Goal: Communication & Community: Ask a question

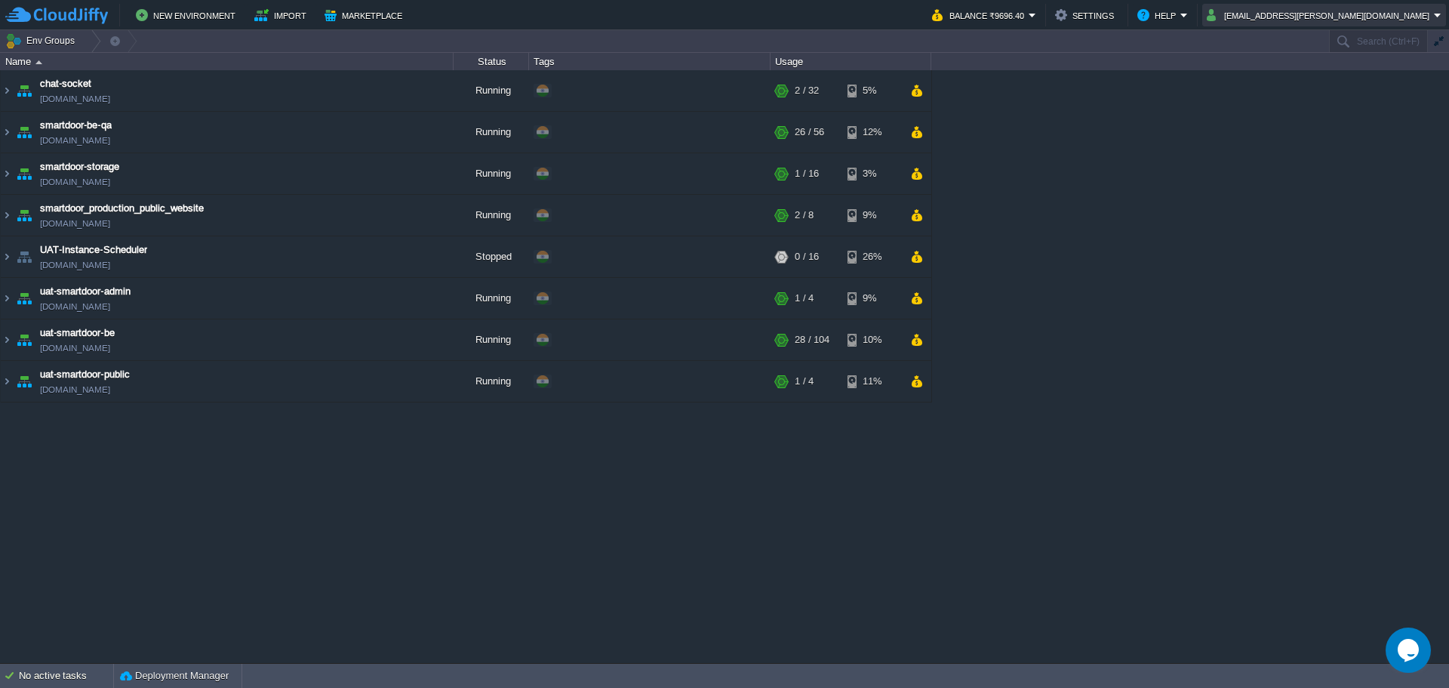
click at [1159, 16] on button "[EMAIL_ADDRESS][PERSON_NAME][DOMAIN_NAME]" at bounding box center [1320, 15] width 227 height 18
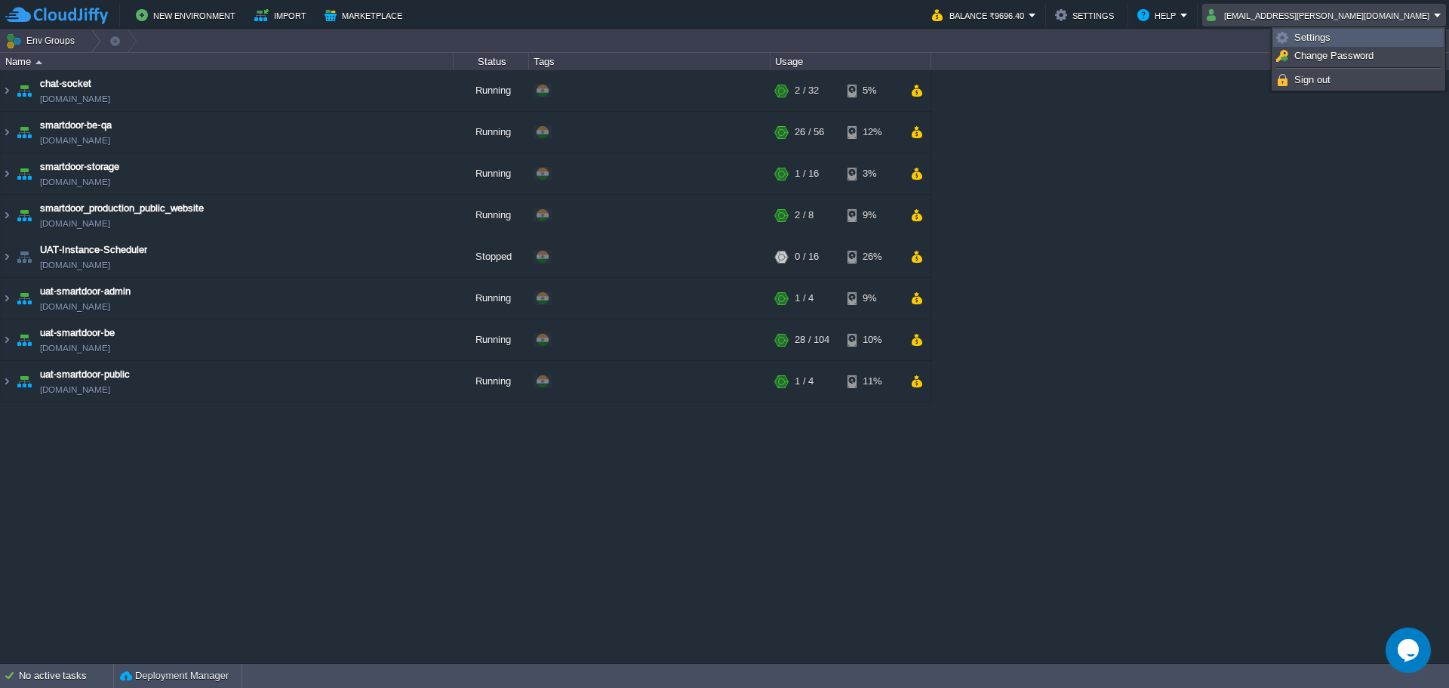
click at [1159, 38] on link "Settings" at bounding box center [1358, 37] width 169 height 17
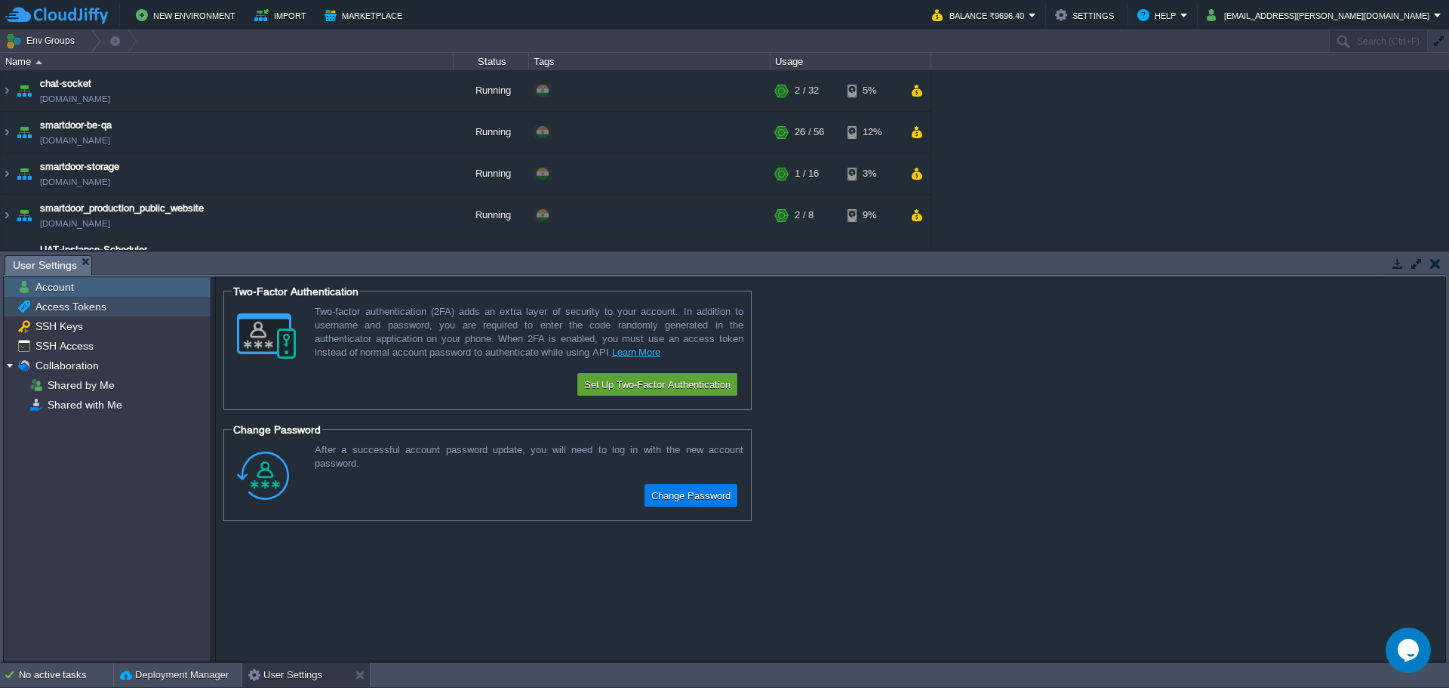
click at [85, 303] on span "Access Tokens" at bounding box center [70, 307] width 76 height 14
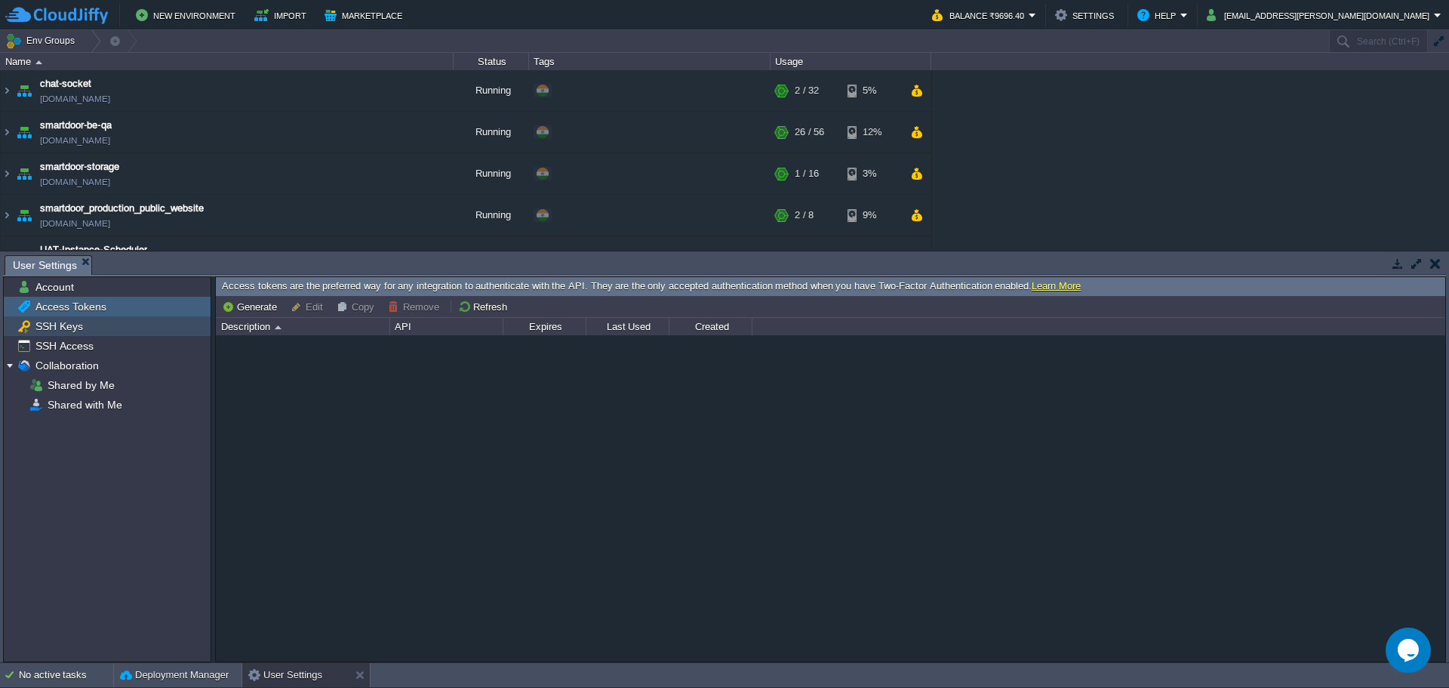
click at [55, 336] on div "SSH Keys" at bounding box center [107, 326] width 207 height 20
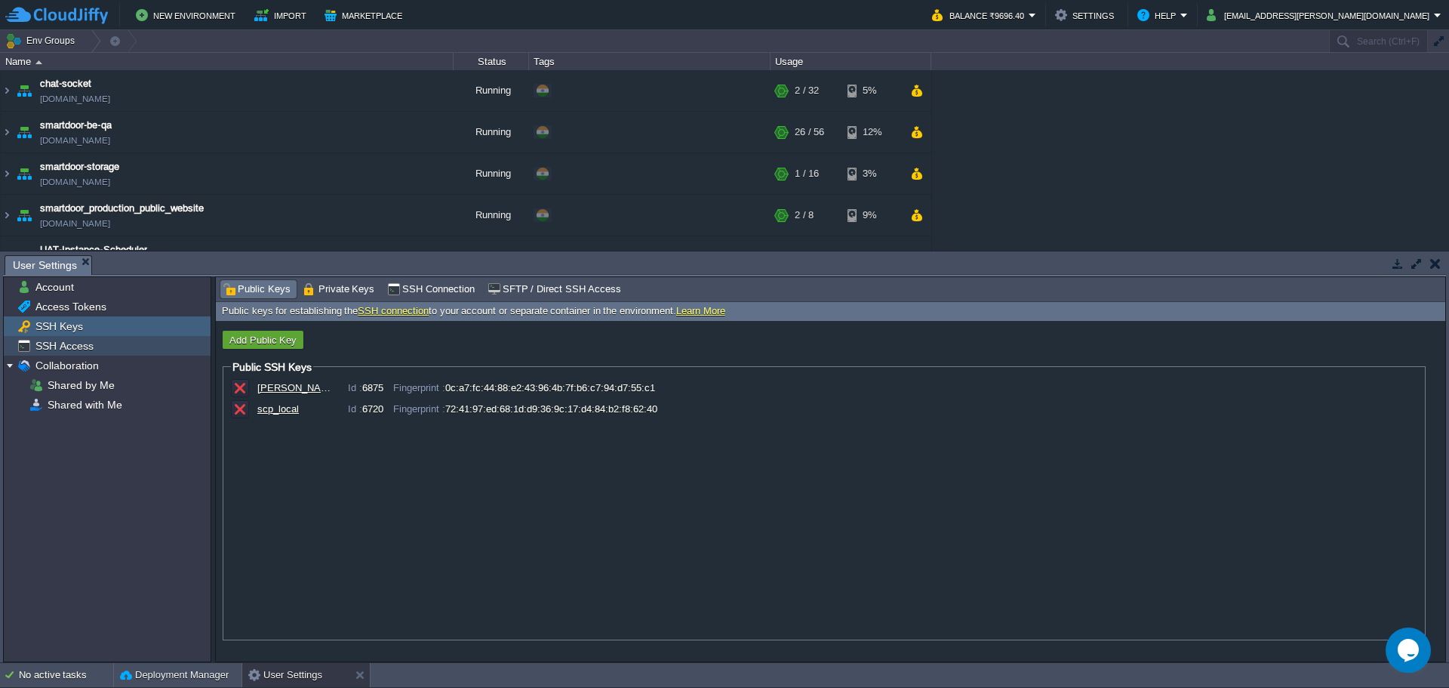
click at [63, 351] on span "SSH Access" at bounding box center [63, 346] width 63 height 14
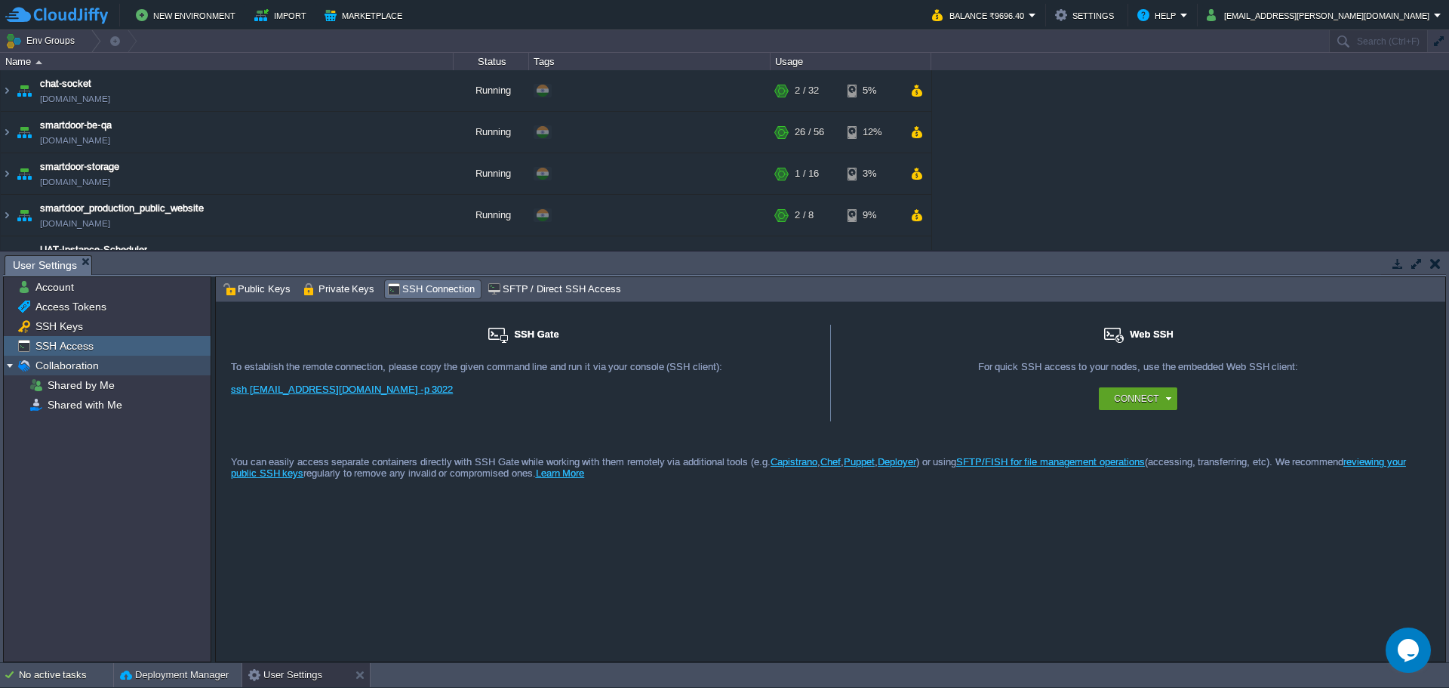
click at [75, 367] on span "Collaboration" at bounding box center [66, 366] width 69 height 14
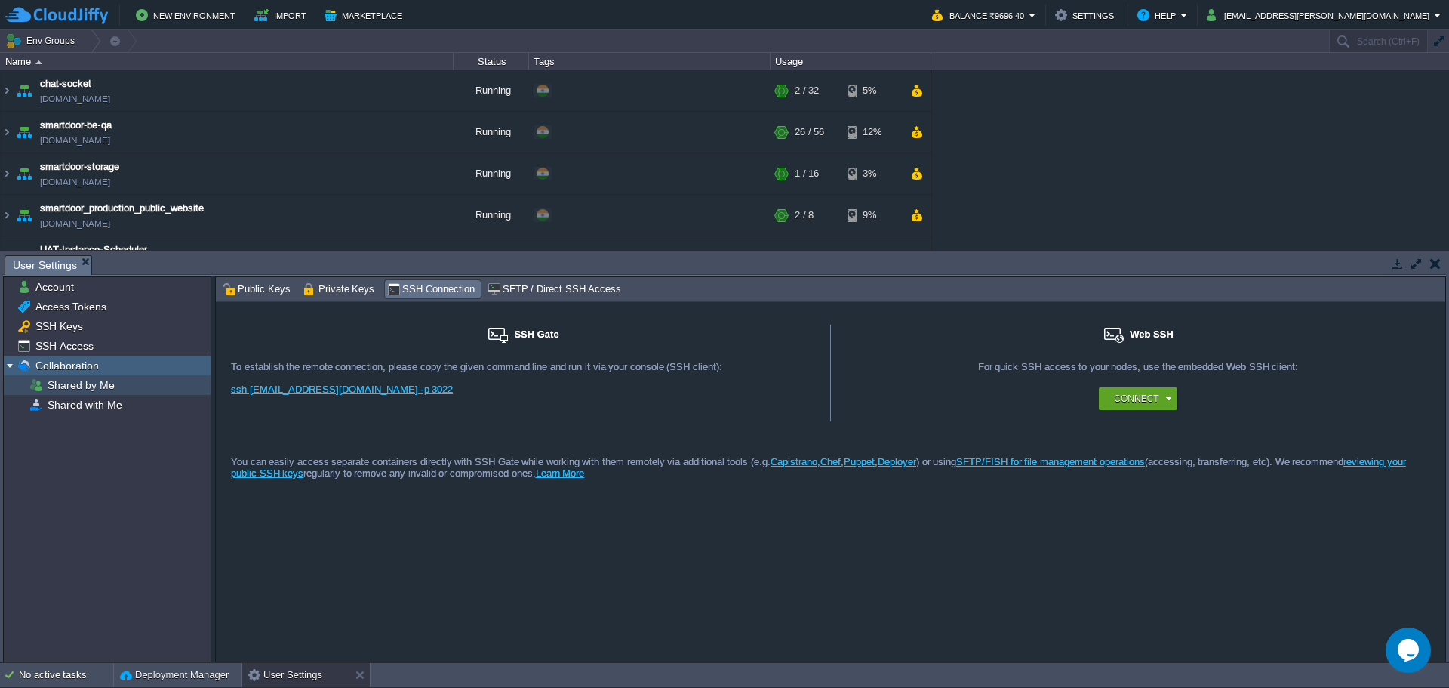
click at [77, 386] on span "Shared by Me" at bounding box center [81, 385] width 72 height 14
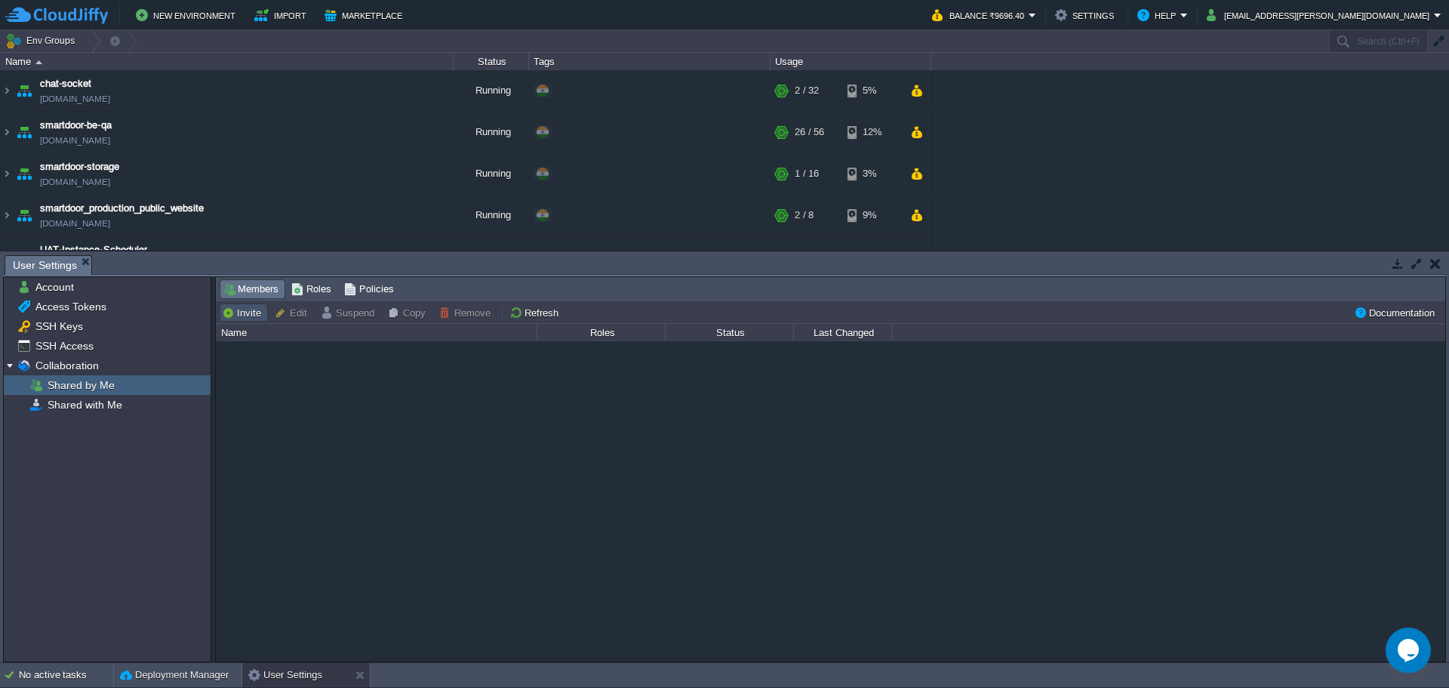
click at [232, 307] on button "Invite" at bounding box center [244, 313] width 44 height 14
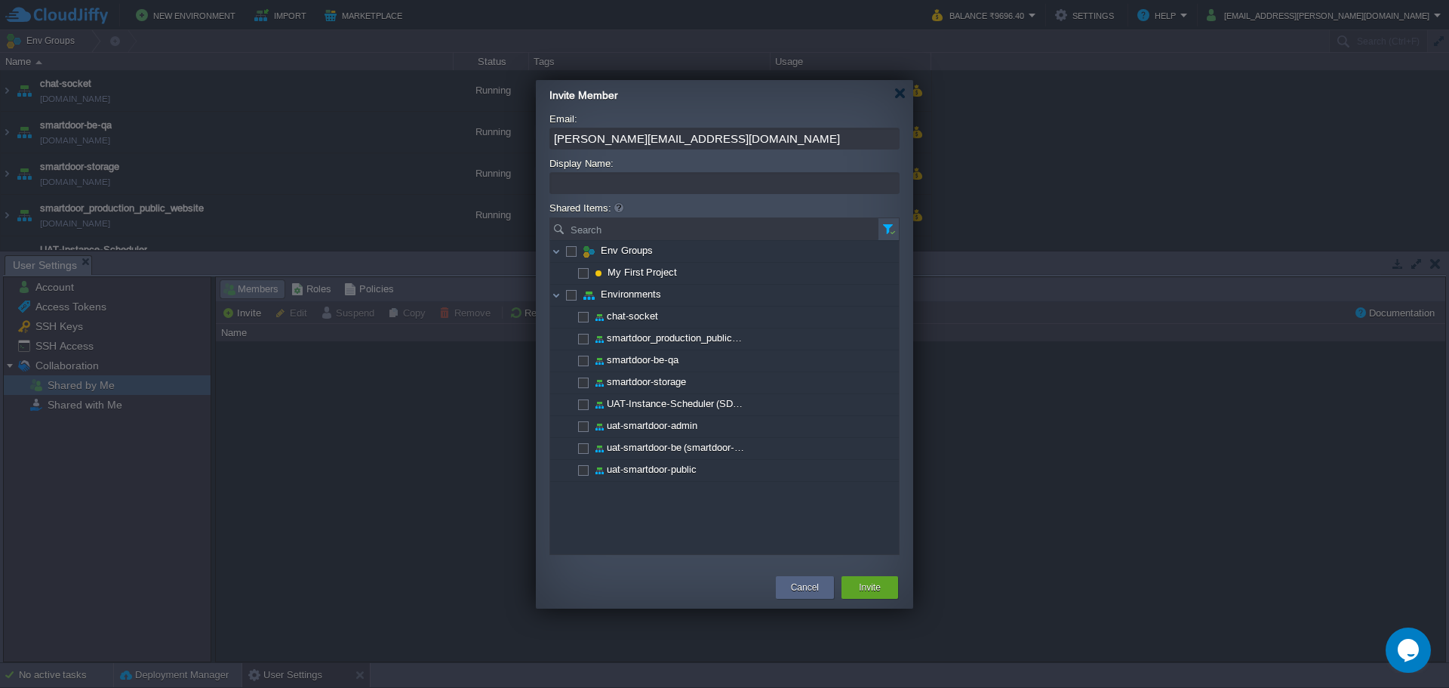
type input "[PERSON_NAME][EMAIL_ADDRESS][DOMAIN_NAME]"
click at [654, 177] on input "Display Name:" at bounding box center [725, 183] width 350 height 22
type input "[PERSON_NAME]"
click at [581, 365] on span at bounding box center [582, 359] width 3 height 11
checkbox input "true"
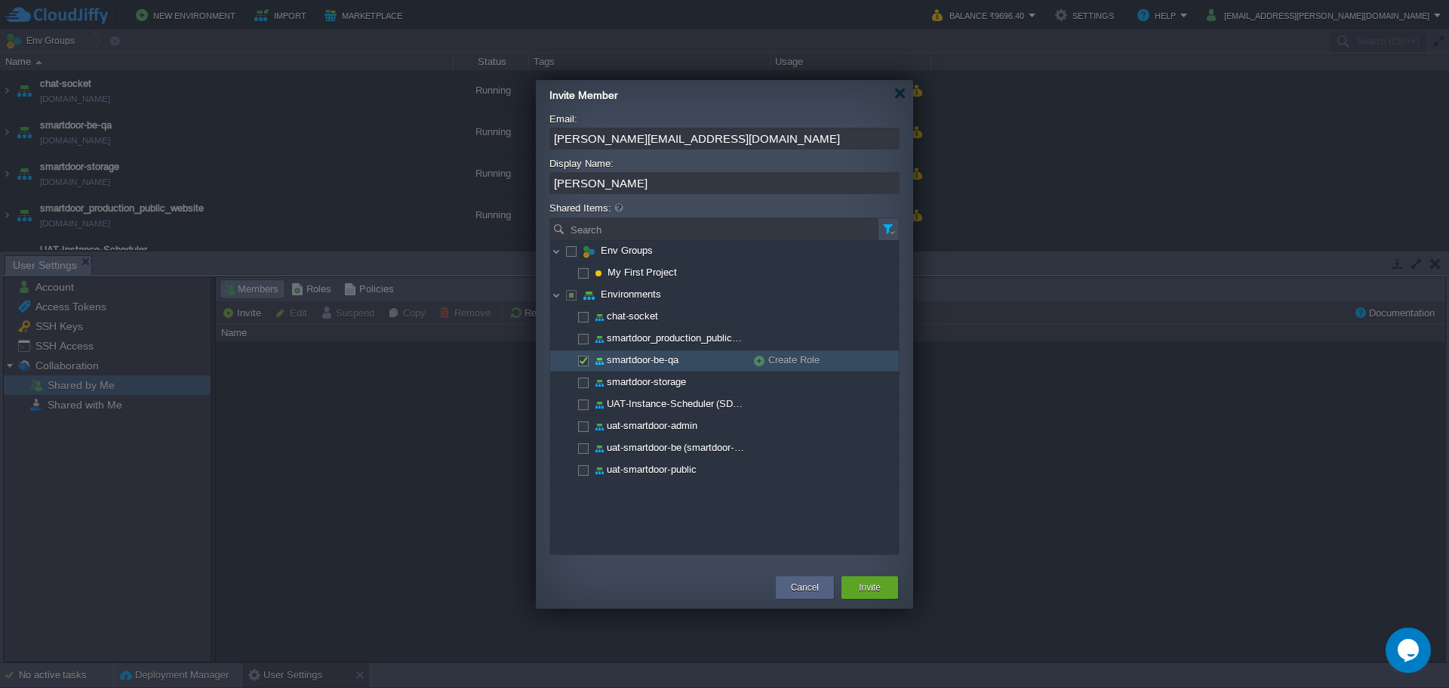
click at [782, 357] on div "Create Role" at bounding box center [810, 360] width 113 height 20
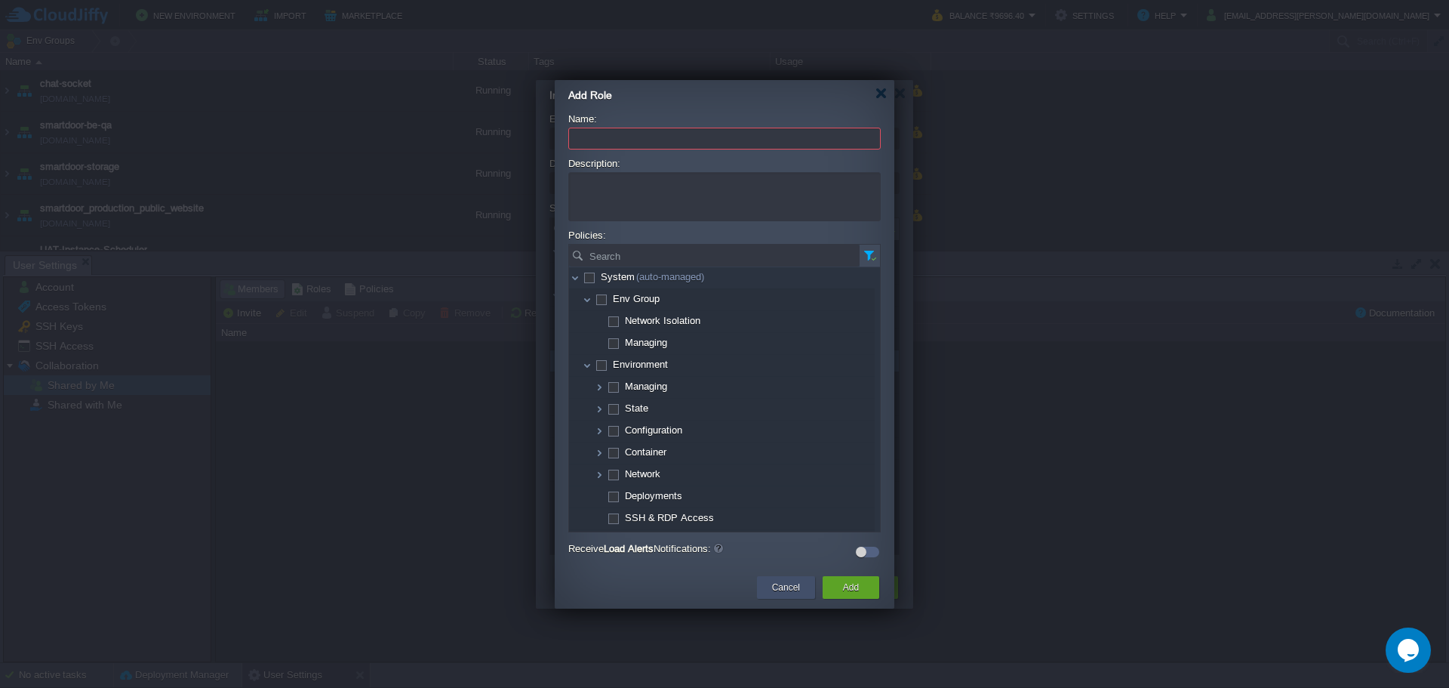
click at [772, 523] on button "Cancel" at bounding box center [786, 587] width 28 height 15
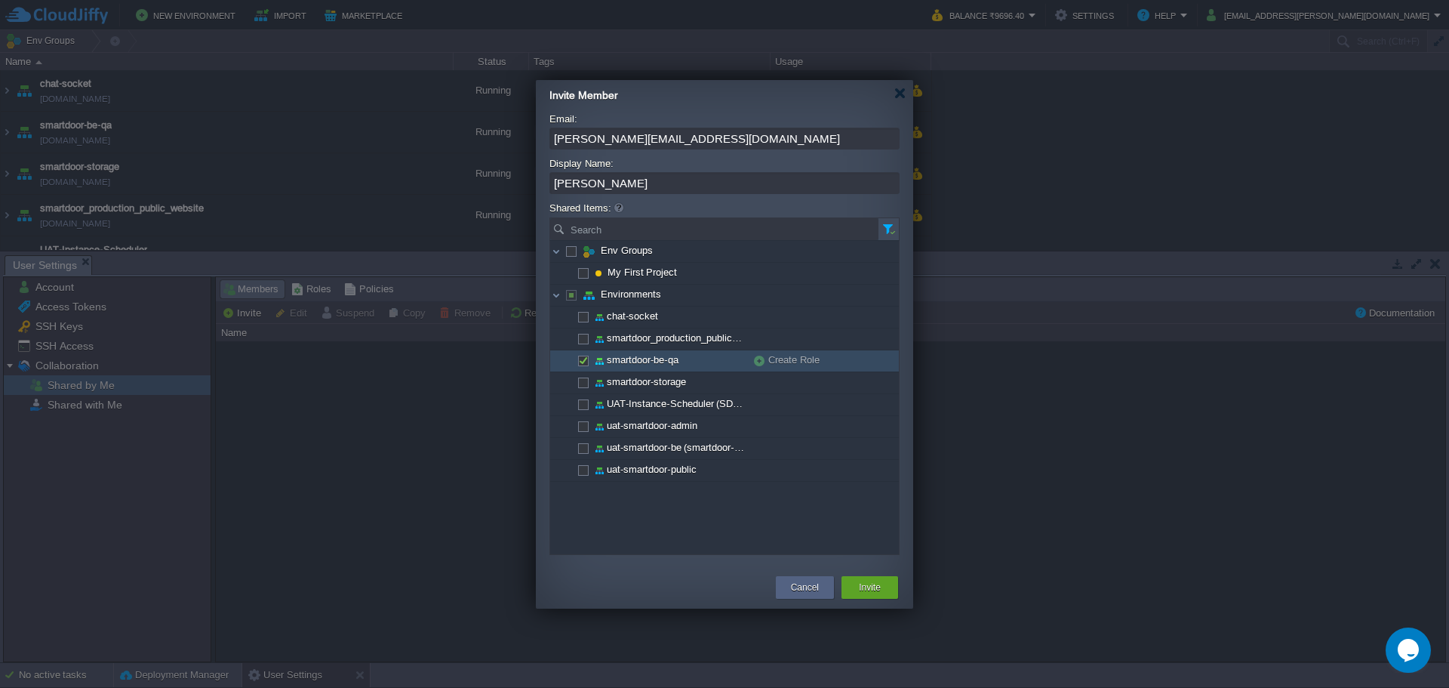
click at [861, 363] on div "Create Role" at bounding box center [810, 360] width 113 height 20
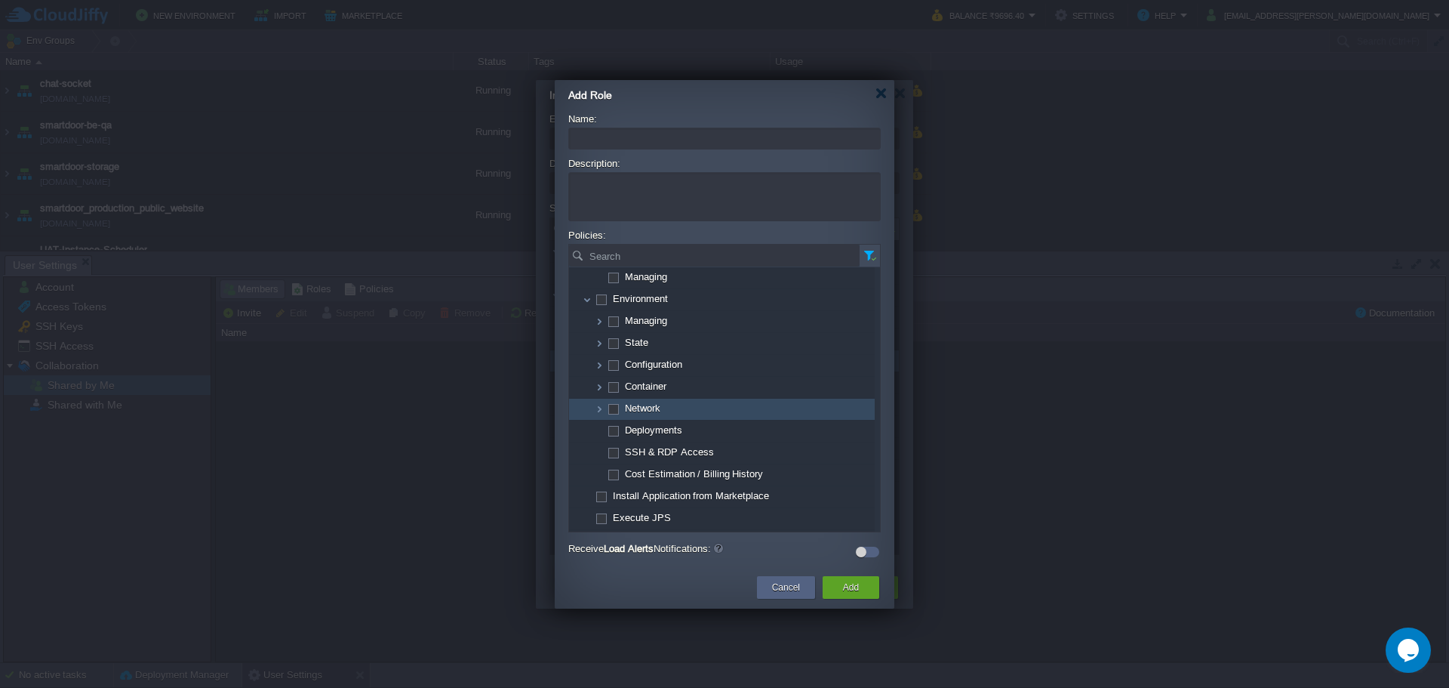
scroll to position [86, 0]
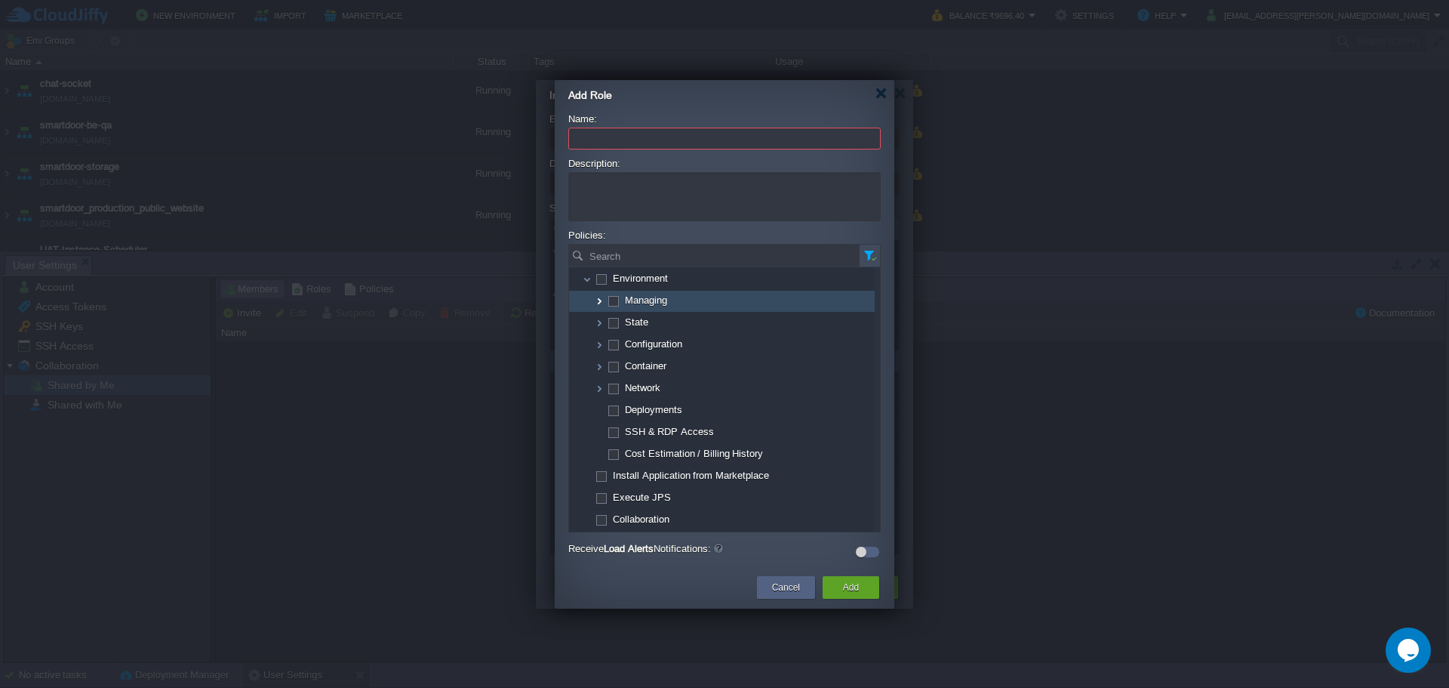
click at [600, 303] on img at bounding box center [599, 301] width 12 height 21
click at [716, 523] on form "Name: Description: Policies: Search No items to display. Click here to clear fi…" at bounding box center [724, 337] width 313 height 449
click at [652, 137] on input "Name:" at bounding box center [724, 139] width 313 height 22
click at [773, 523] on button "Cancel" at bounding box center [786, 587] width 28 height 15
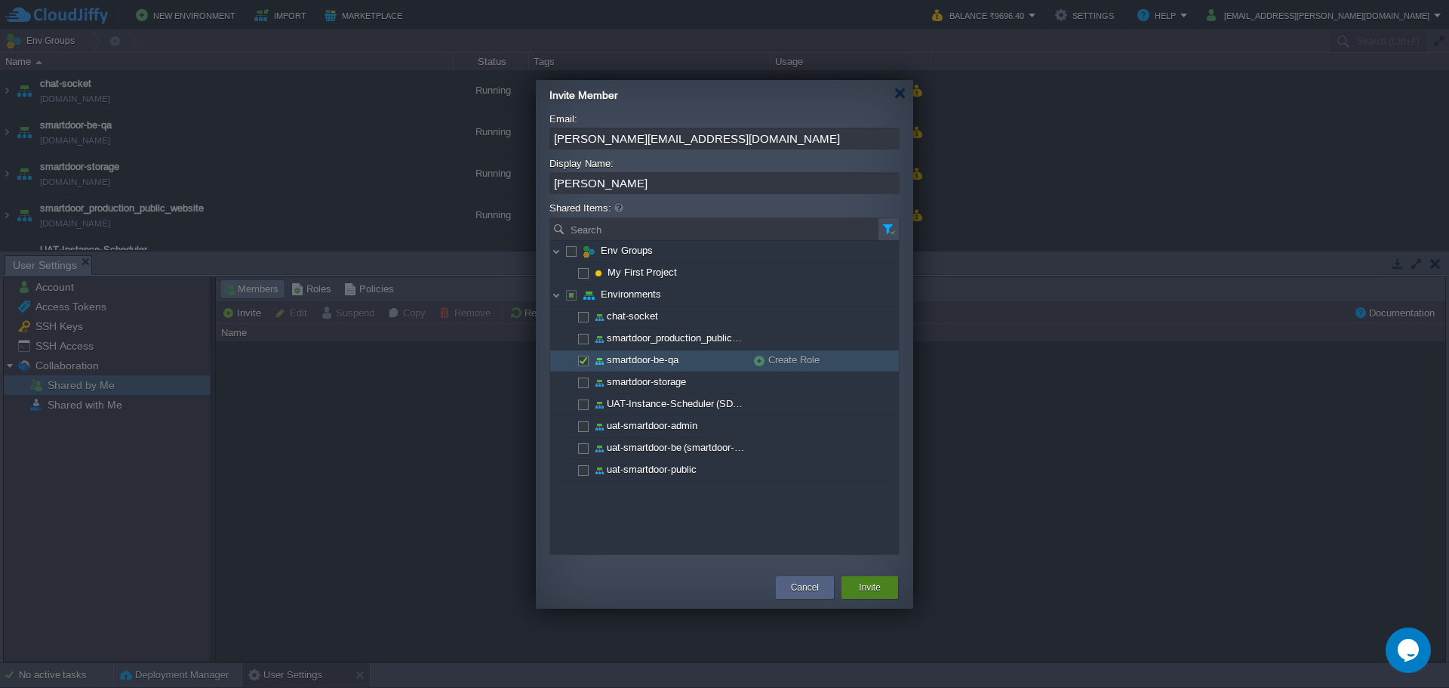
click at [854, 523] on div "Invite" at bounding box center [870, 587] width 34 height 23
click at [874, 523] on button "Invite" at bounding box center [870, 587] width 22 height 15
click at [699, 181] on input "[PERSON_NAME]" at bounding box center [725, 183] width 350 height 22
click at [796, 523] on button "Cancel" at bounding box center [805, 587] width 28 height 15
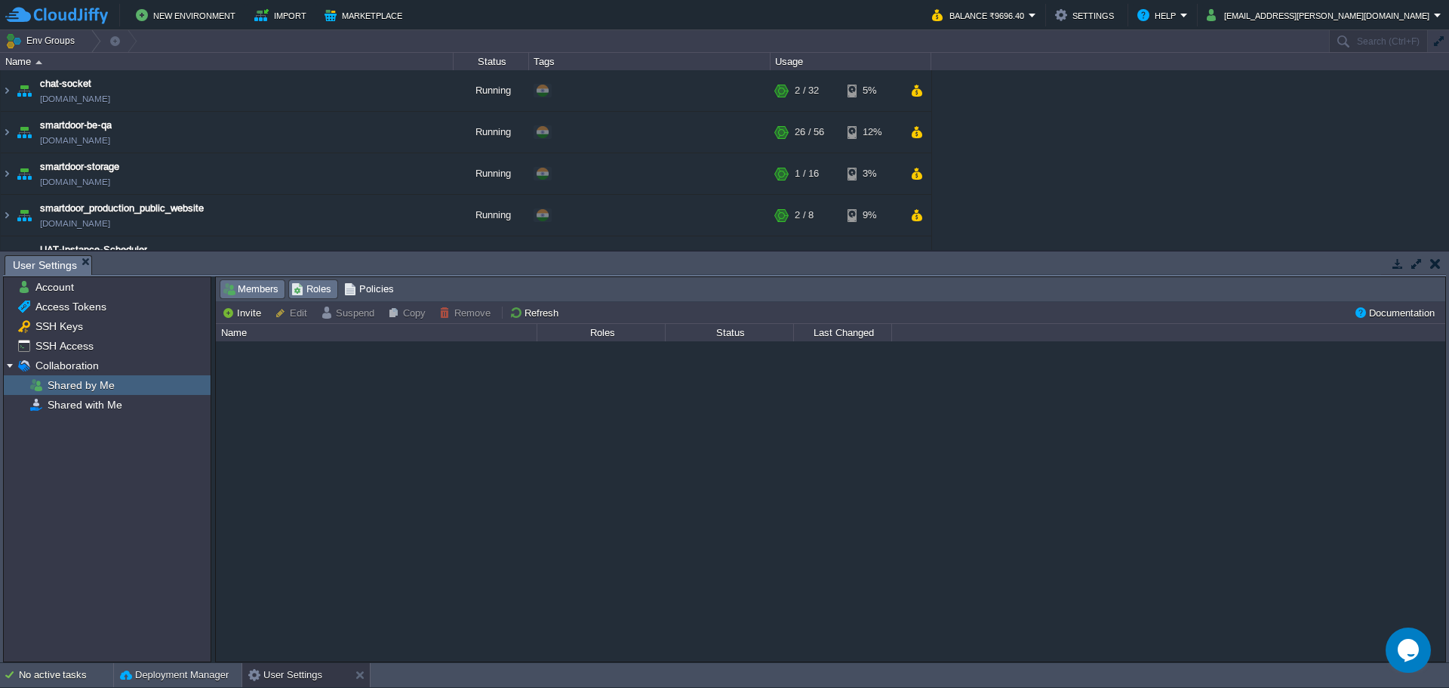
click at [304, 284] on span "Roles" at bounding box center [311, 289] width 40 height 17
click at [229, 310] on button "Add" at bounding box center [240, 313] width 37 height 14
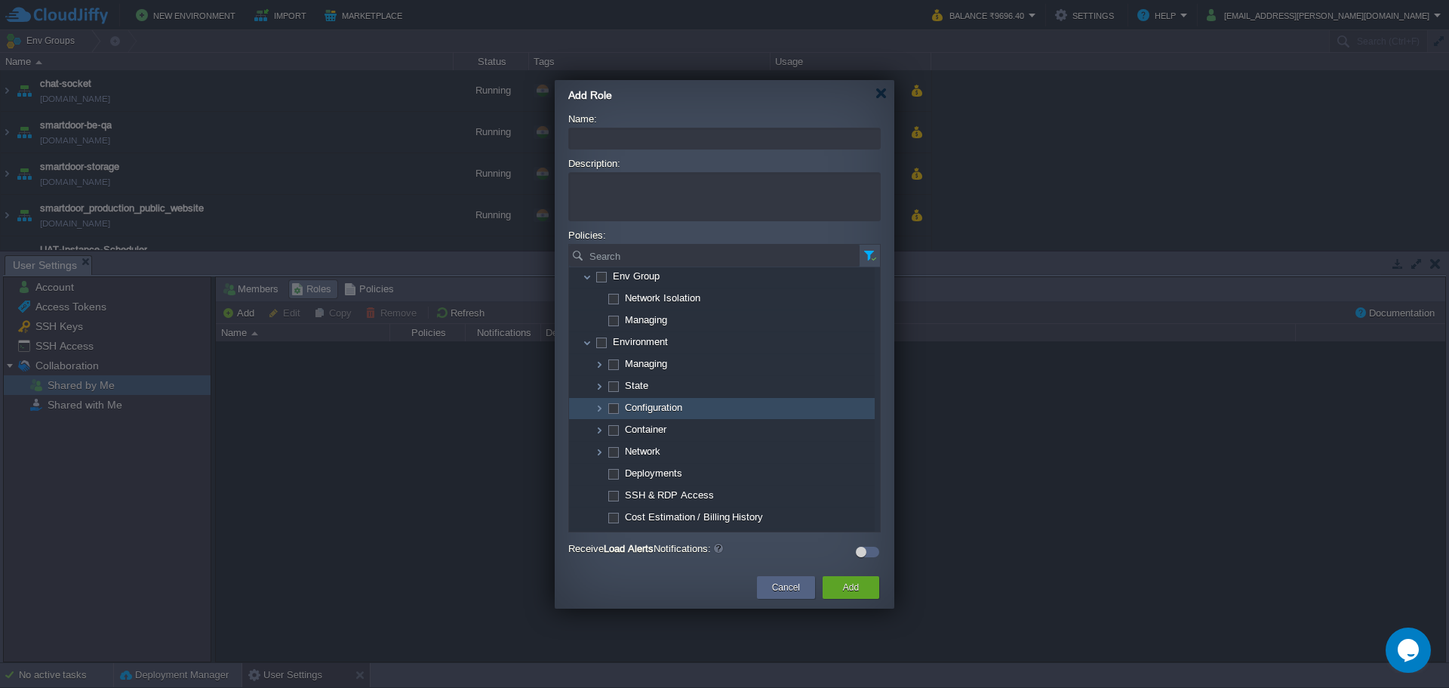
scroll to position [14, 0]
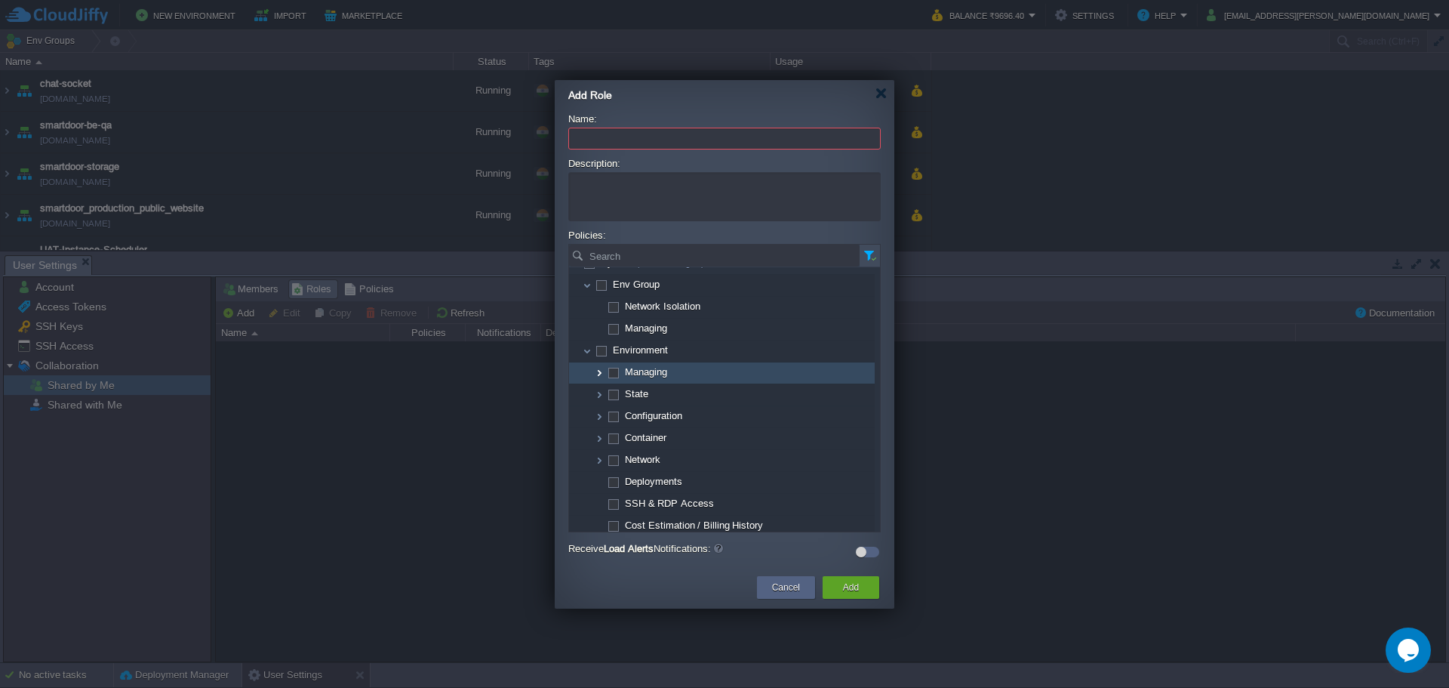
click at [599, 374] on img at bounding box center [599, 372] width 12 height 21
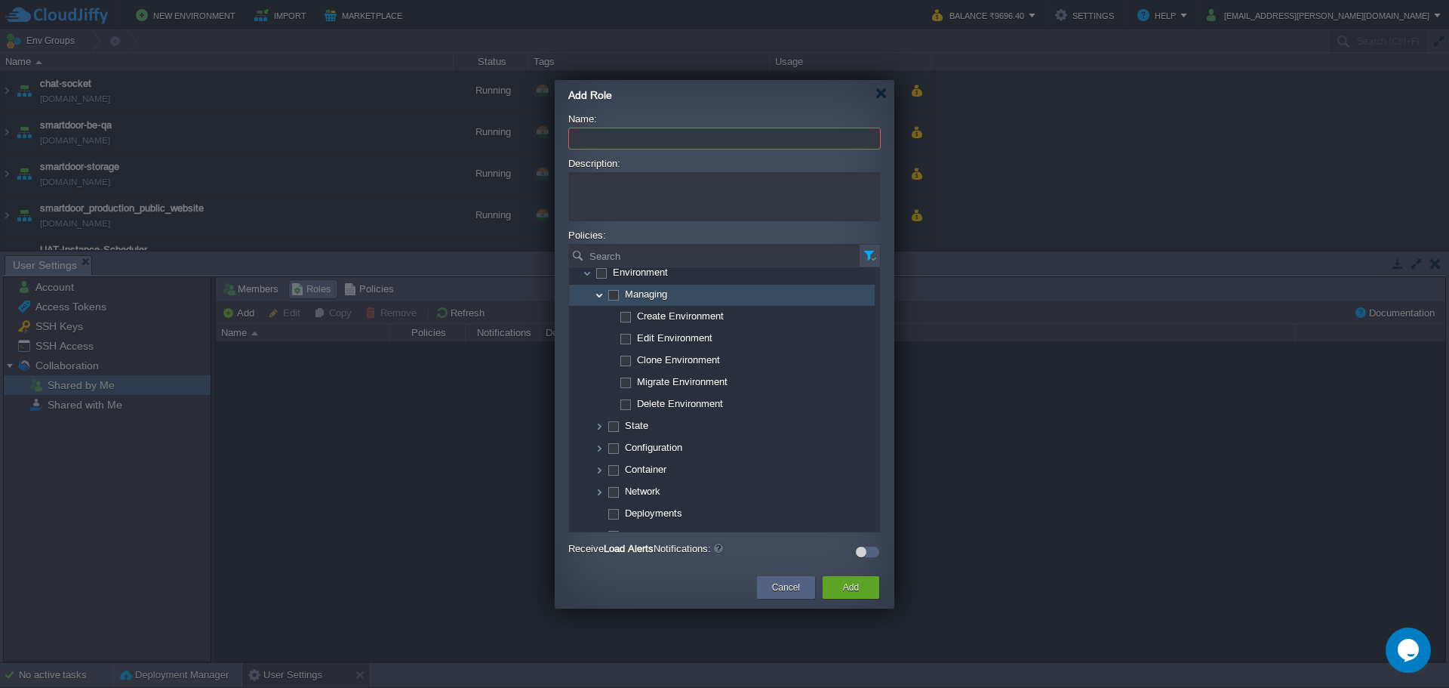
scroll to position [98, 0]
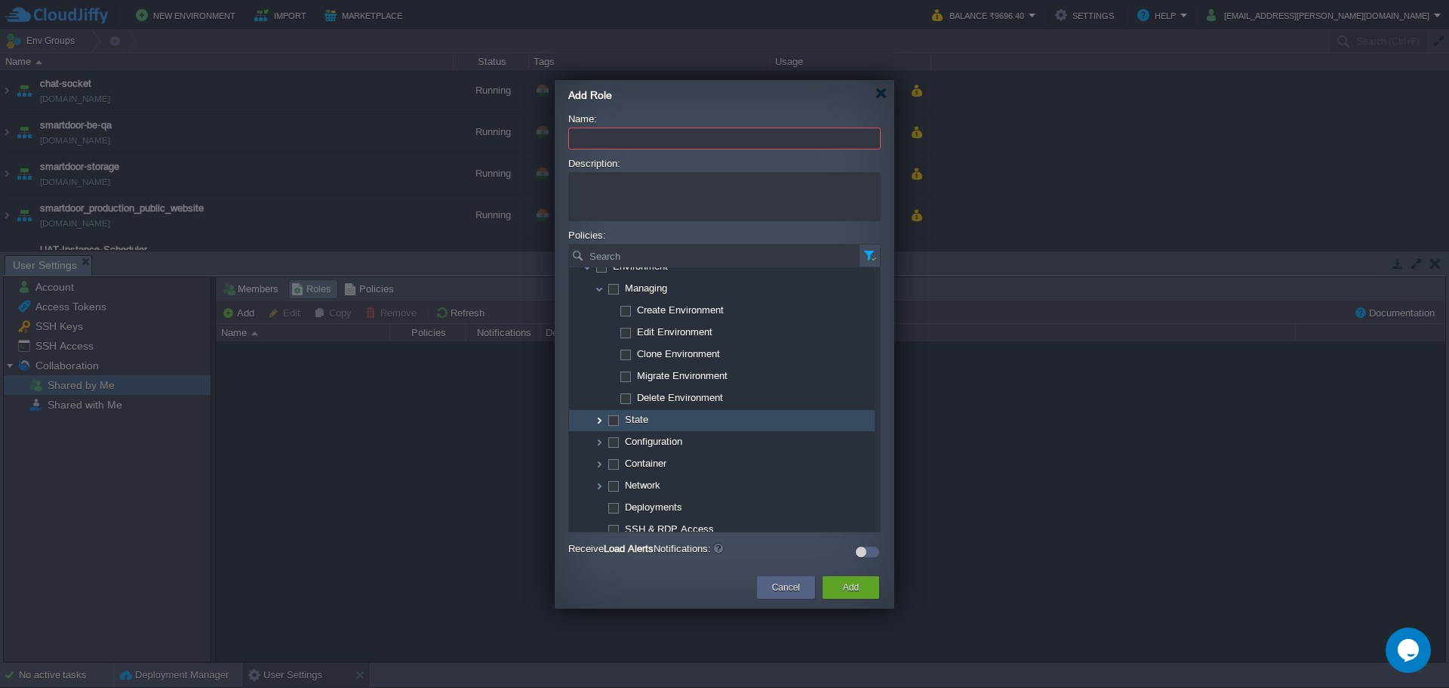
click at [599, 422] on img at bounding box center [599, 420] width 12 height 21
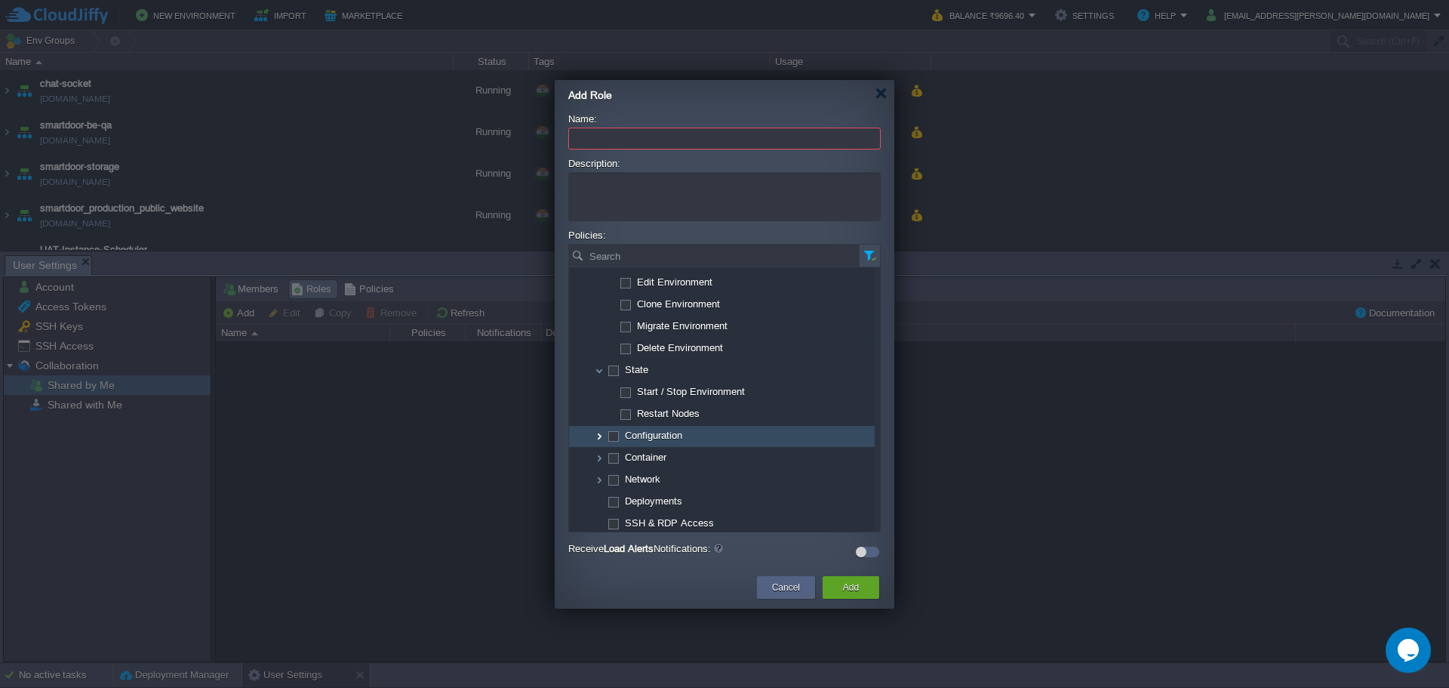
click at [599, 431] on img at bounding box center [599, 436] width 12 height 21
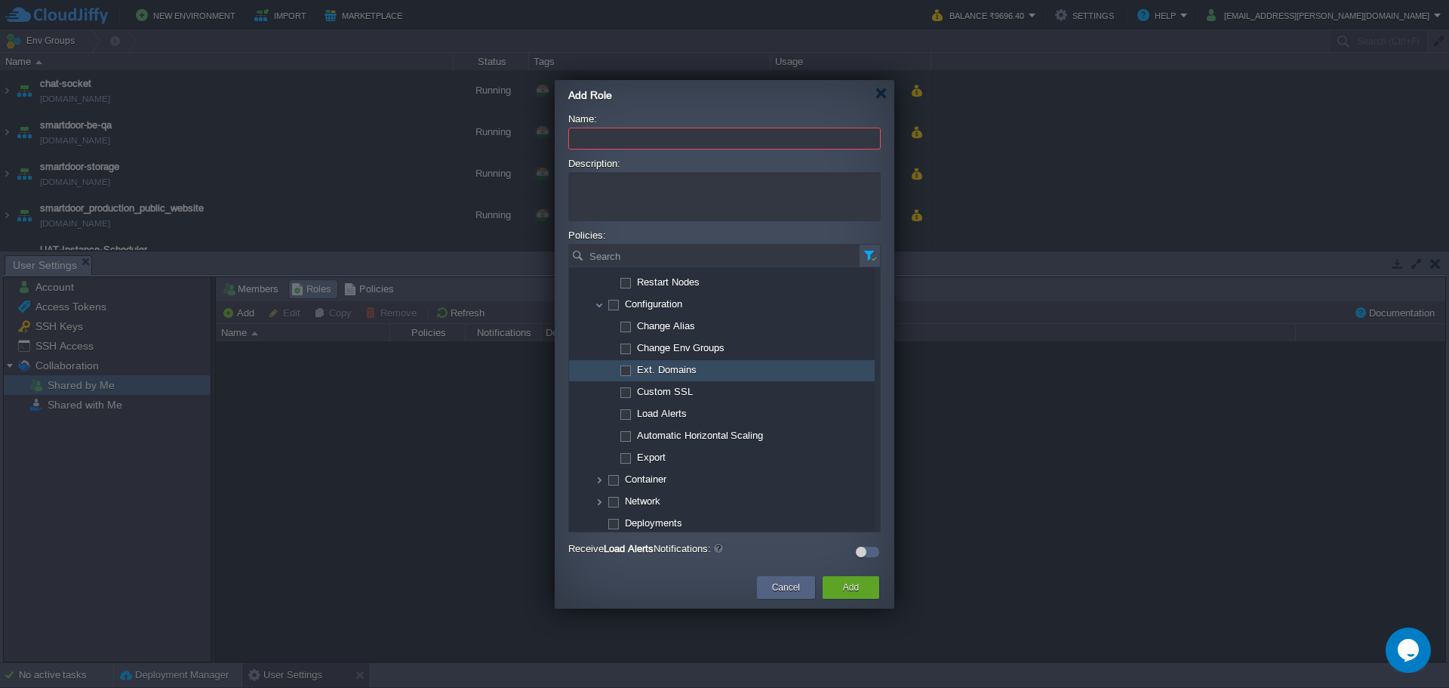
scroll to position [282, 0]
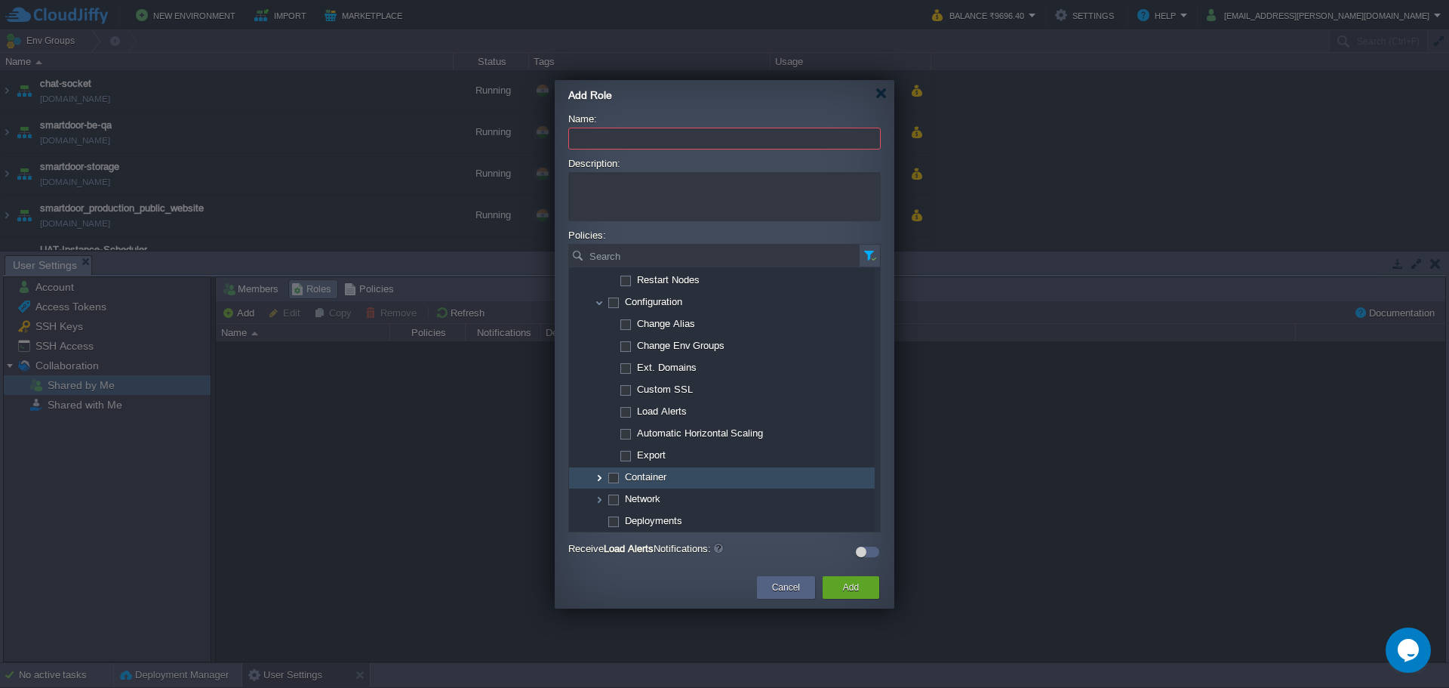
click at [599, 482] on img at bounding box center [599, 477] width 12 height 21
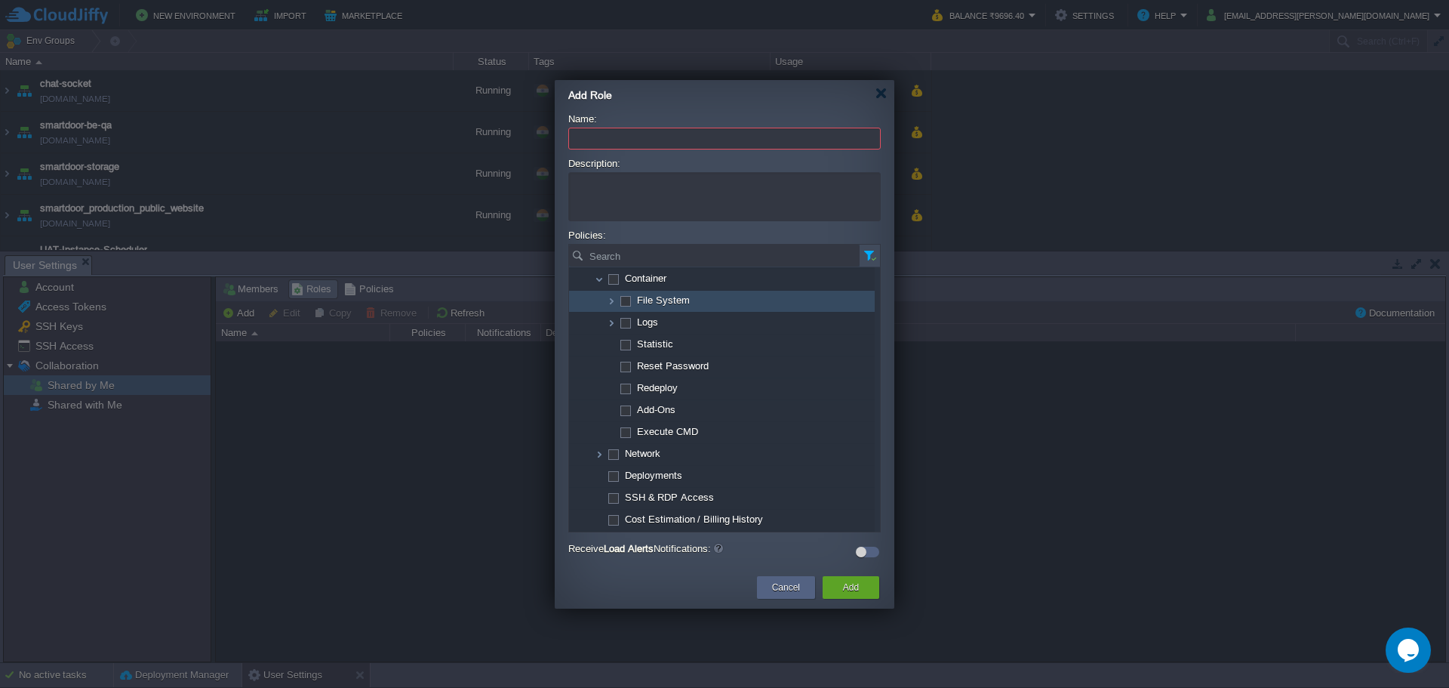
scroll to position [481, 0]
click at [614, 301] on img at bounding box center [611, 300] width 12 height 21
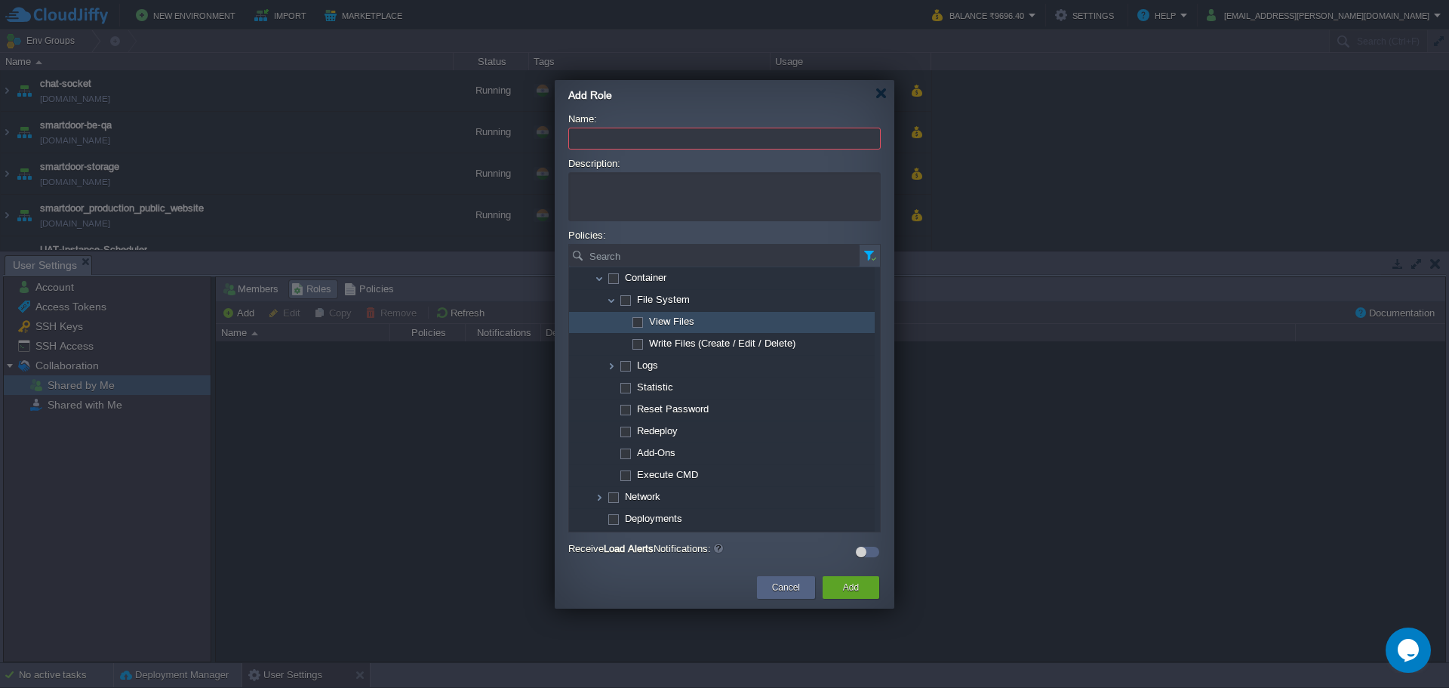
click at [639, 325] on span at bounding box center [637, 321] width 3 height 11
checkbox input "true"
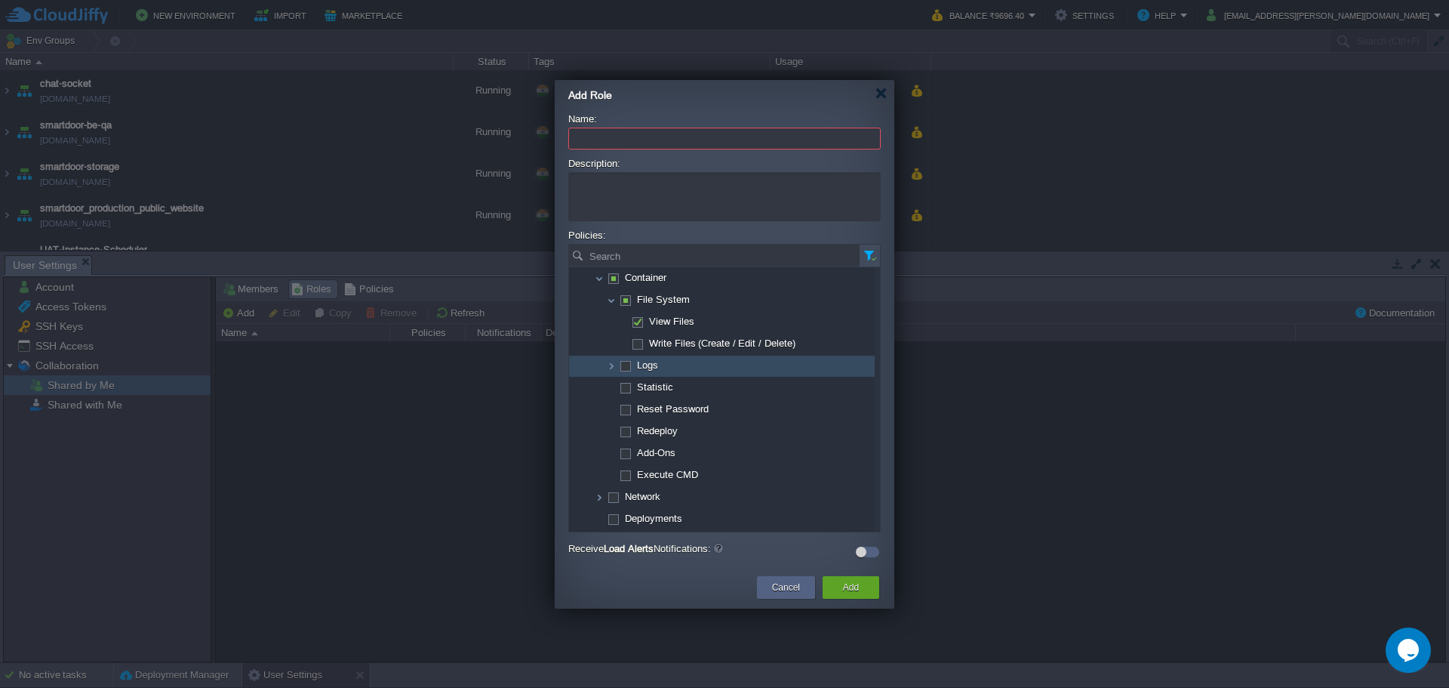
click at [624, 367] on span at bounding box center [625, 364] width 3 height 11
checkbox input "true"
click at [606, 368] on img at bounding box center [611, 366] width 12 height 21
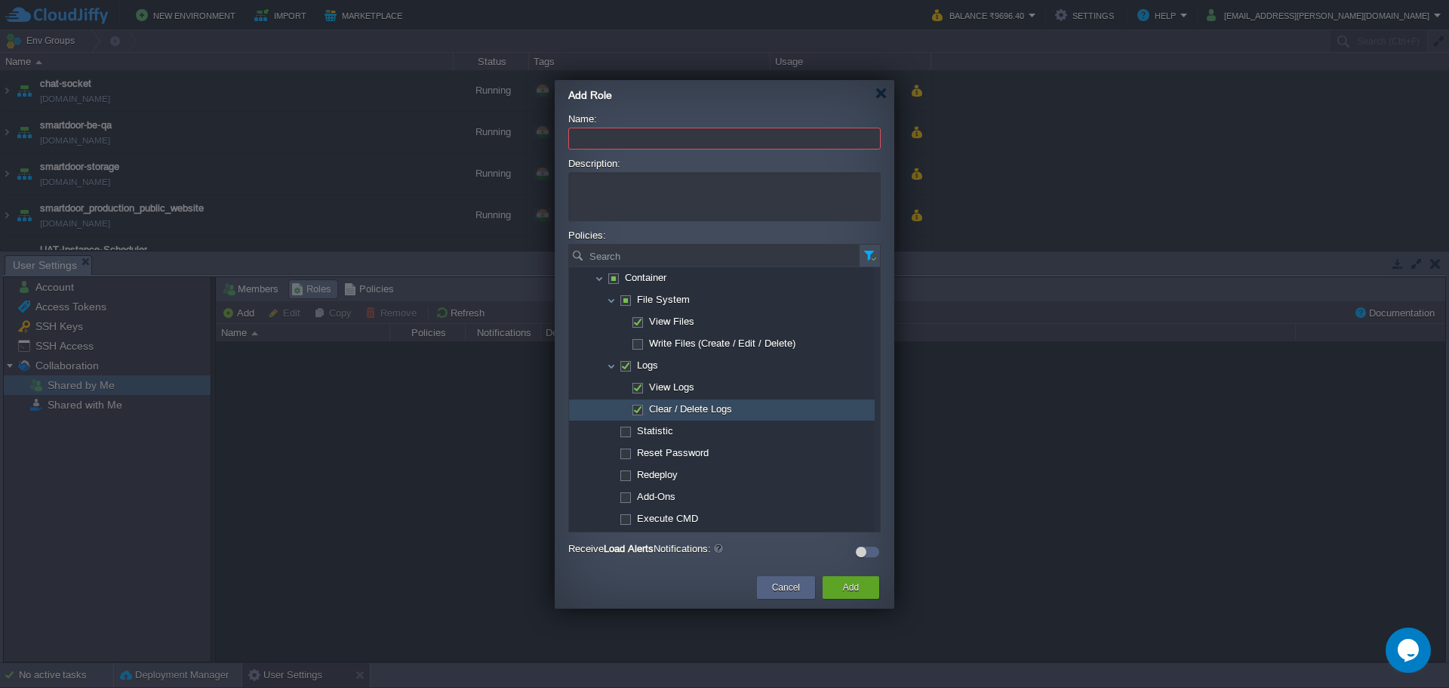
click at [636, 407] on span at bounding box center [637, 408] width 3 height 11
checkbox input "false"
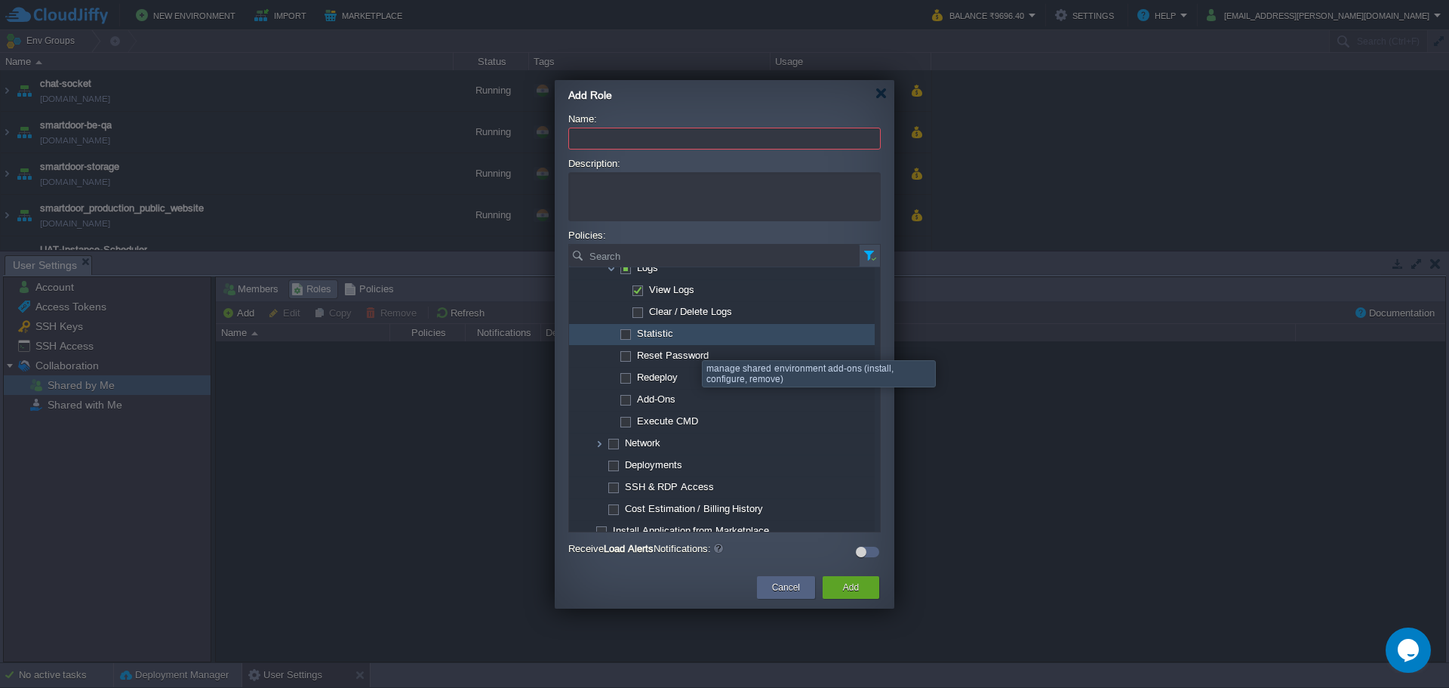
scroll to position [633, 0]
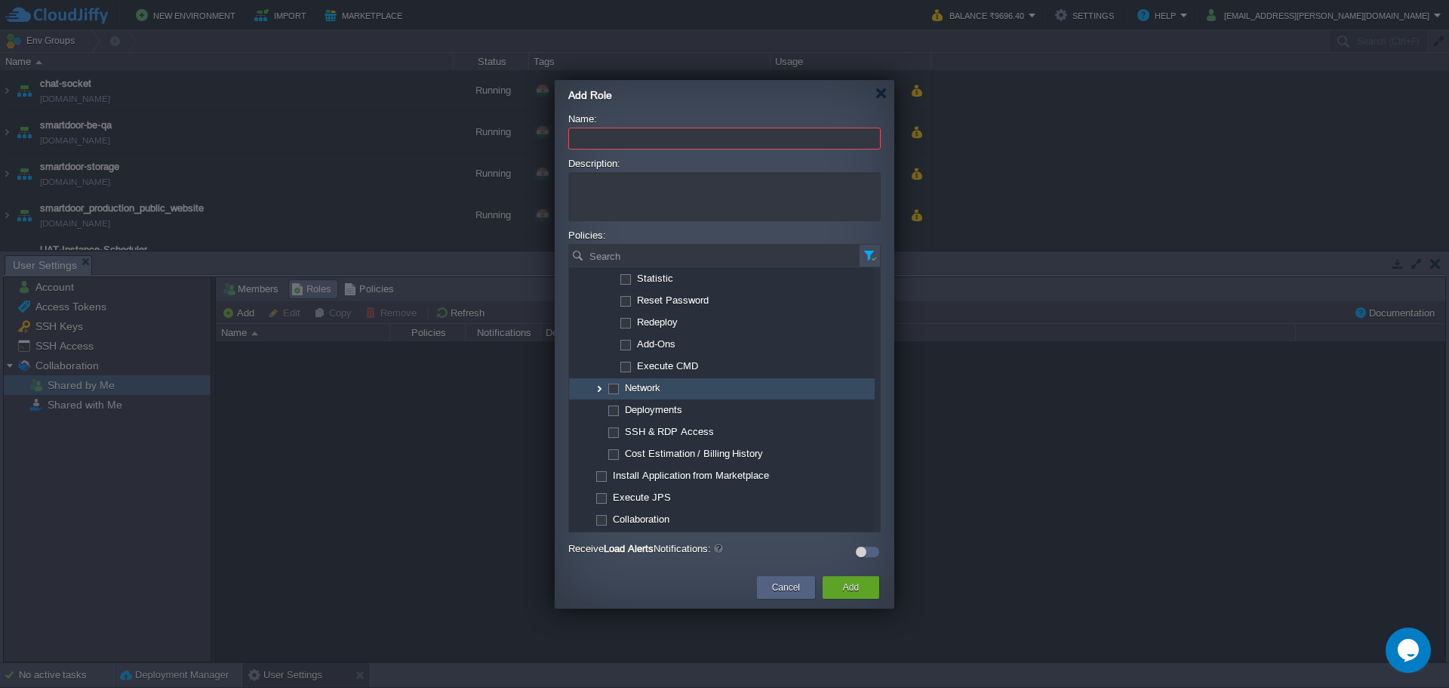
click at [598, 390] on img at bounding box center [599, 388] width 12 height 21
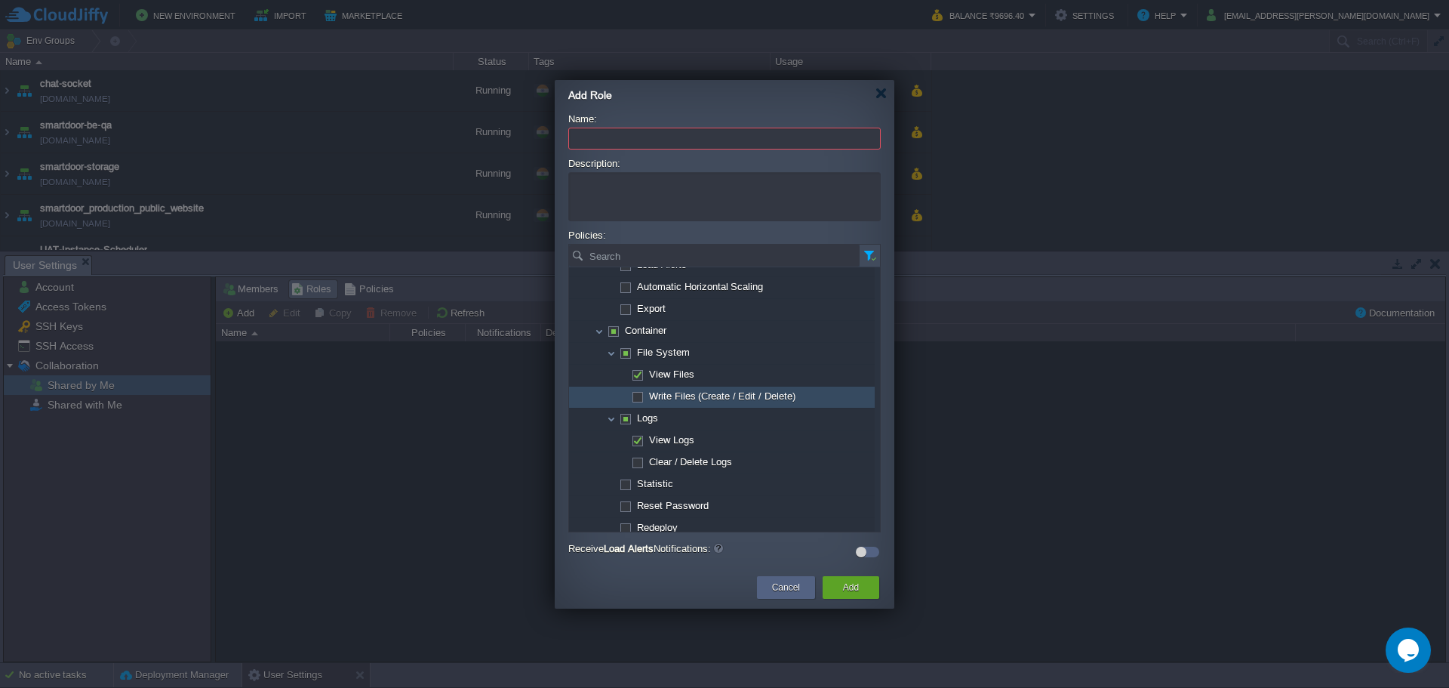
scroll to position [429, 0]
click at [684, 144] on input "Name:" at bounding box center [724, 139] width 313 height 22
type input "View logs"
click at [849, 523] on button "Add" at bounding box center [851, 587] width 16 height 15
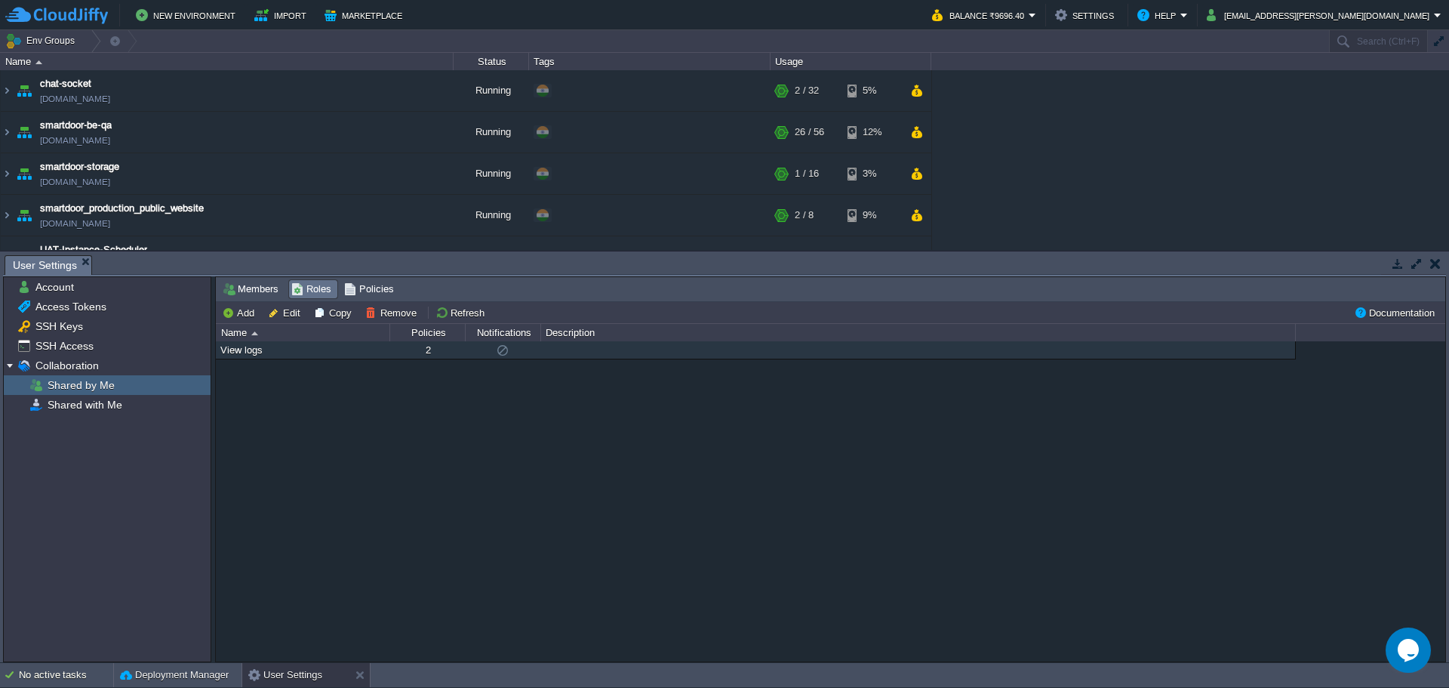
click at [383, 352] on div "View logs" at bounding box center [303, 349] width 172 height 17
click at [242, 294] on span "Members" at bounding box center [251, 289] width 56 height 17
click at [246, 314] on button "Invite" at bounding box center [244, 313] width 44 height 14
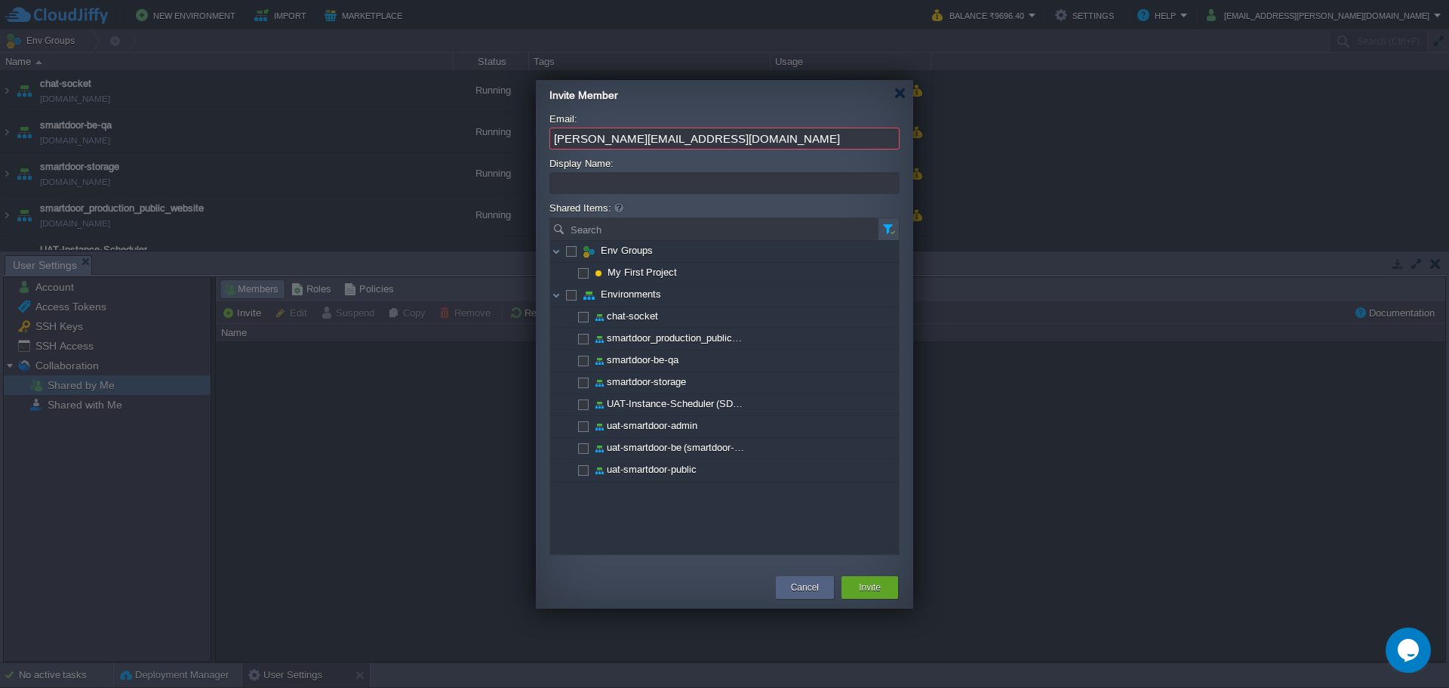
type input "[PERSON_NAME][EMAIL_ADDRESS][DOMAIN_NAME]"
type input "[PERSON_NAME]"
click at [581, 363] on span at bounding box center [582, 359] width 3 height 11
checkbox input "true"
click at [880, 523] on button "Invite" at bounding box center [870, 587] width 22 height 15
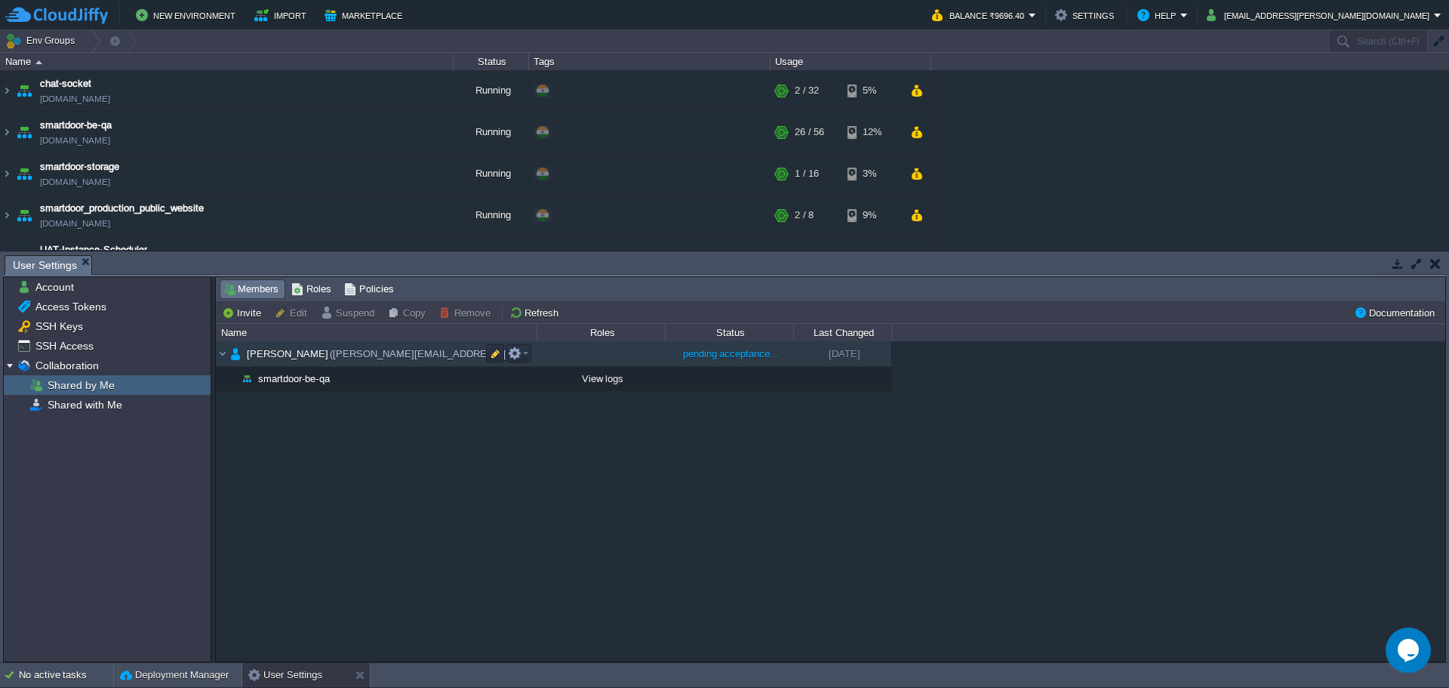
click at [702, 357] on span "pending acceptance..." at bounding box center [731, 353] width 97 height 11
click at [547, 316] on button "Refresh" at bounding box center [537, 313] width 54 height 14
click at [575, 367] on td at bounding box center [601, 354] width 128 height 26
click at [524, 357] on em at bounding box center [518, 354] width 20 height 14
click at [498, 355] on button "button" at bounding box center [495, 354] width 14 height 14
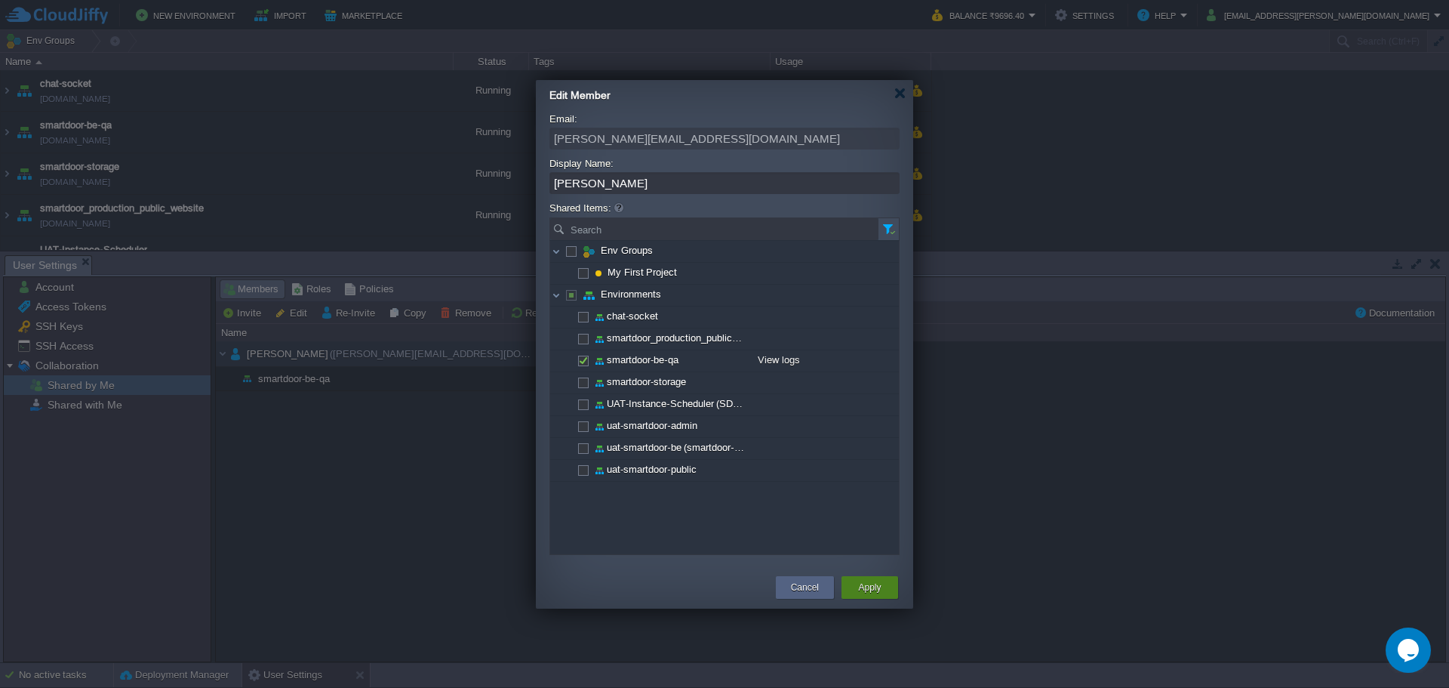
click at [859, 523] on button "Apply" at bounding box center [869, 587] width 23 height 15
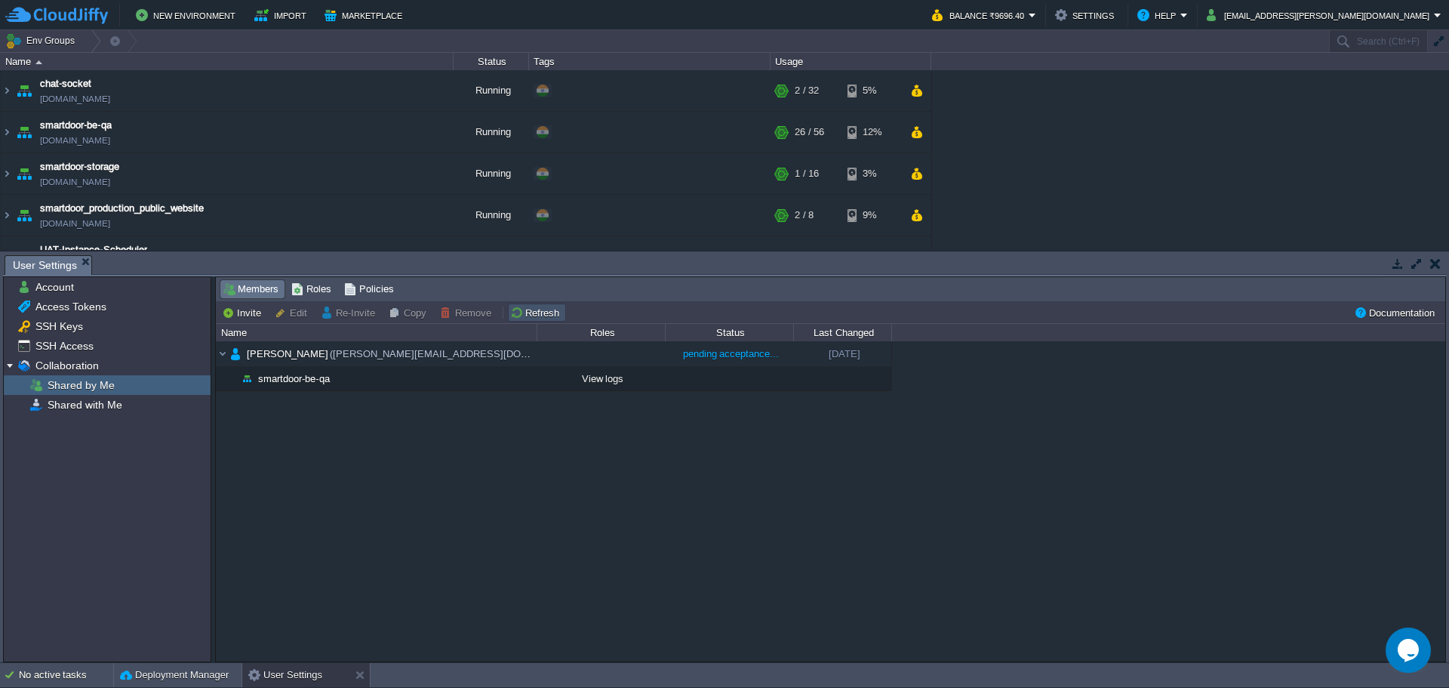
click at [528, 307] on button "Refresh" at bounding box center [537, 313] width 54 height 14
click at [1159, 267] on button "button" at bounding box center [1436, 264] width 11 height 14
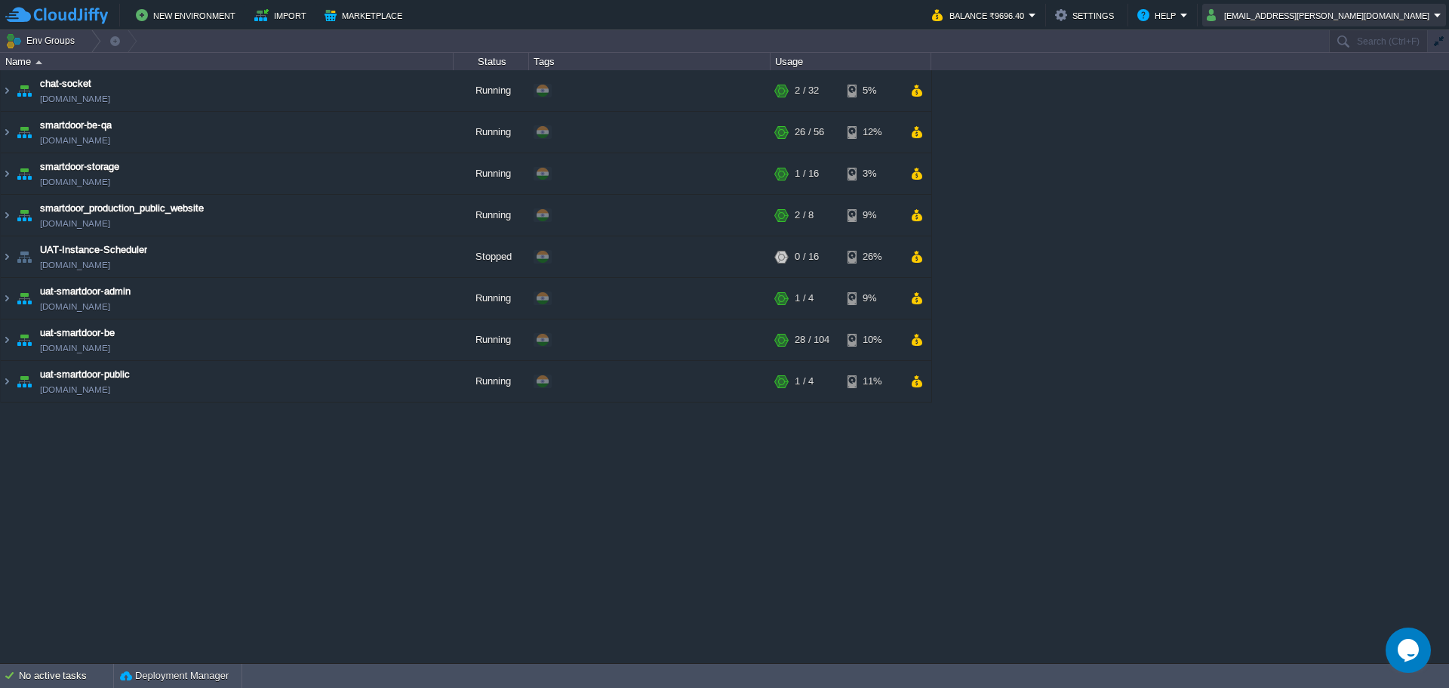
click at [1159, 11] on button "[EMAIL_ADDRESS][PERSON_NAME][DOMAIN_NAME]" at bounding box center [1320, 15] width 227 height 18
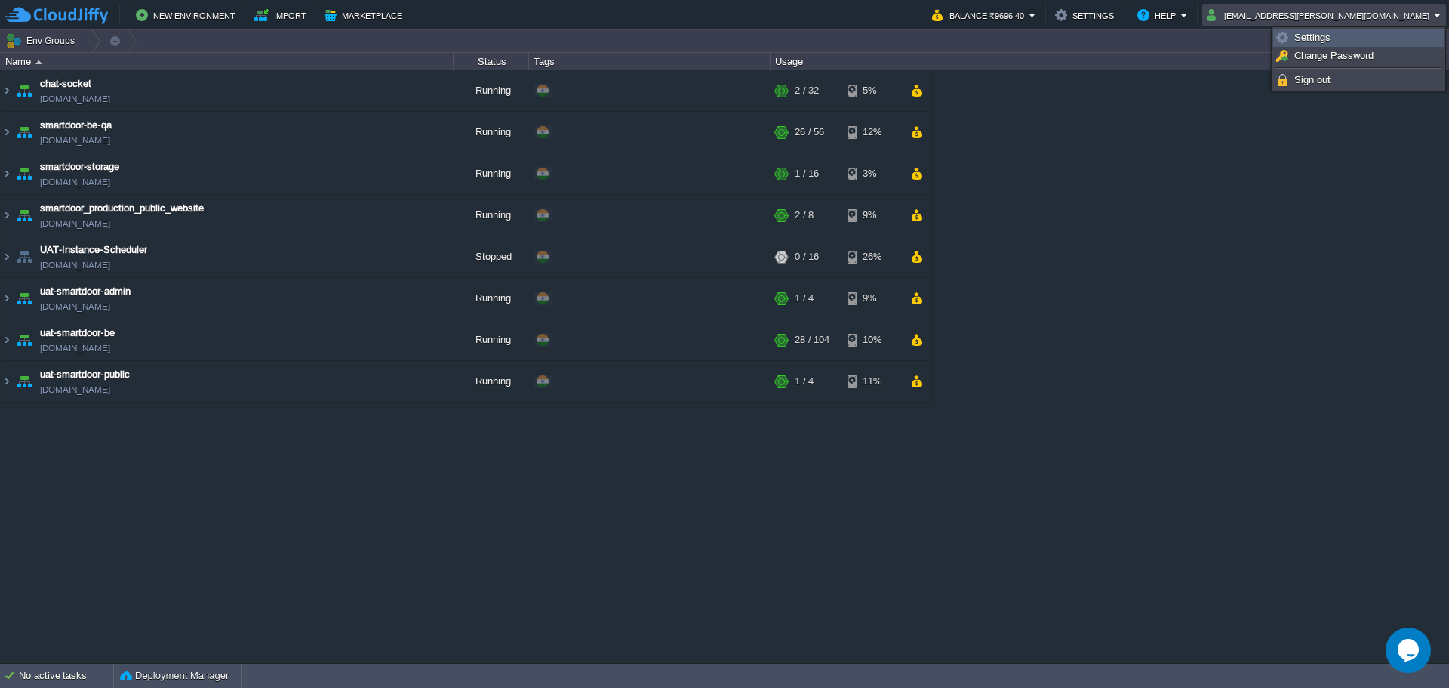
click at [1159, 43] on link "Settings" at bounding box center [1358, 37] width 169 height 17
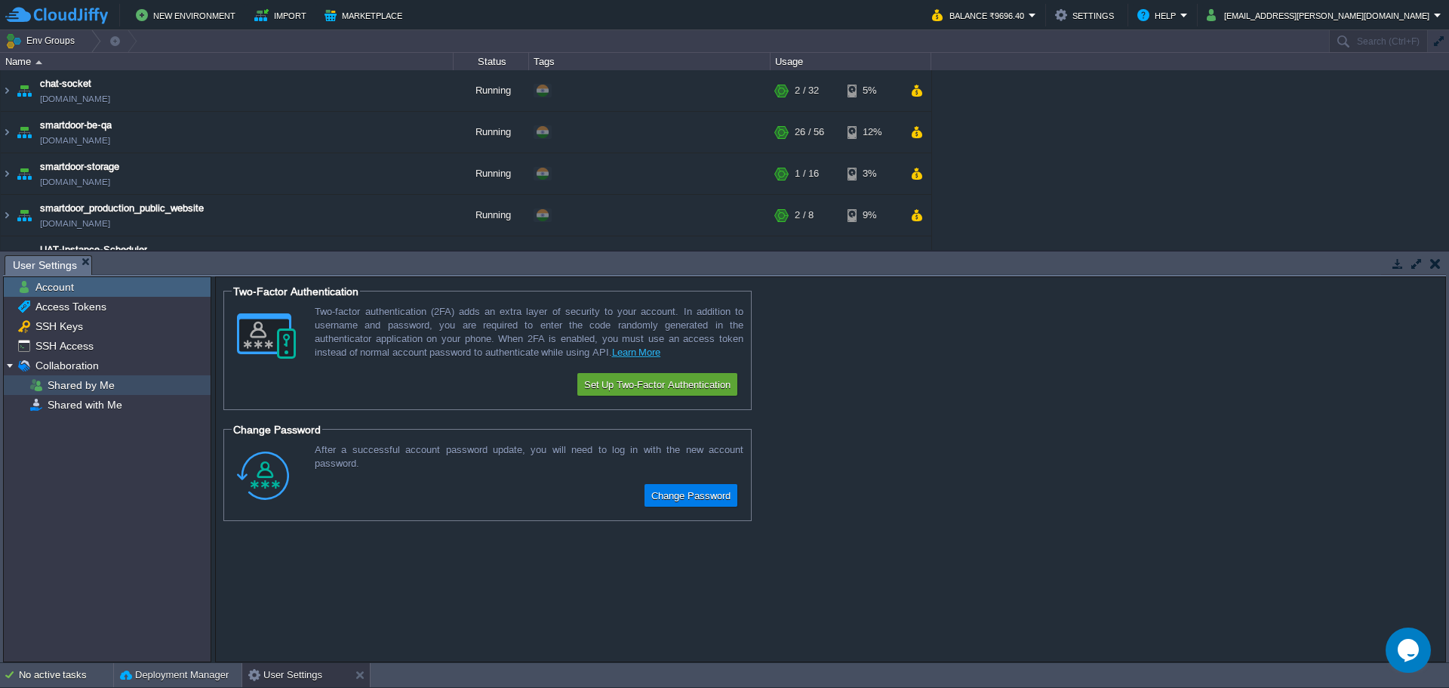
click at [102, 377] on div "Shared by Me" at bounding box center [107, 385] width 207 height 20
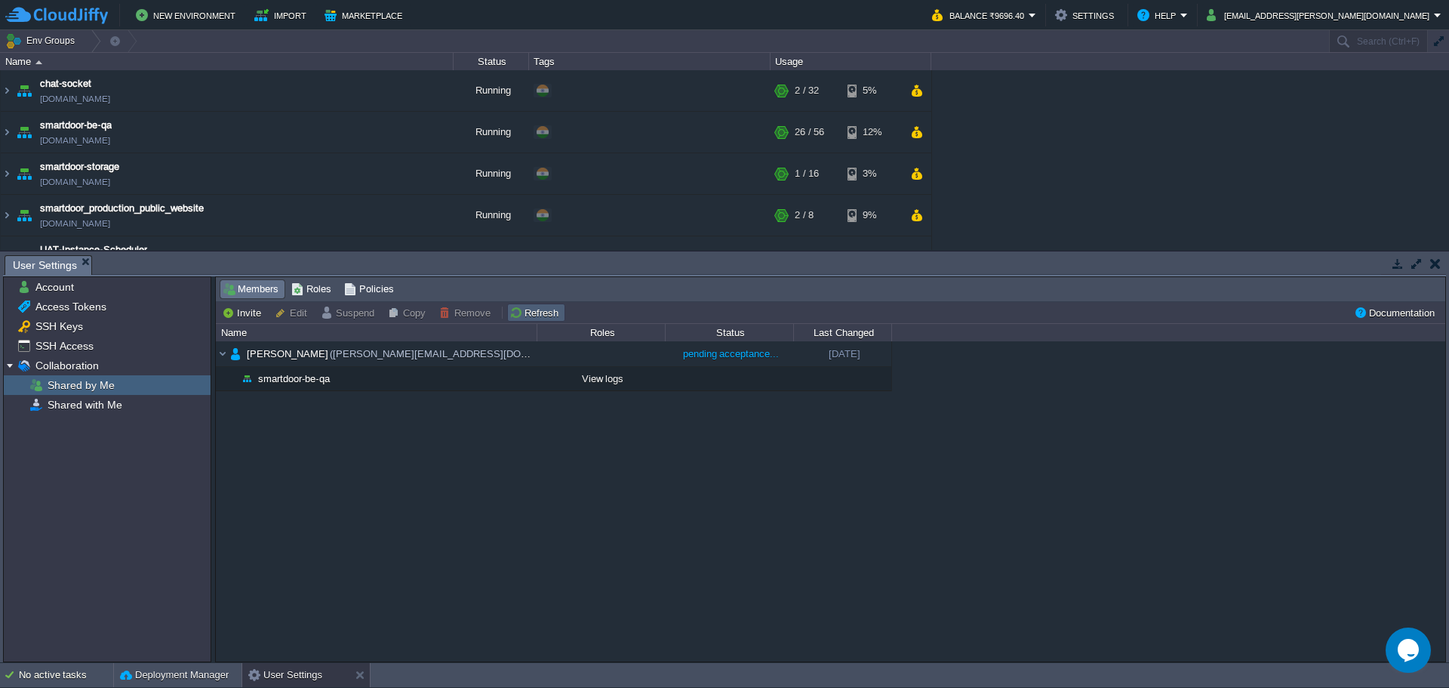
click at [524, 315] on button "Refresh" at bounding box center [537, 313] width 54 height 14
click at [534, 320] on td "Refresh" at bounding box center [536, 312] width 58 height 18
click at [357, 351] on span "([PERSON_NAME][EMAIL_ADDRESS][DOMAIN_NAME])" at bounding box center [458, 353] width 260 height 13
click at [223, 352] on img at bounding box center [223, 353] width 14 height 25
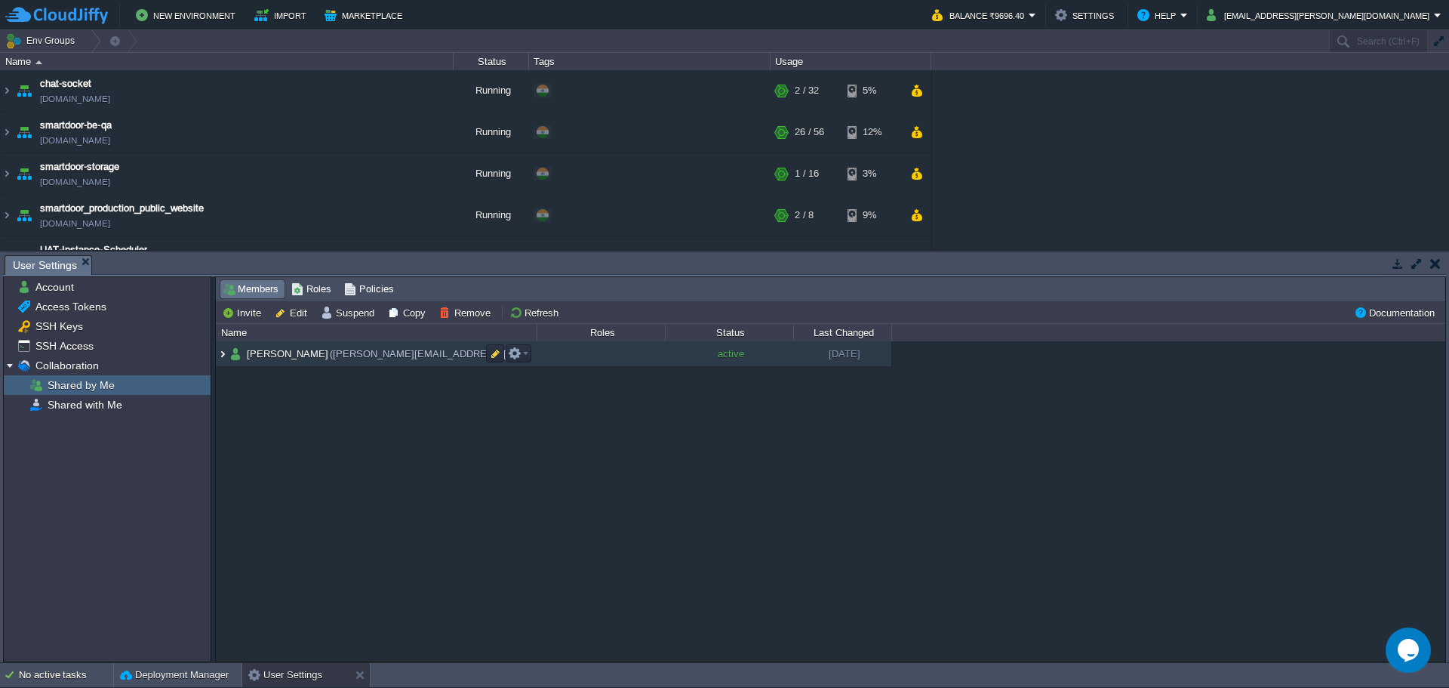
click at [223, 352] on img at bounding box center [223, 353] width 14 height 25
click at [523, 356] on em at bounding box center [518, 354] width 20 height 14
click at [498, 355] on button "button" at bounding box center [495, 354] width 14 height 14
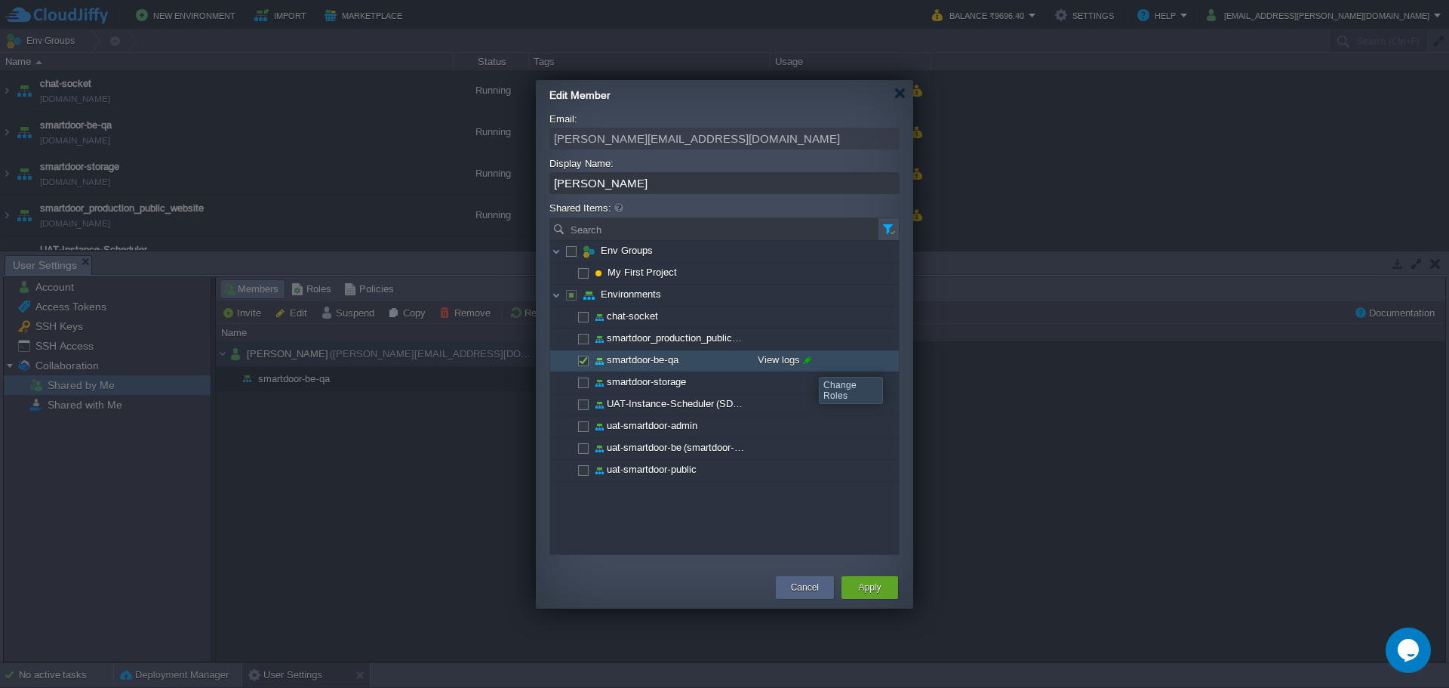
click at [808, 363] on span at bounding box center [805, 360] width 11 height 20
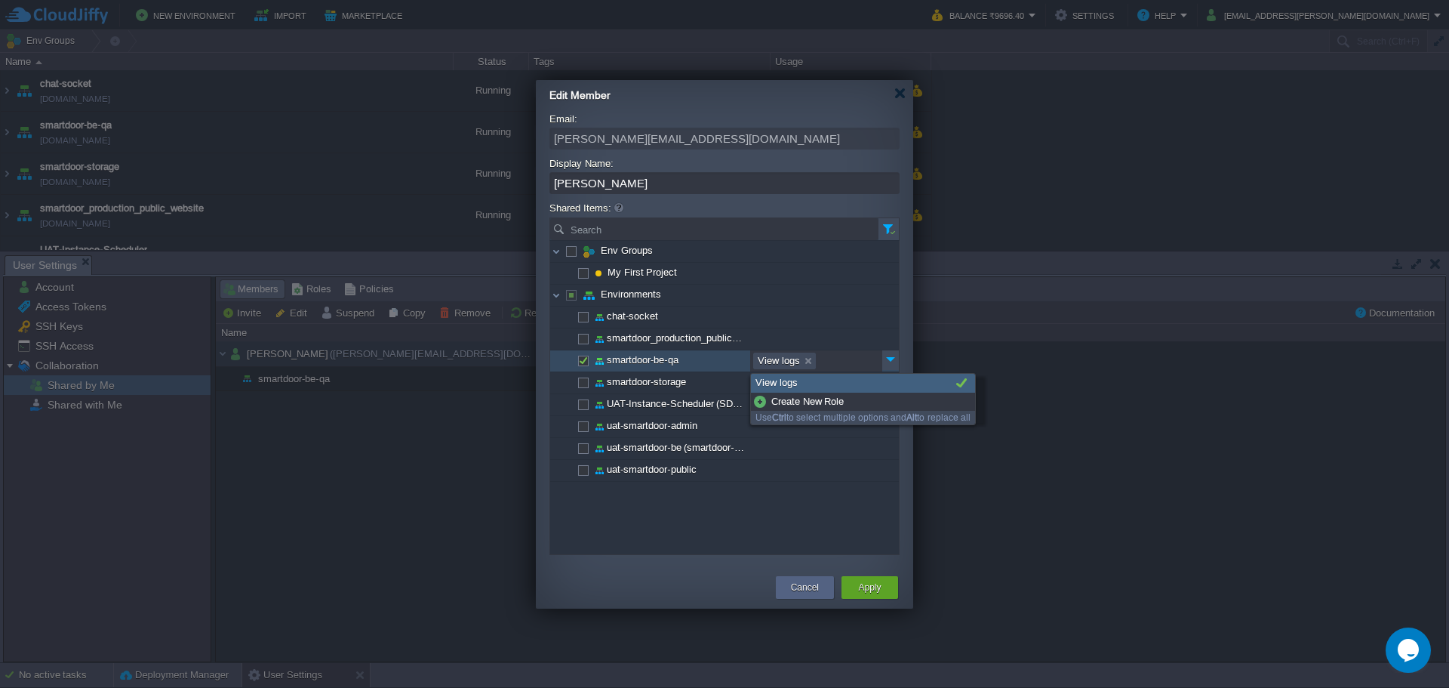
click at [793, 381] on div "View logs" at bounding box center [863, 383] width 224 height 19
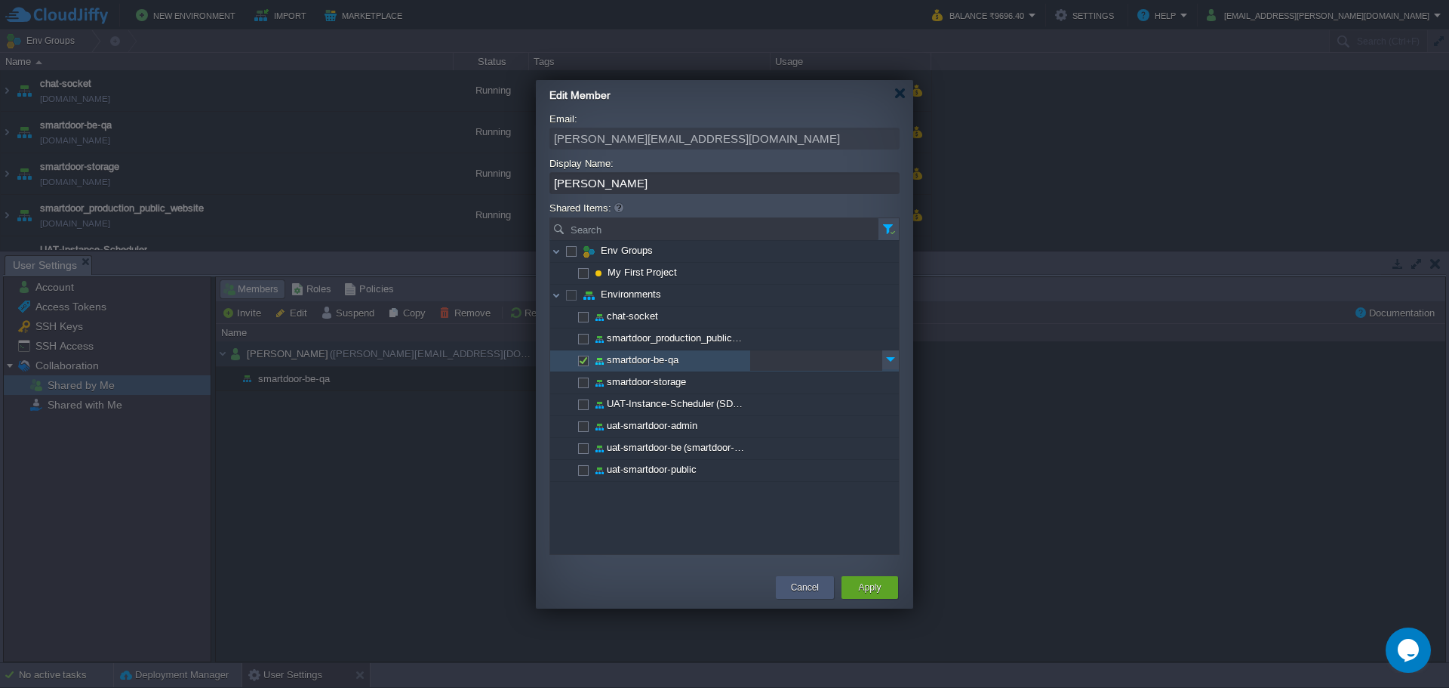
checkbox input "false"
click at [790, 523] on div "Cancel" at bounding box center [804, 587] width 35 height 23
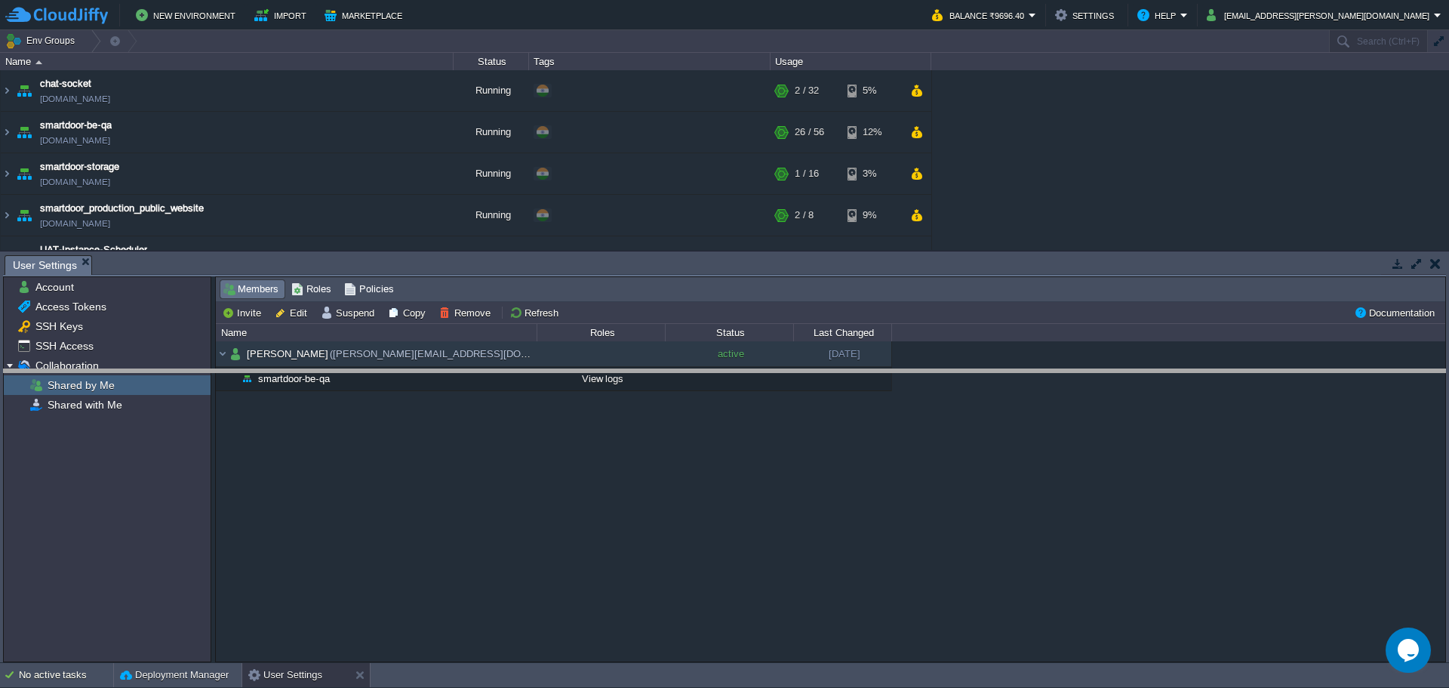
drag, startPoint x: 293, startPoint y: 260, endPoint x: 313, endPoint y: 381, distance: 123.2
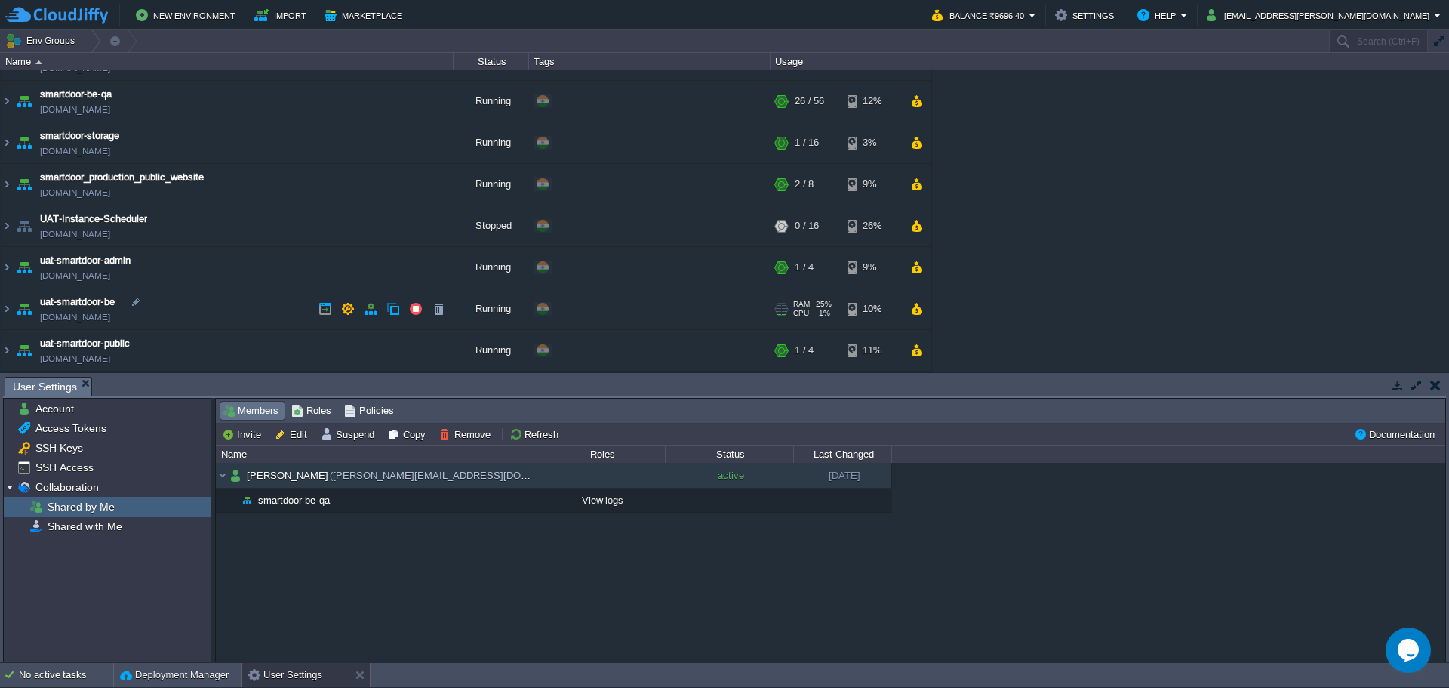
scroll to position [0, 0]
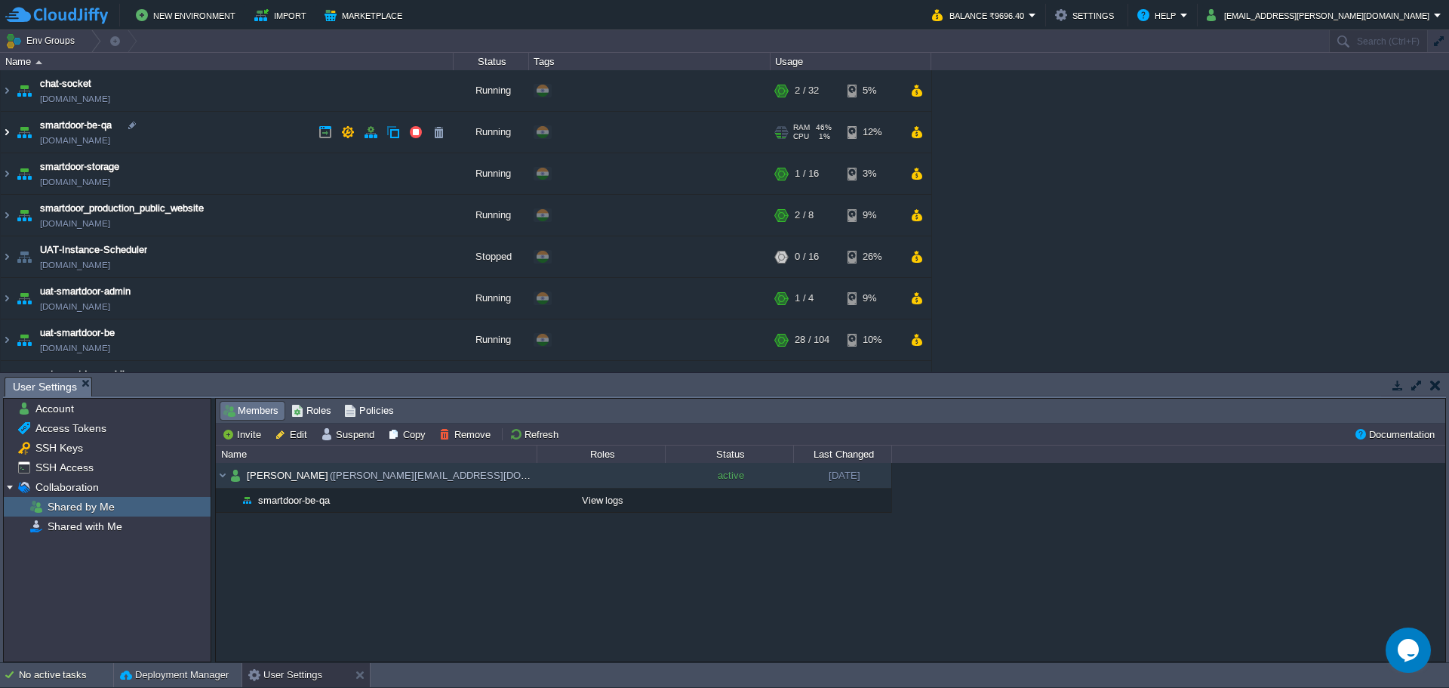
click at [9, 134] on img at bounding box center [7, 132] width 12 height 41
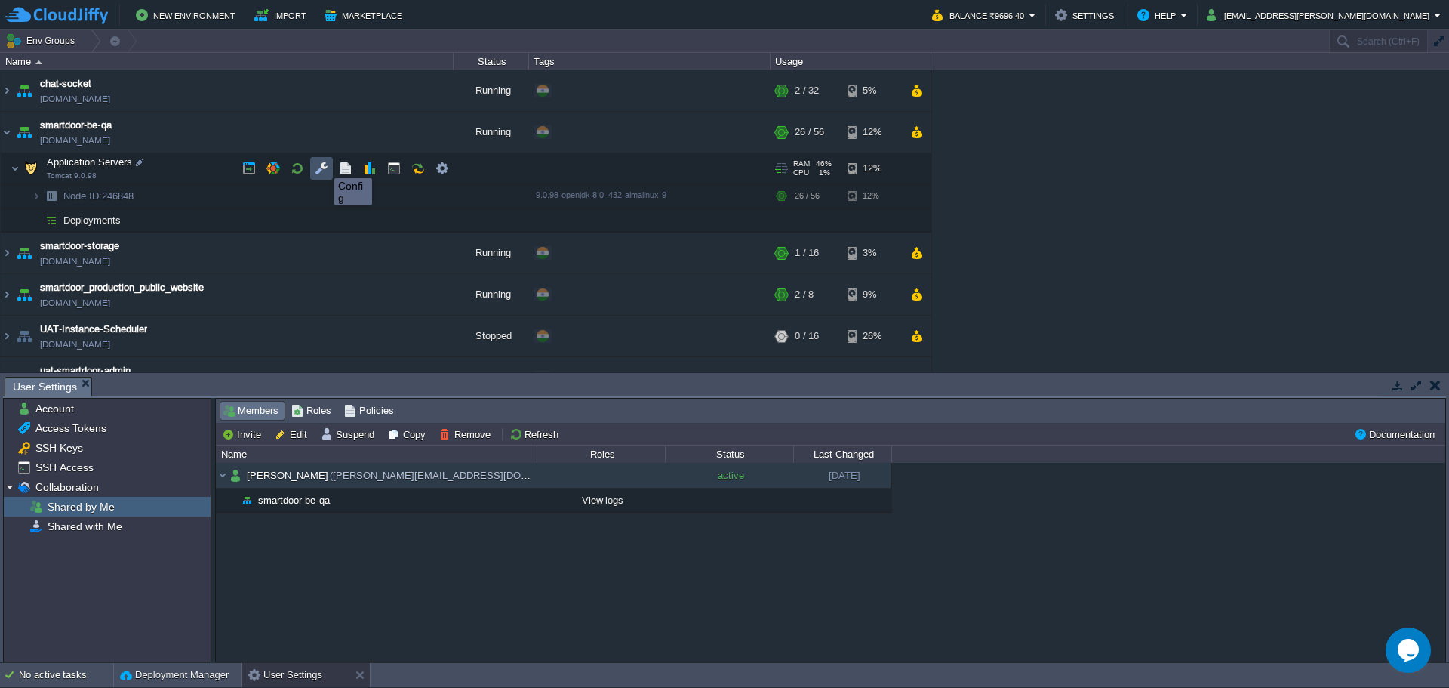
click at [323, 165] on button "button" at bounding box center [322, 169] width 14 height 14
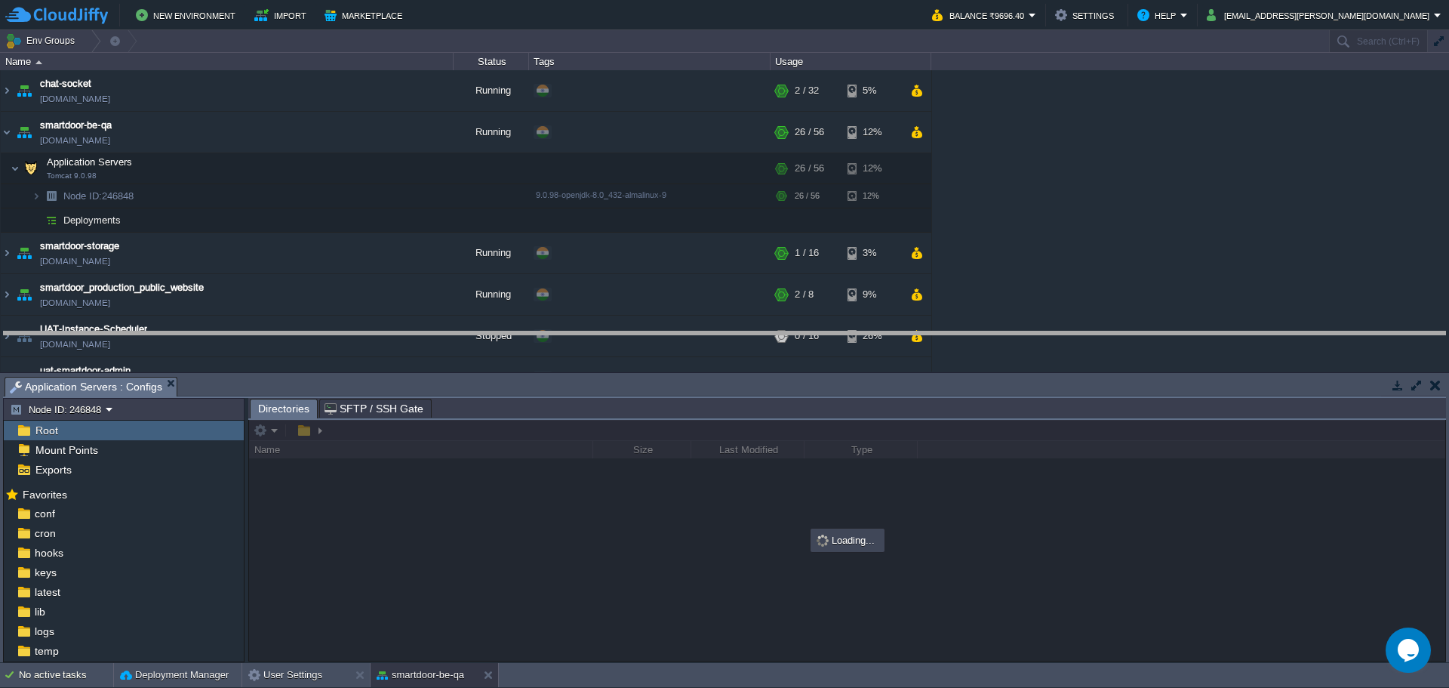
drag, startPoint x: 414, startPoint y: 390, endPoint x: 520, endPoint y: 155, distance: 257.5
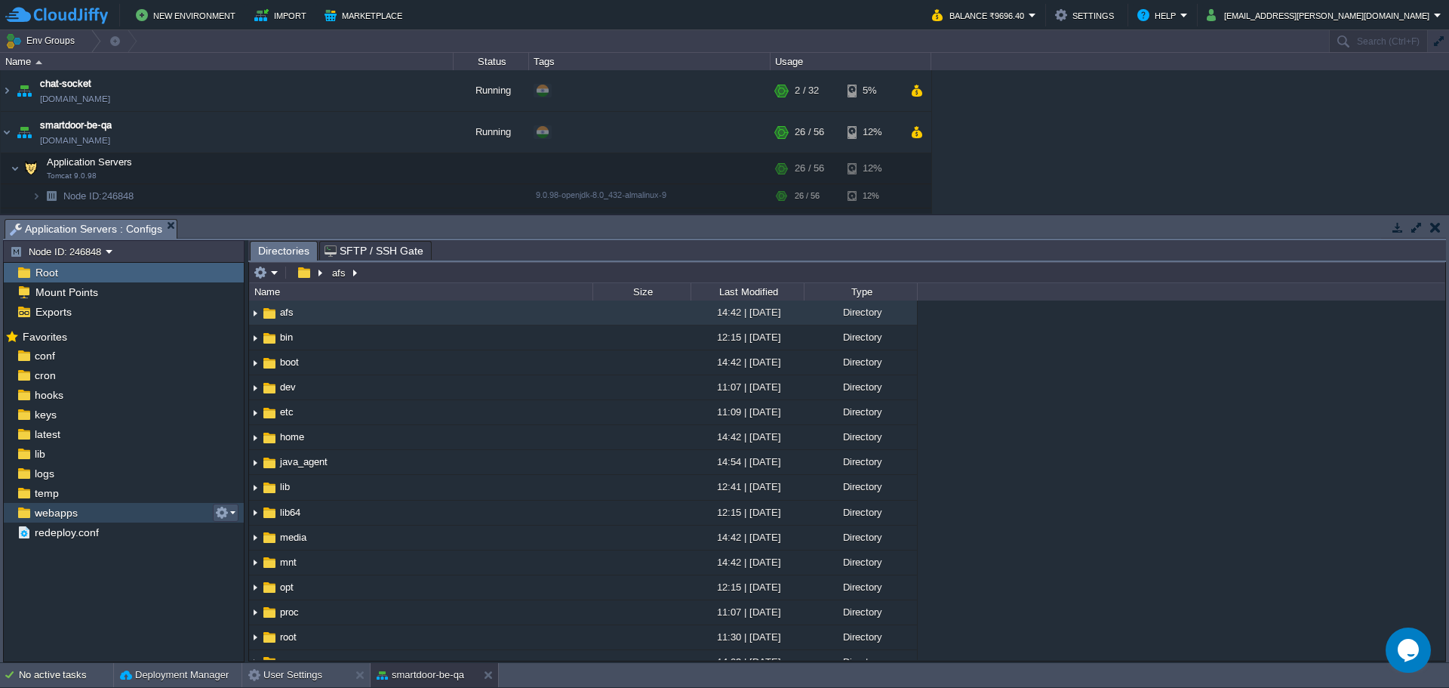
click at [215, 513] on button "button" at bounding box center [222, 513] width 14 height 14
click at [232, 523] on link "Remove from Favorites" at bounding box center [285, 552] width 138 height 17
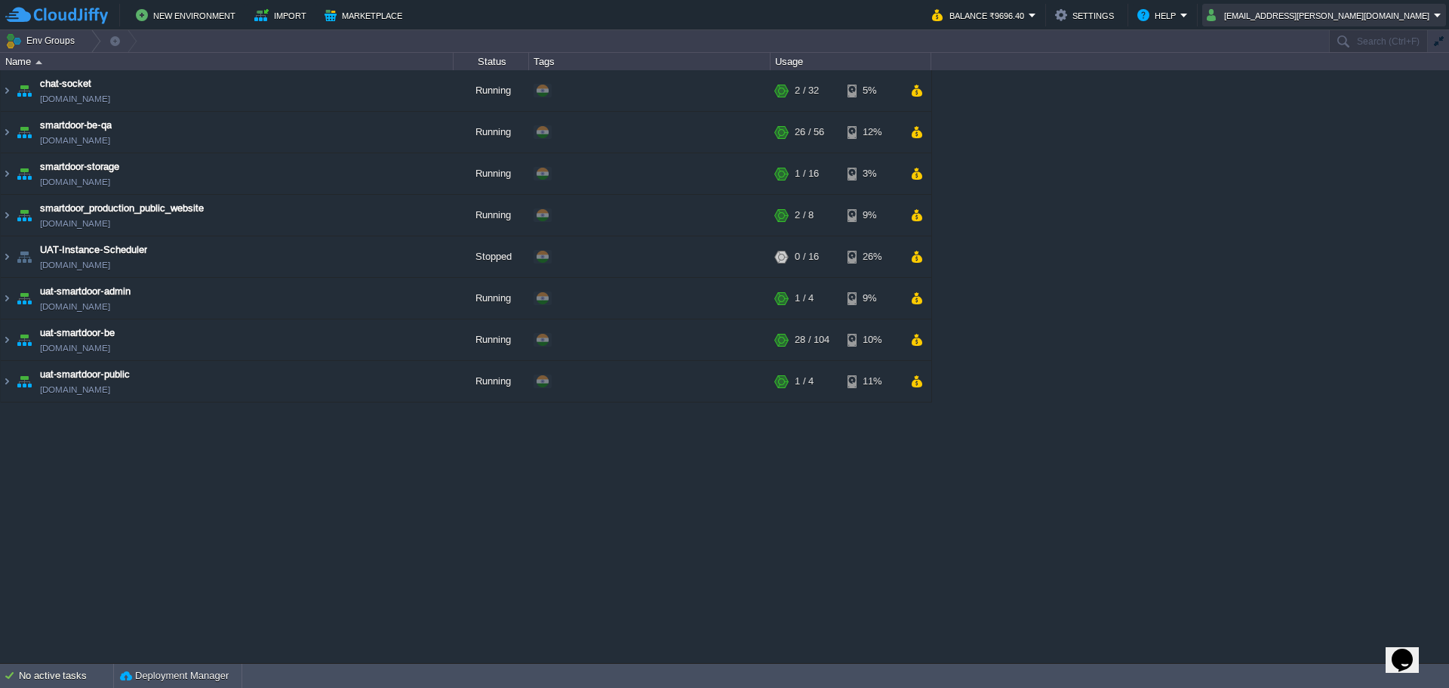
click at [1349, 12] on button "[EMAIL_ADDRESS][PERSON_NAME][DOMAIN_NAME]" at bounding box center [1320, 15] width 227 height 18
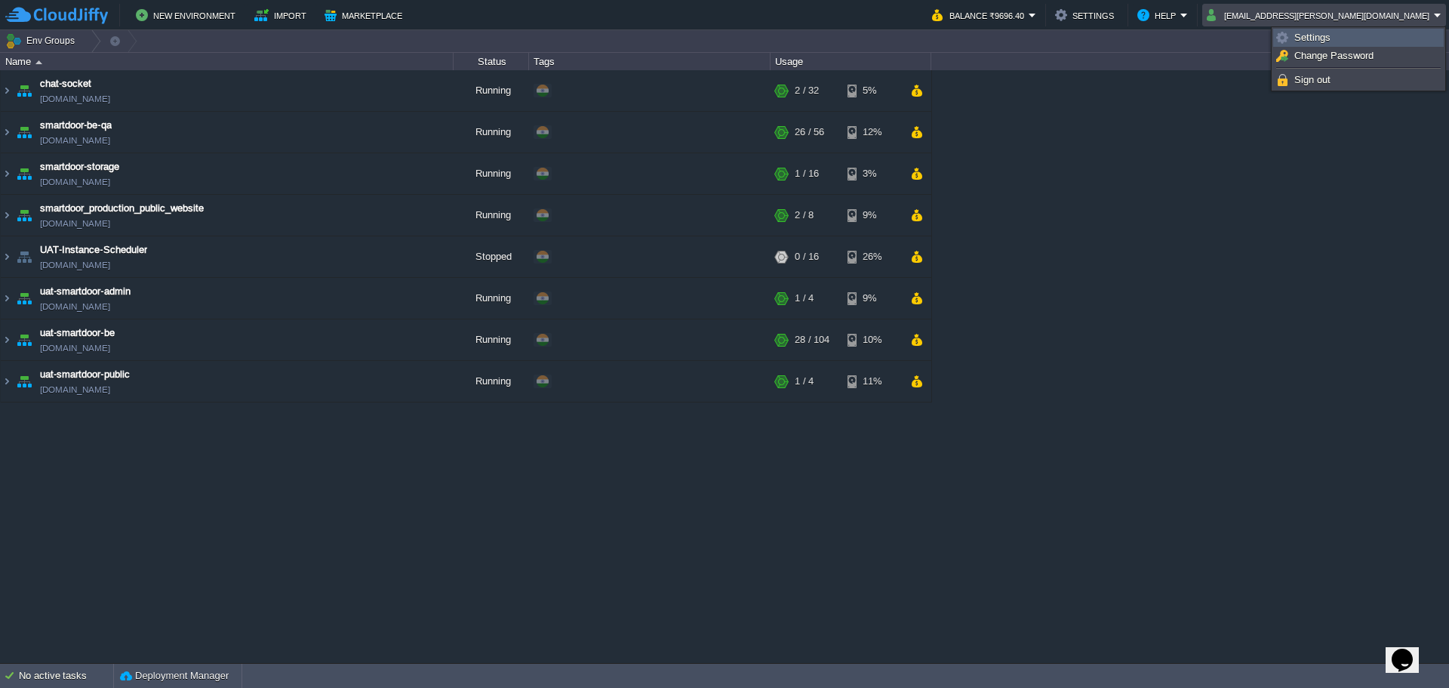
click at [1302, 31] on link "Settings" at bounding box center [1358, 37] width 169 height 17
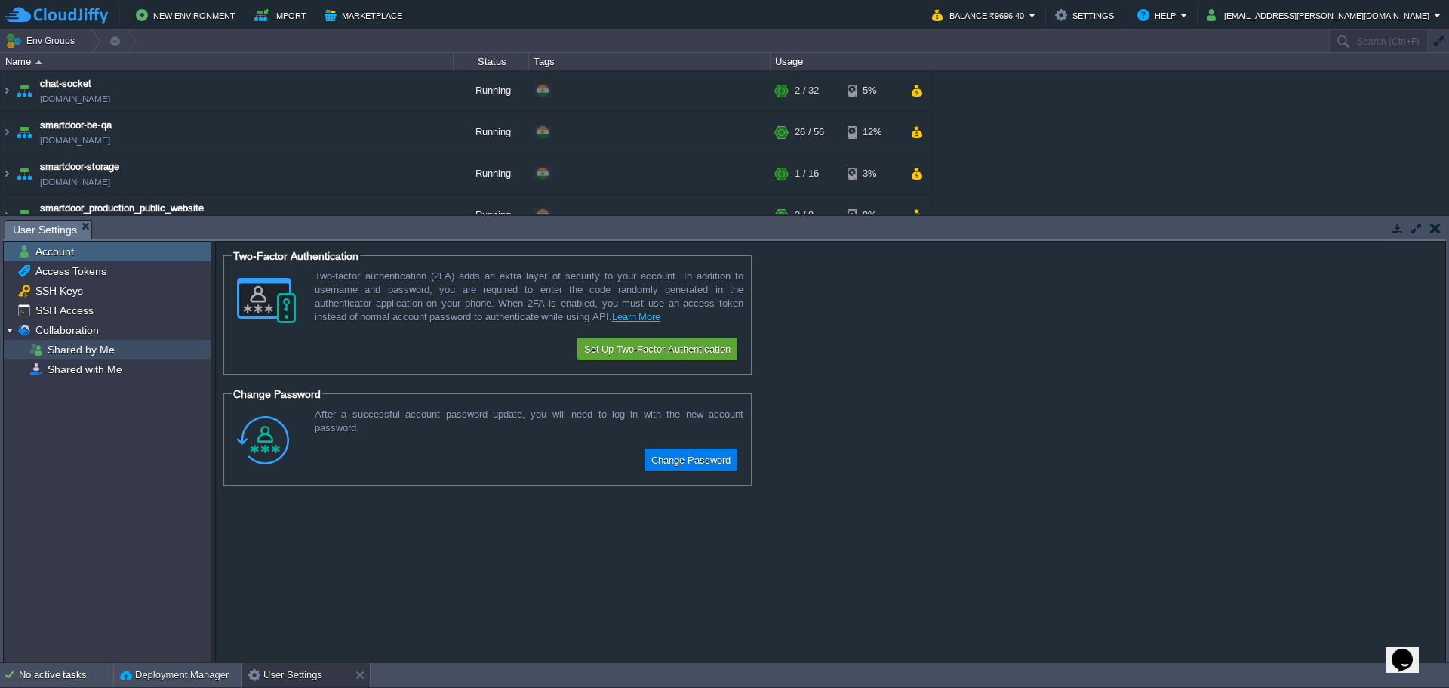
click at [115, 349] on div "Shared by Me" at bounding box center [107, 350] width 207 height 20
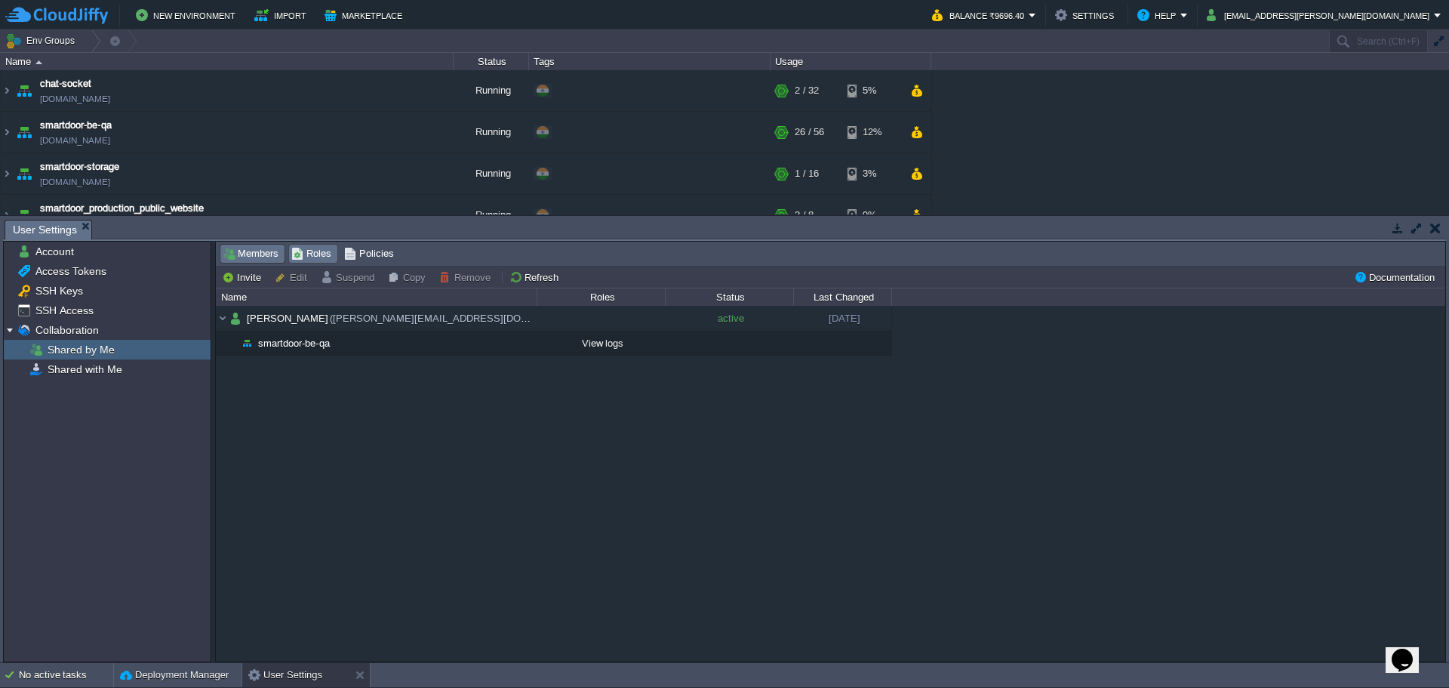
click at [308, 257] on span "Roles" at bounding box center [311, 253] width 40 height 17
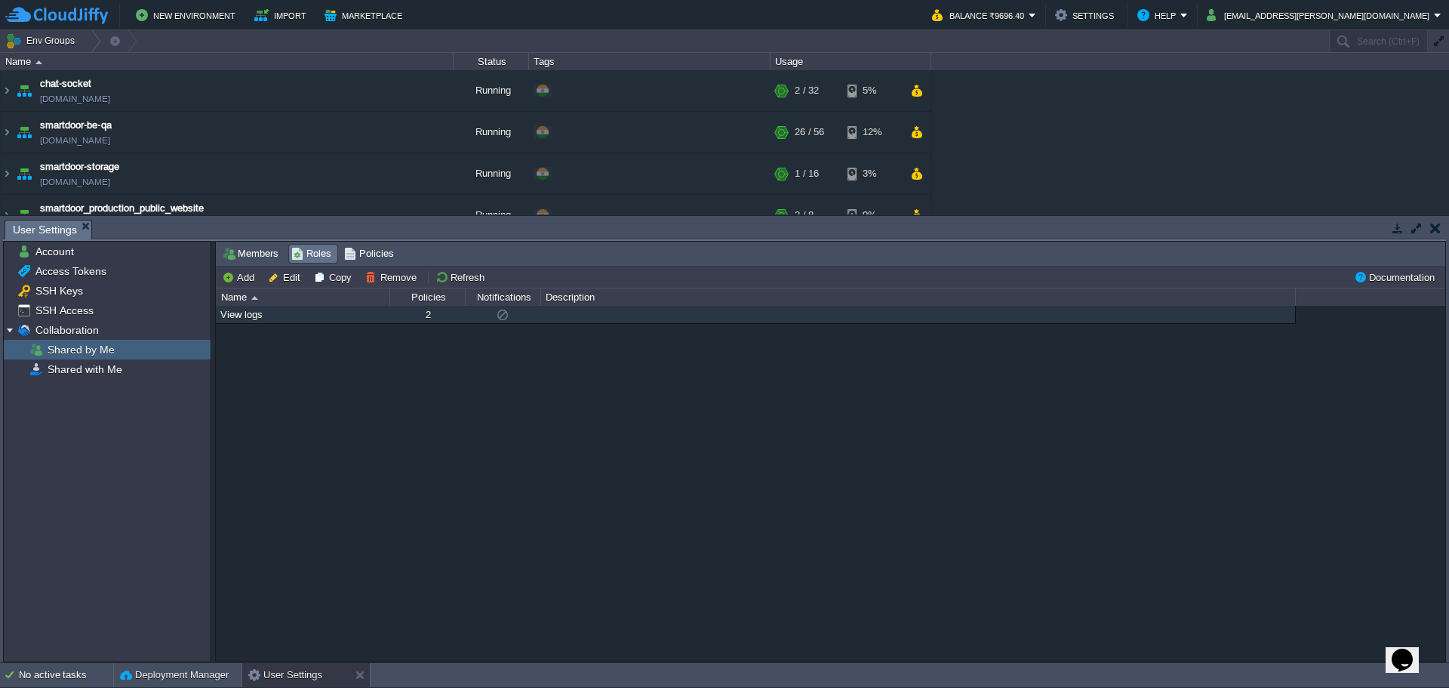
click at [433, 320] on span "2" at bounding box center [428, 314] width 14 height 11
click at [390, 319] on div "2" at bounding box center [427, 314] width 74 height 17
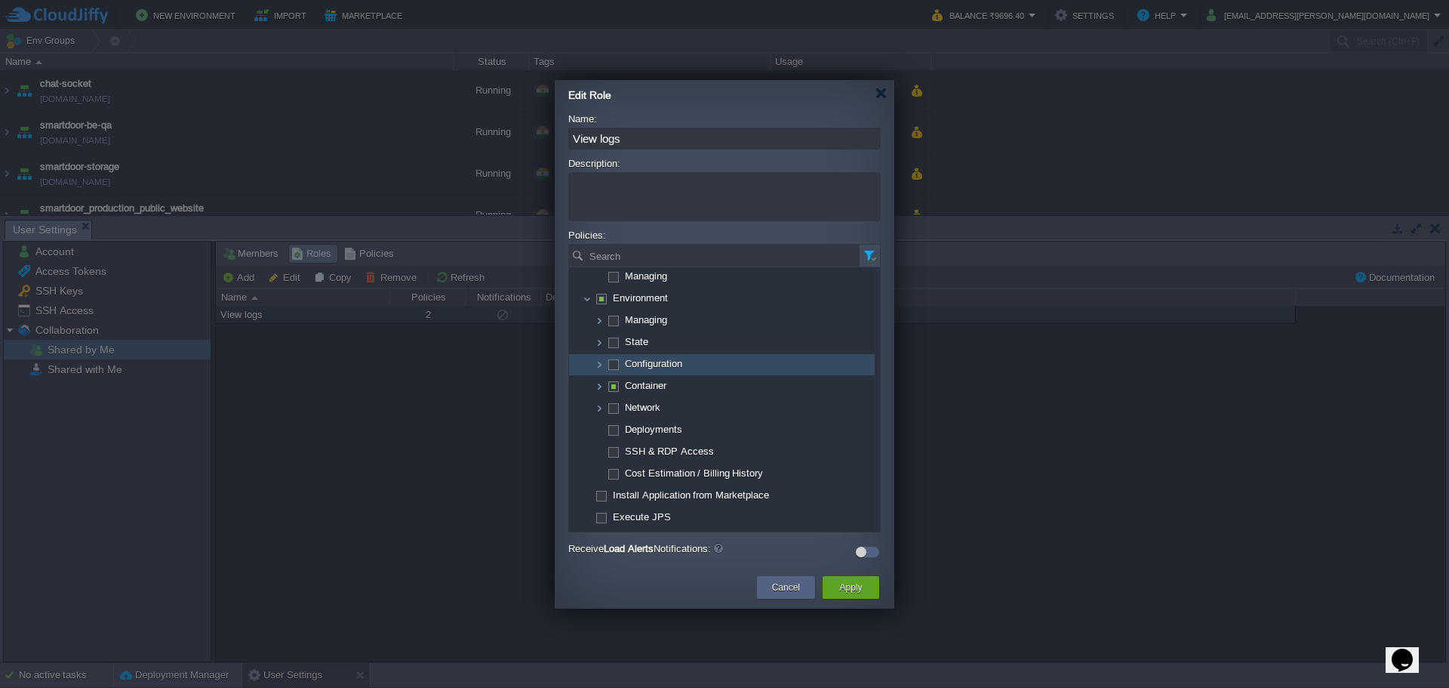
scroll to position [67, 0]
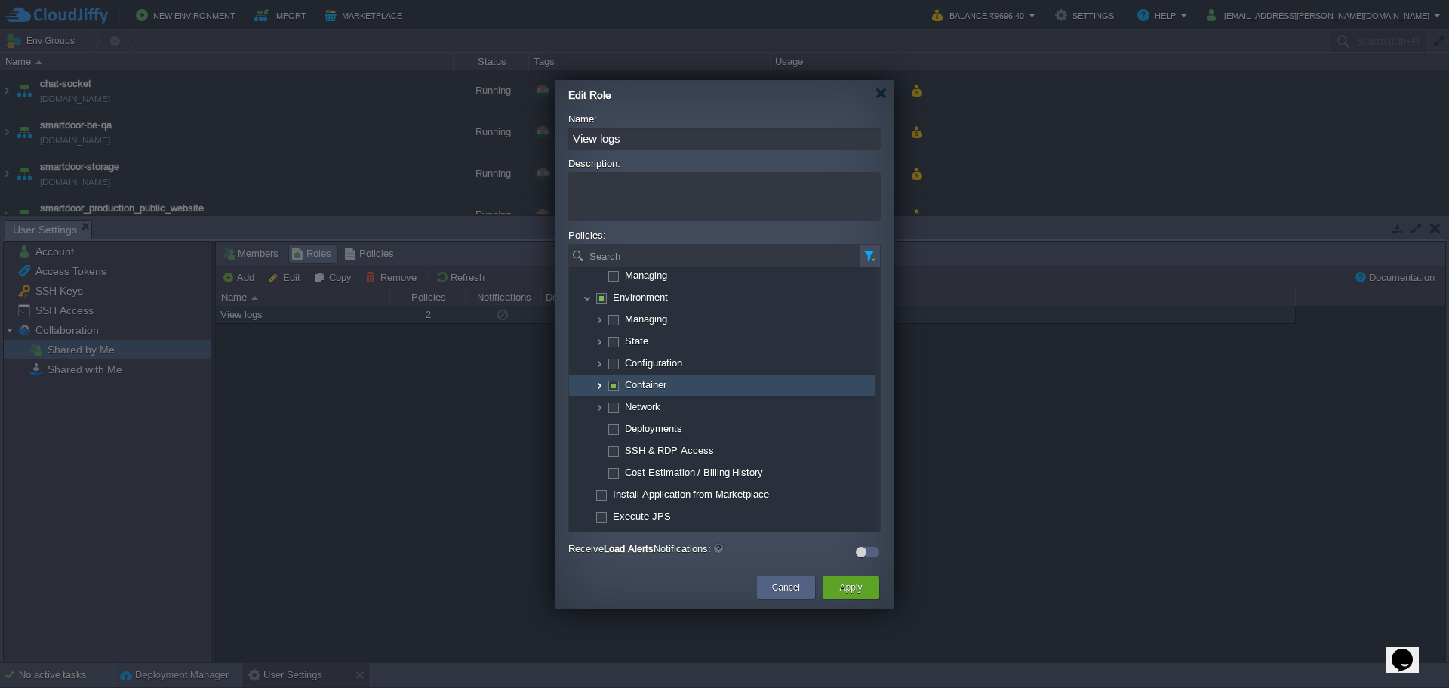
click at [603, 390] on img at bounding box center [599, 385] width 12 height 21
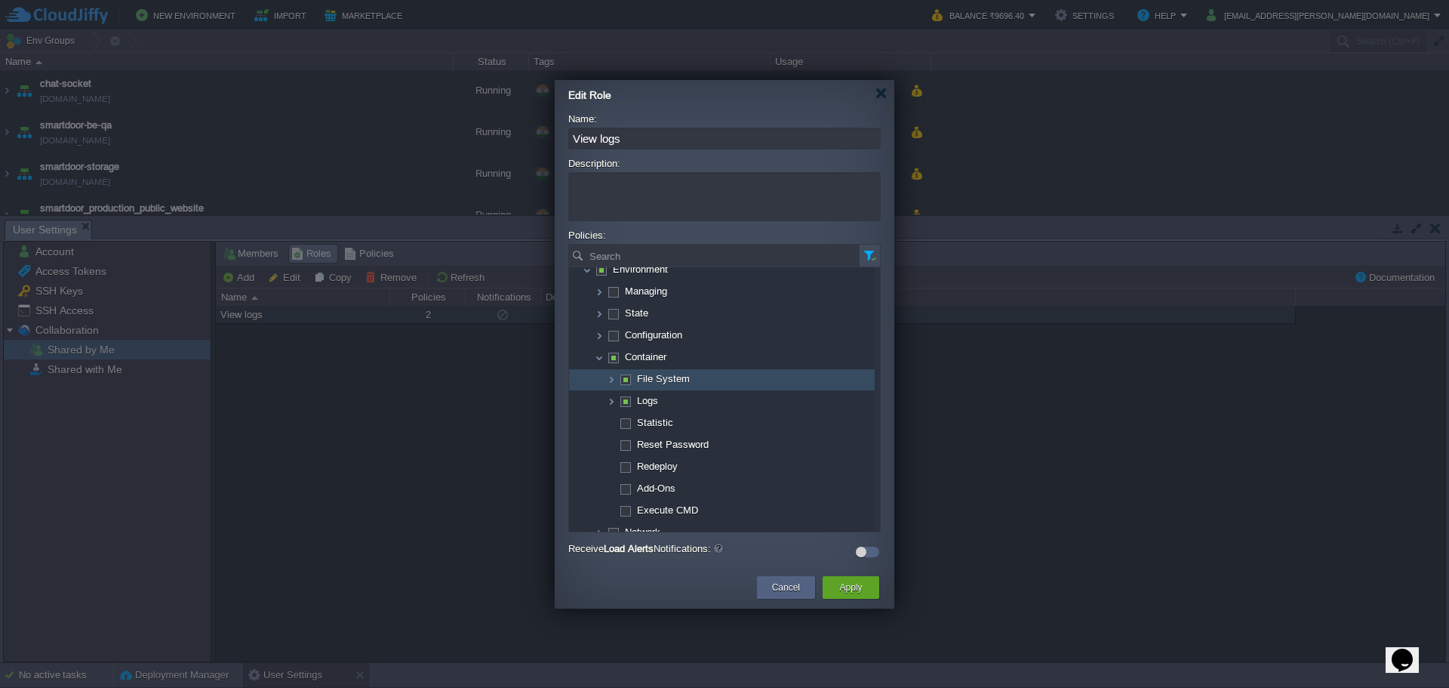
click at [624, 378] on span at bounding box center [625, 378] width 3 height 11
click at [627, 381] on span at bounding box center [625, 378] width 3 height 11
checkbox input "false"
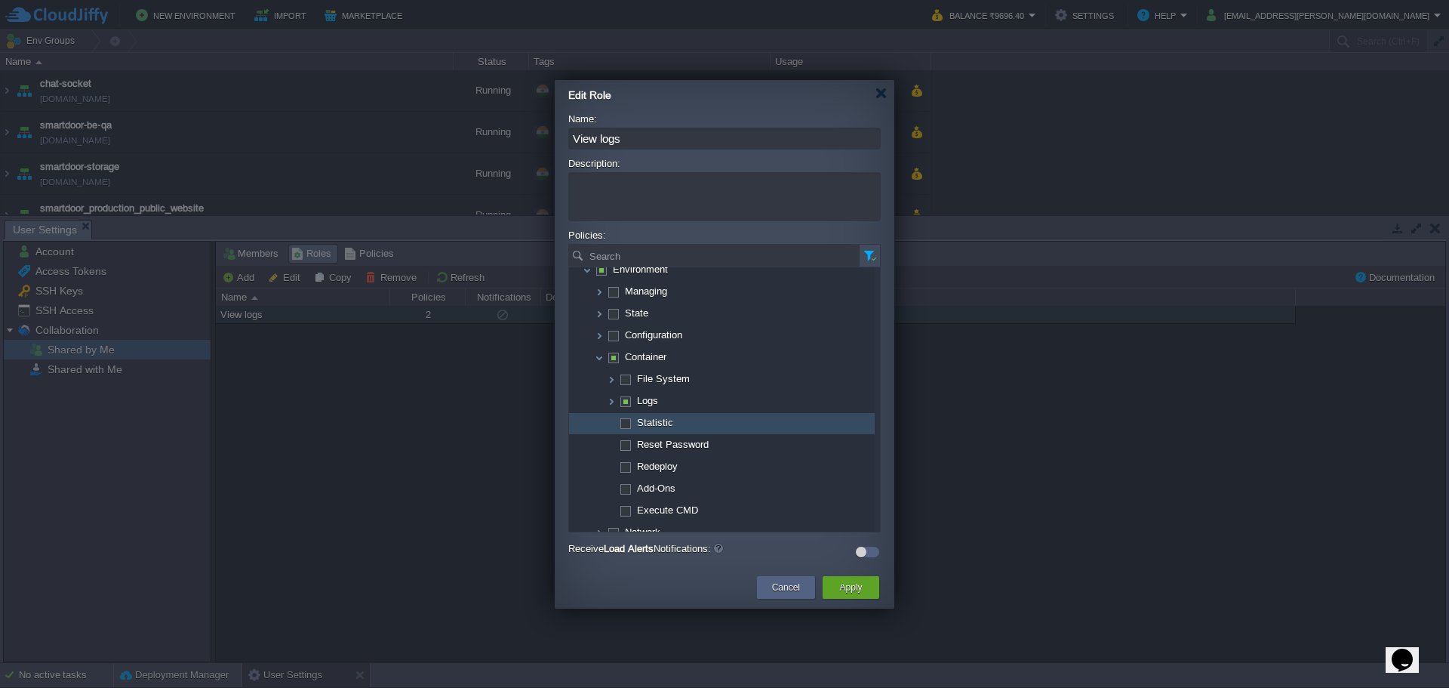
scroll to position [129, 0]
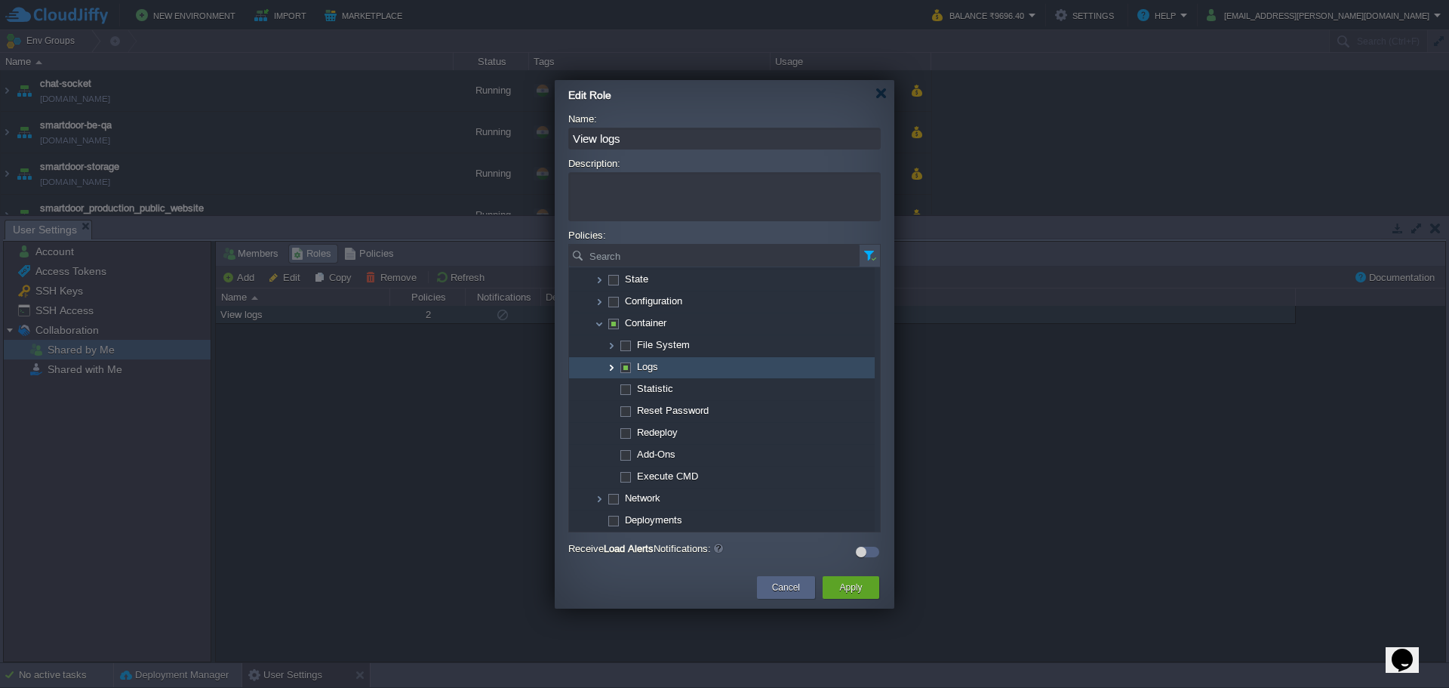
click at [611, 366] on img at bounding box center [611, 367] width 12 height 21
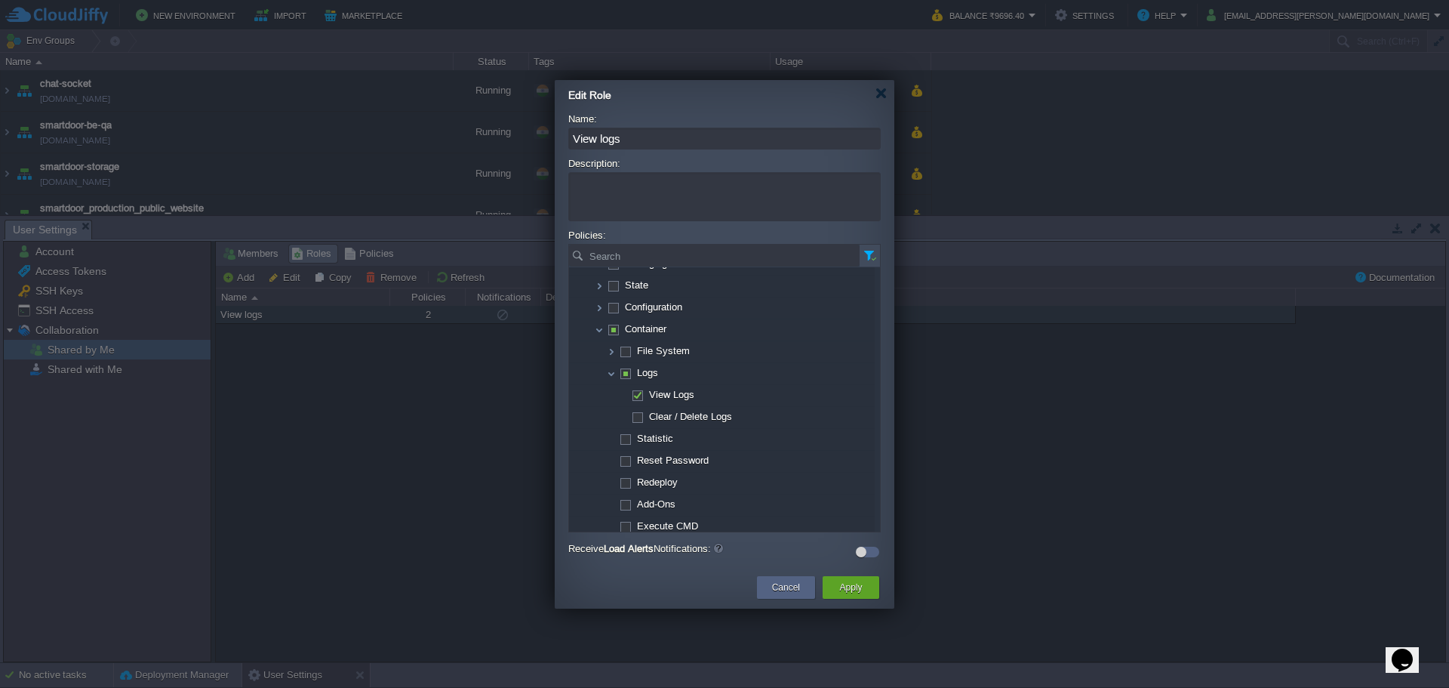
scroll to position [125, 0]
click at [610, 353] on img at bounding box center [611, 350] width 12 height 21
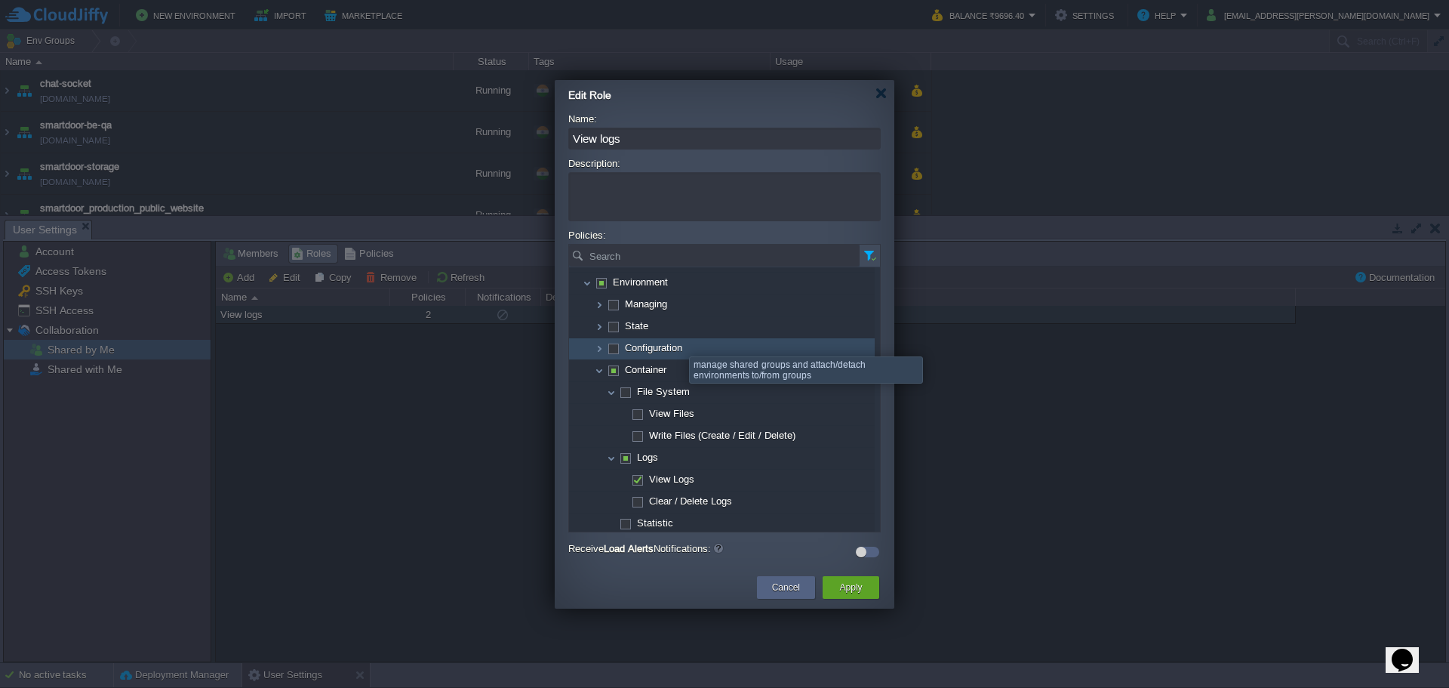
scroll to position [83, 0]
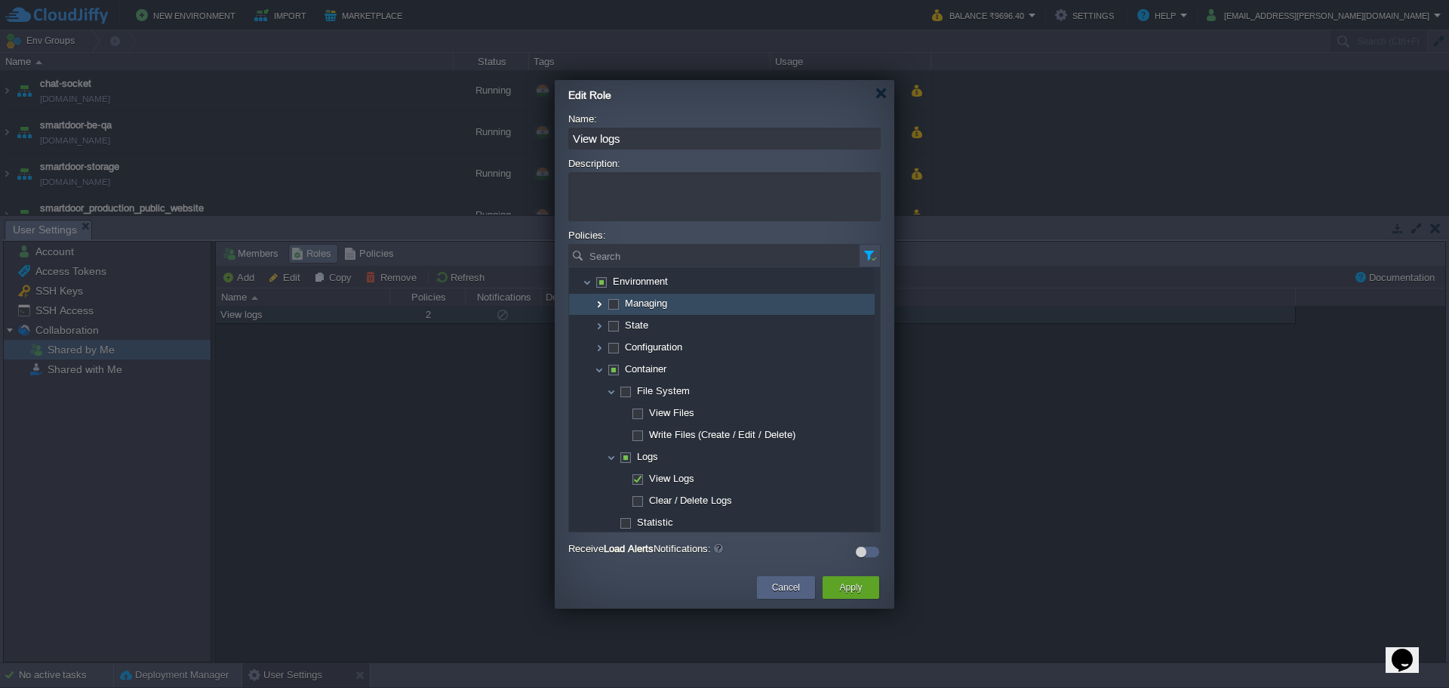
click at [599, 310] on img at bounding box center [599, 304] width 12 height 21
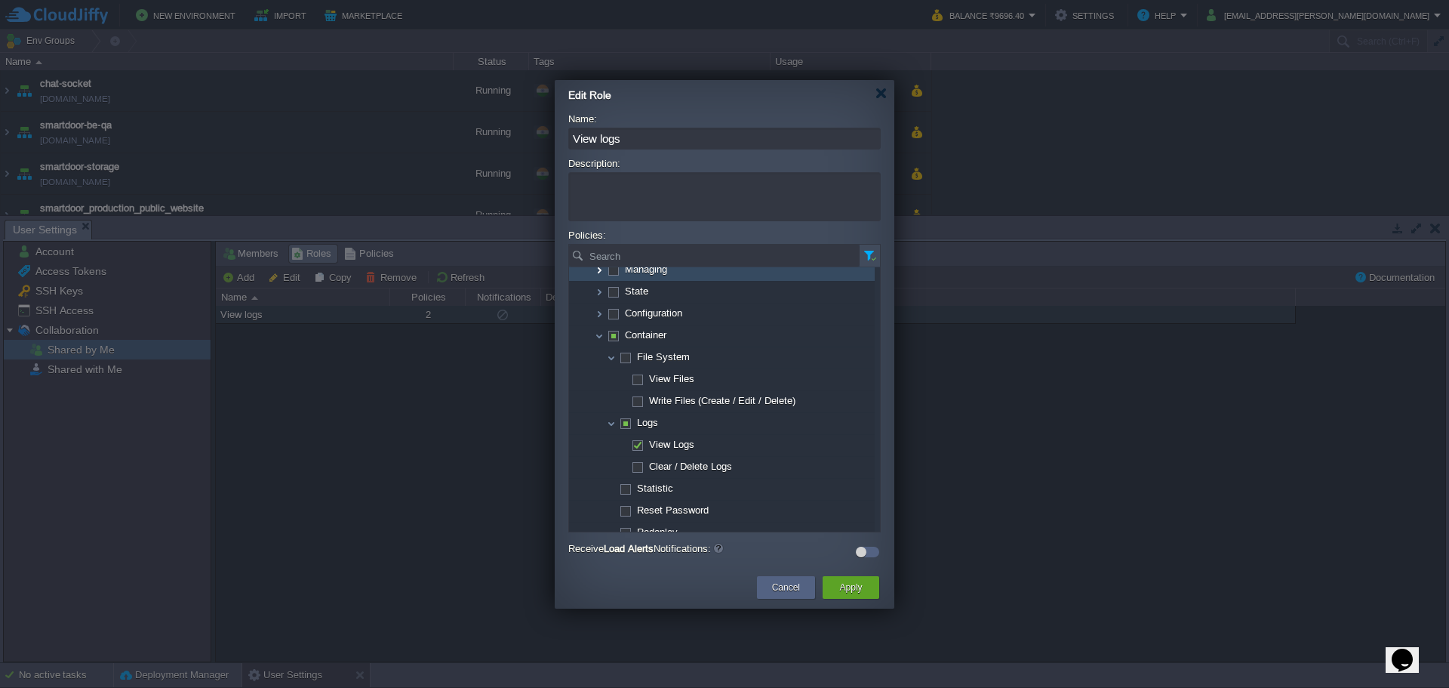
scroll to position [129, 0]
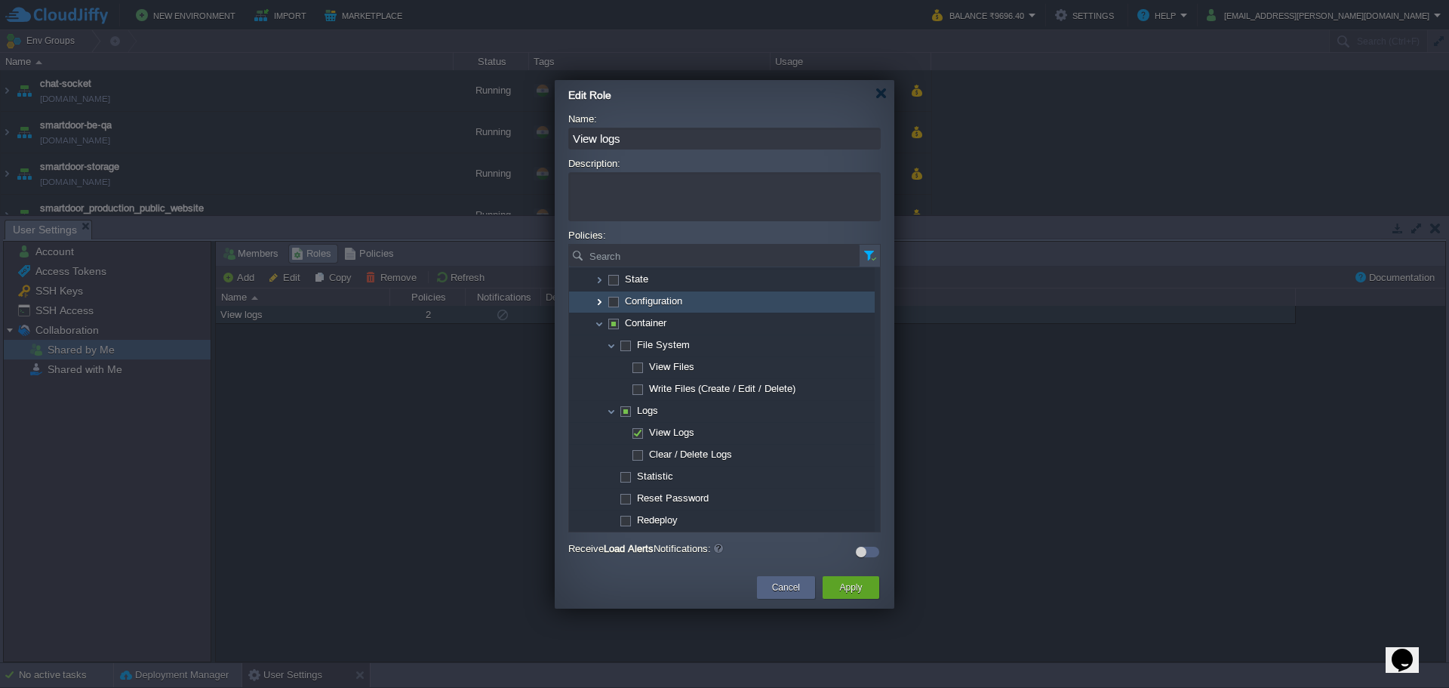
click at [600, 300] on img at bounding box center [599, 301] width 12 height 21
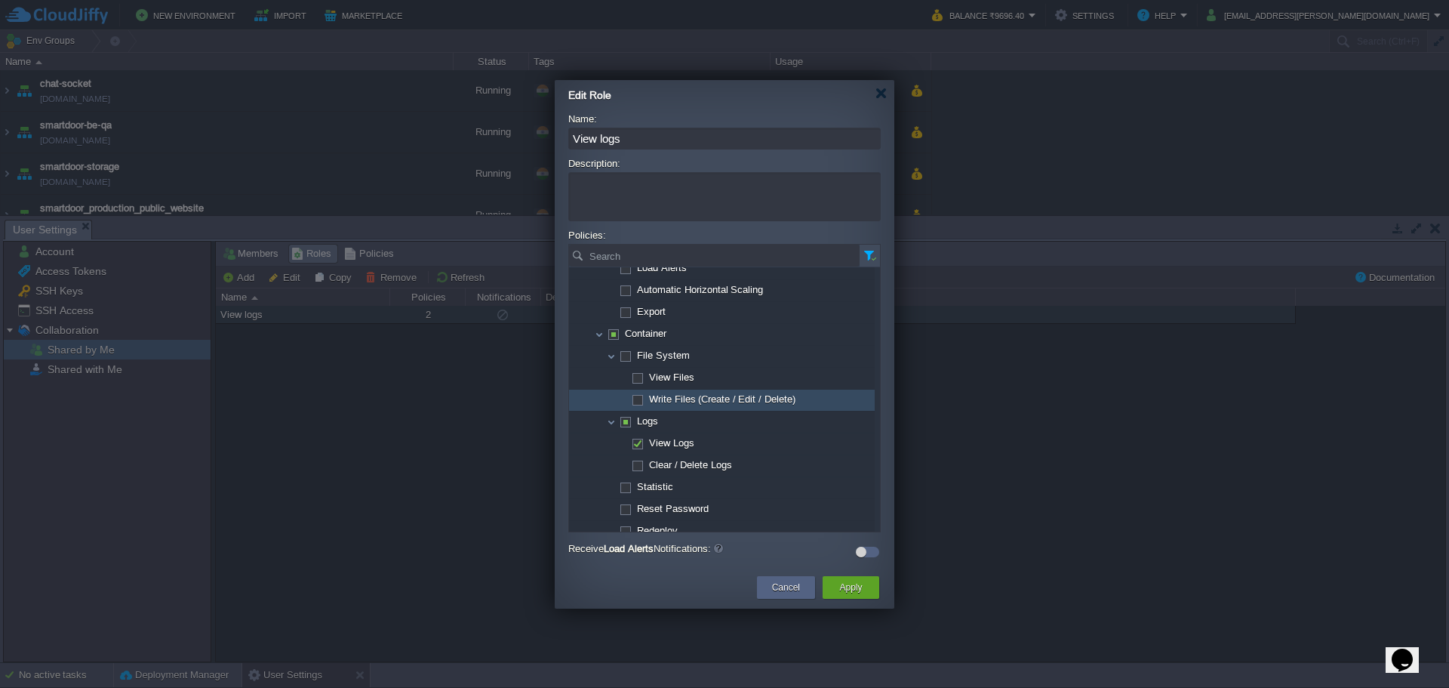
scroll to position [333, 0]
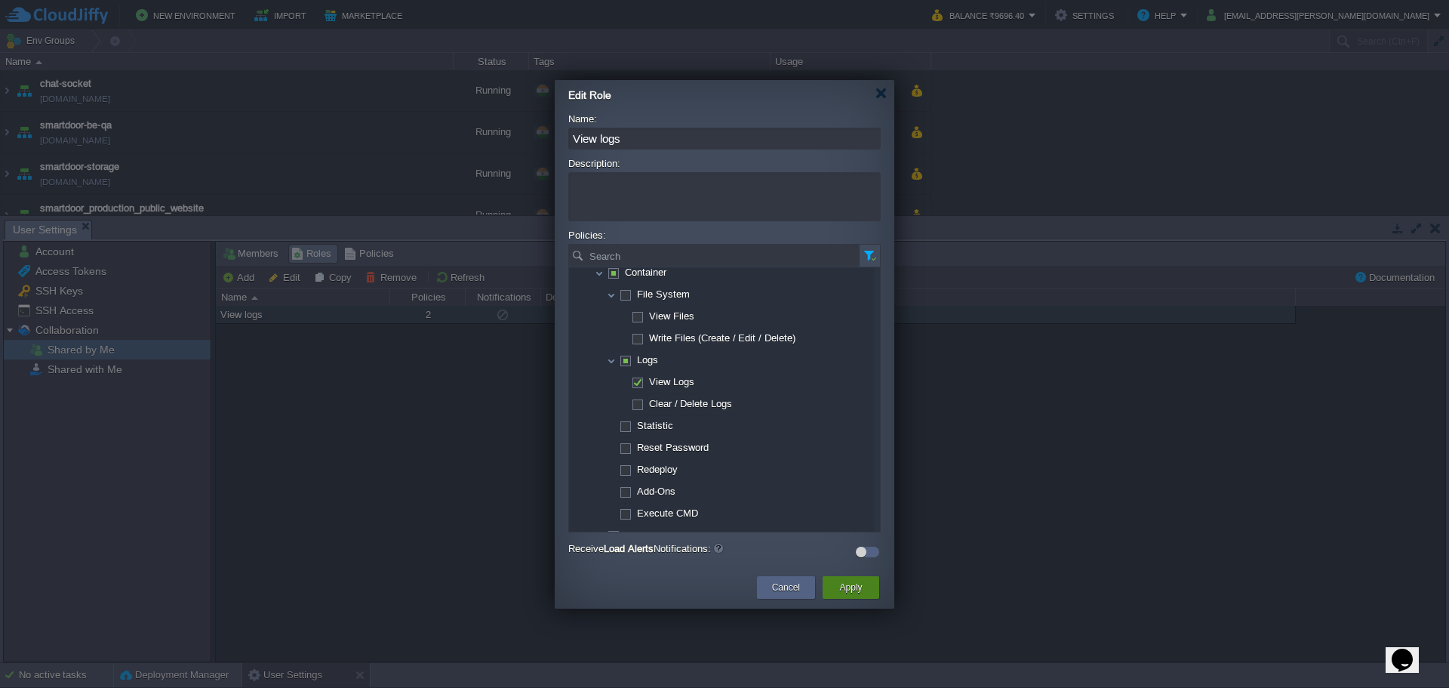
click at [839, 581] on button "Apply" at bounding box center [850, 587] width 23 height 15
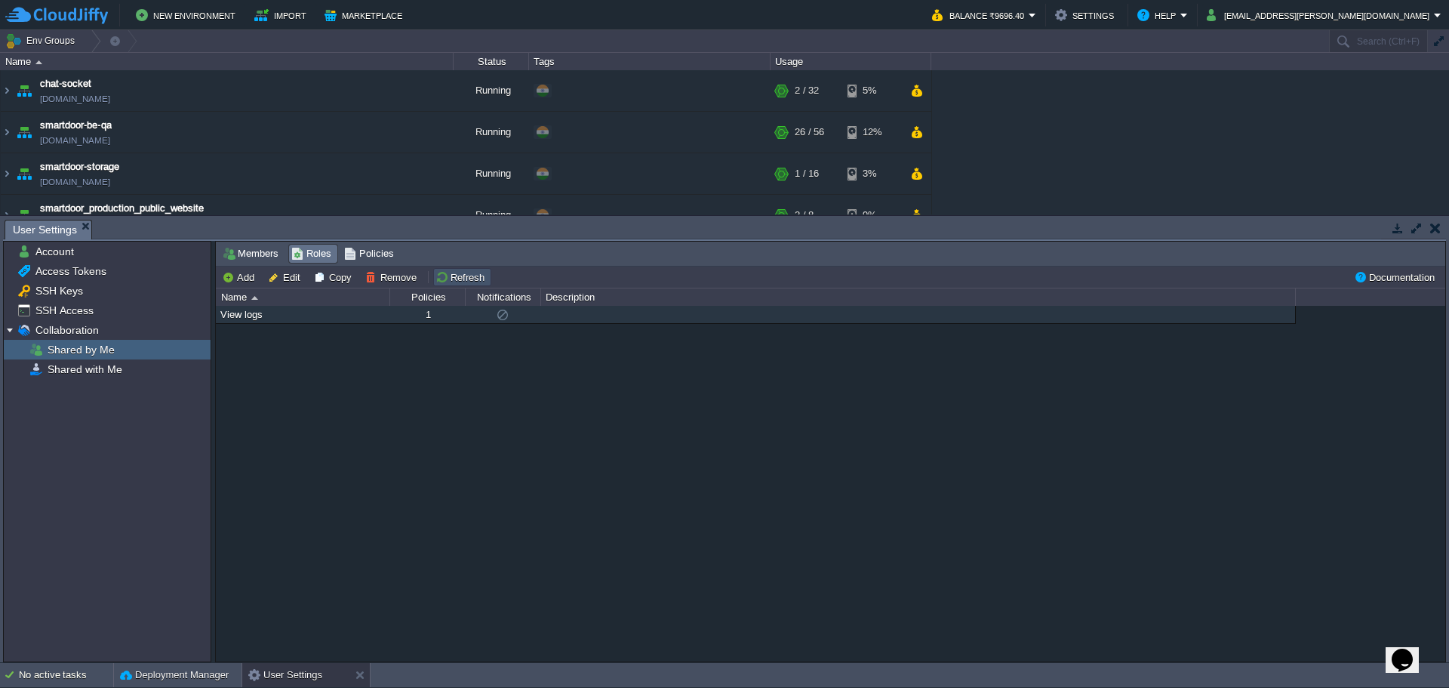
click at [445, 271] on button "Refresh" at bounding box center [463, 277] width 54 height 14
click at [1438, 236] on td at bounding box center [1435, 228] width 19 height 18
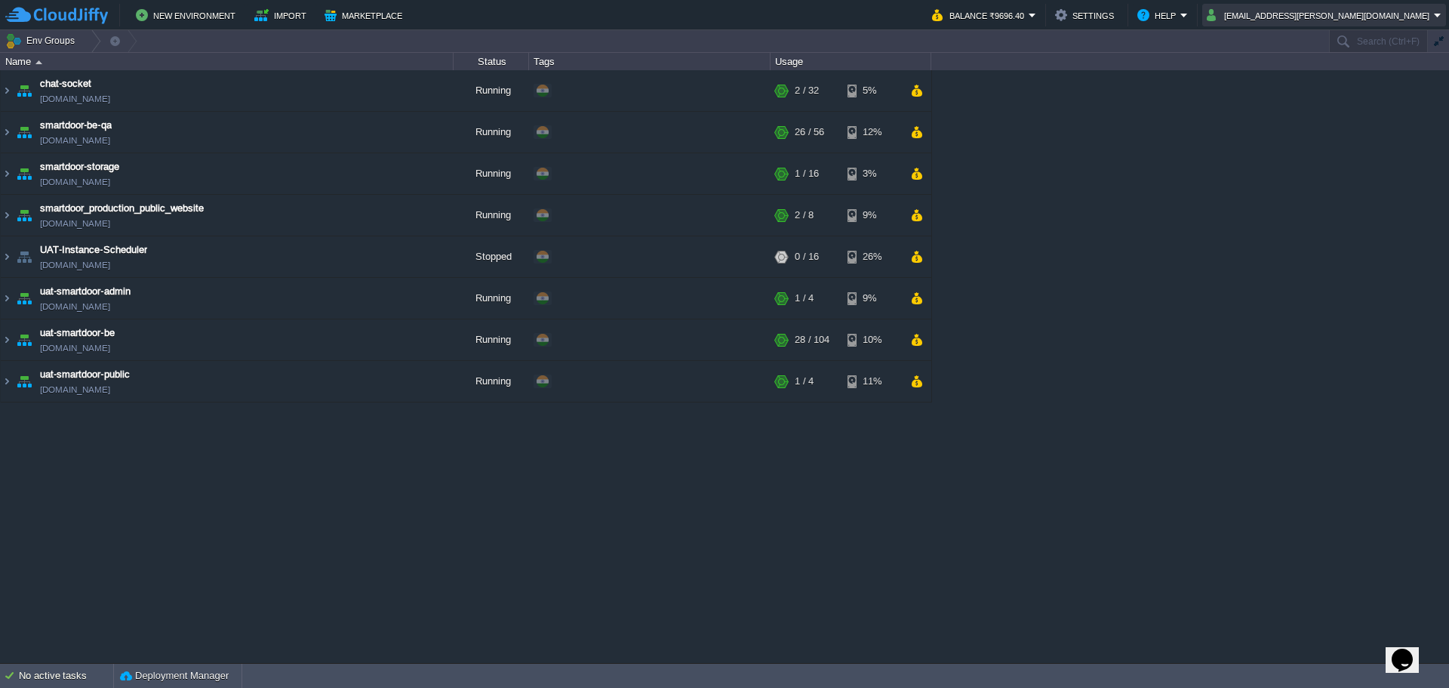
click at [1311, 16] on button "[EMAIL_ADDRESS][PERSON_NAME][DOMAIN_NAME]" at bounding box center [1320, 15] width 227 height 18
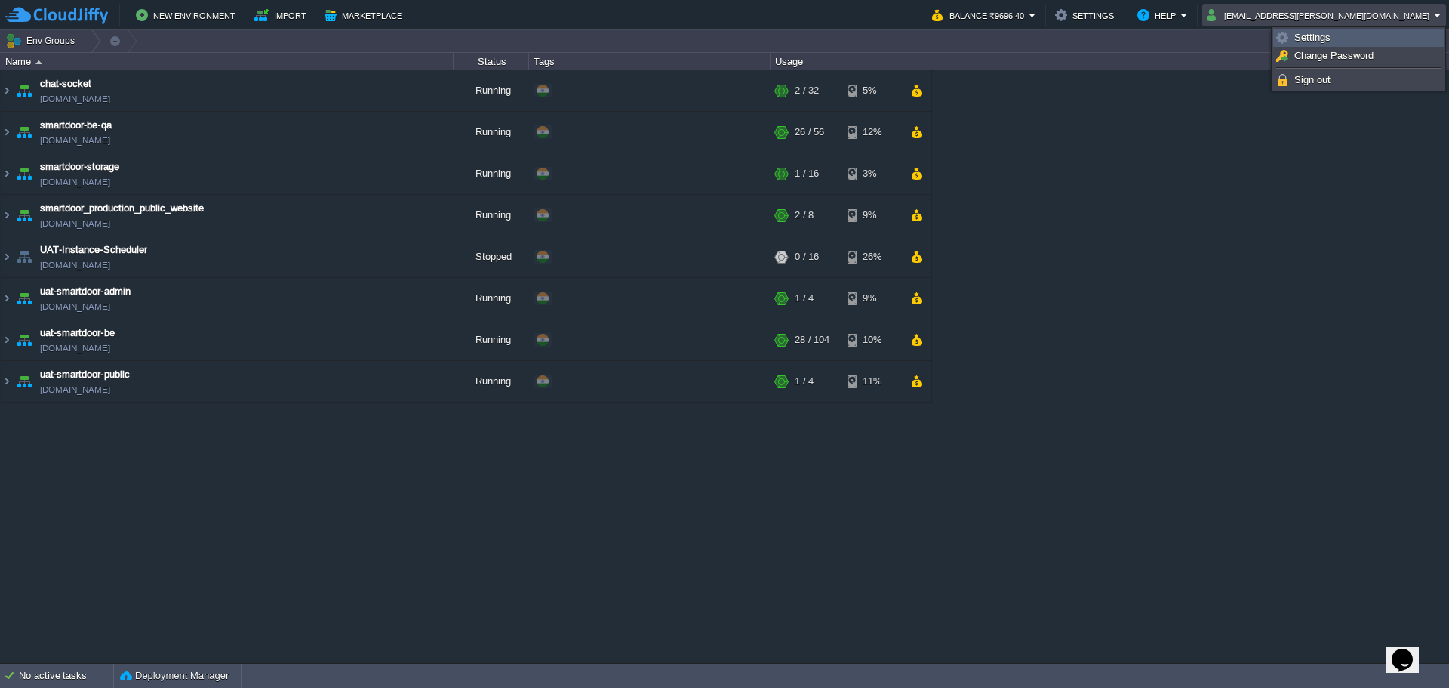
click at [1302, 31] on link "Settings" at bounding box center [1358, 37] width 169 height 17
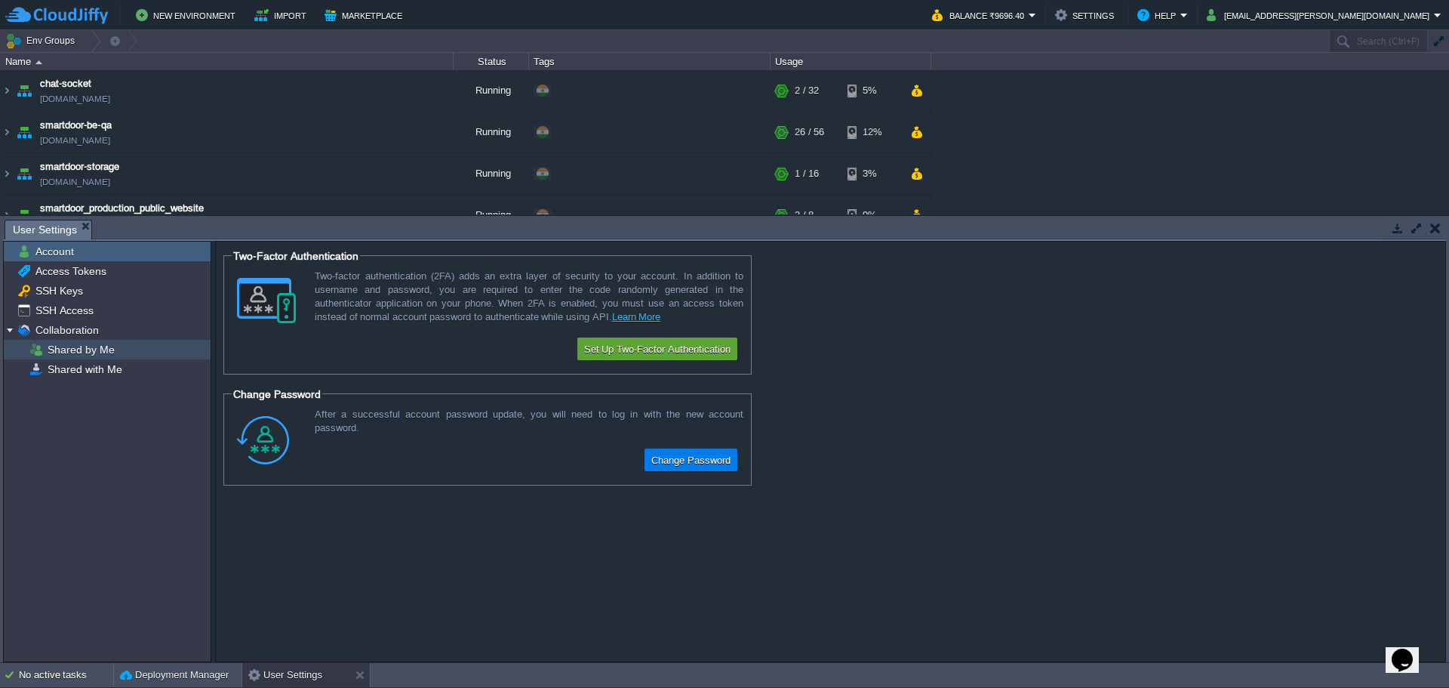
click at [62, 347] on span "Shared by Me" at bounding box center [81, 350] width 72 height 14
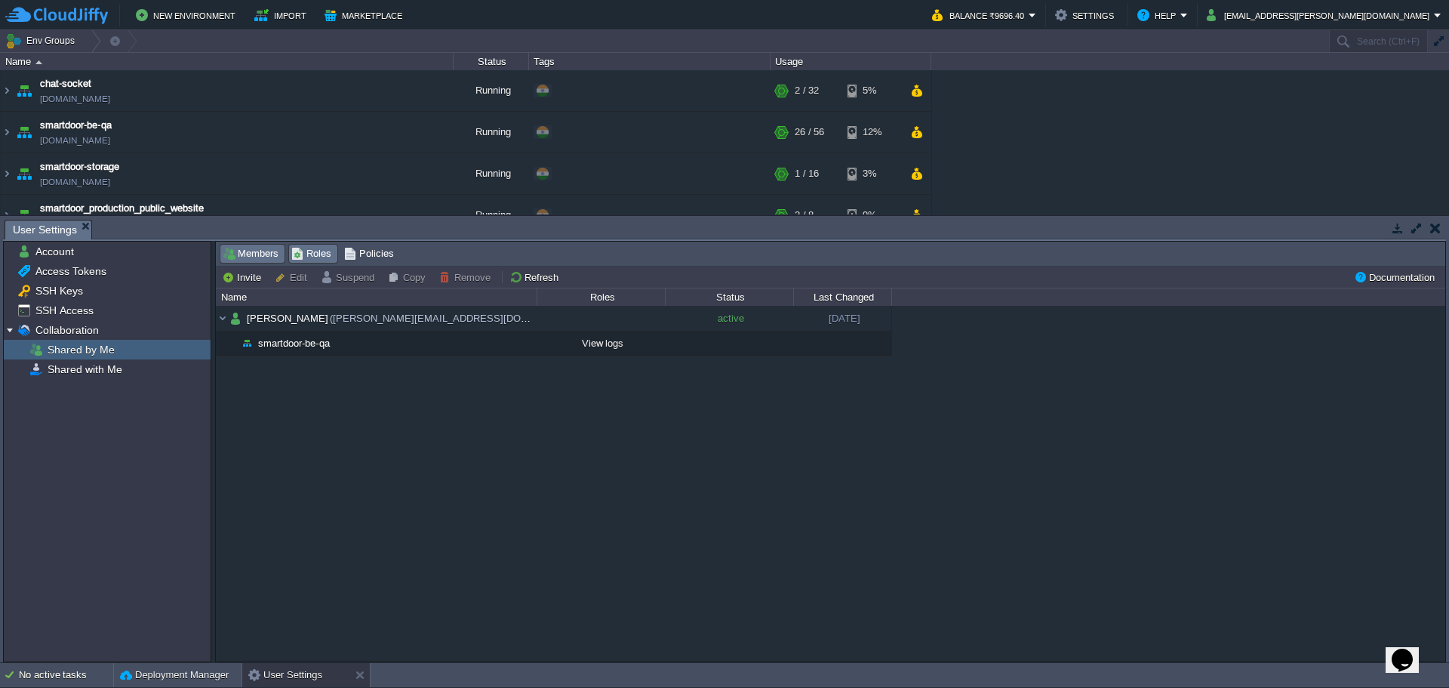
click at [316, 257] on span "Roles" at bounding box center [311, 253] width 40 height 17
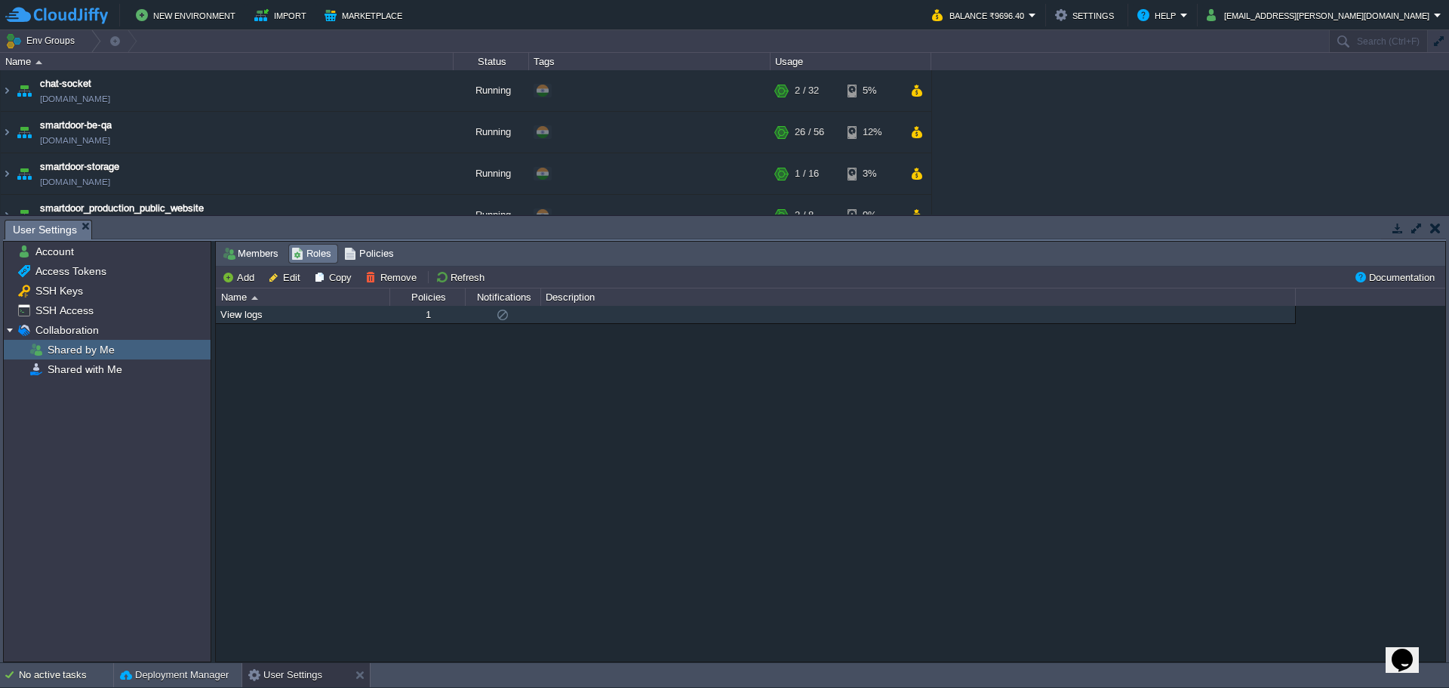
click at [384, 310] on div "View logs" at bounding box center [303, 314] width 172 height 17
click at [384, 311] on div "View logs" at bounding box center [303, 314] width 172 height 17
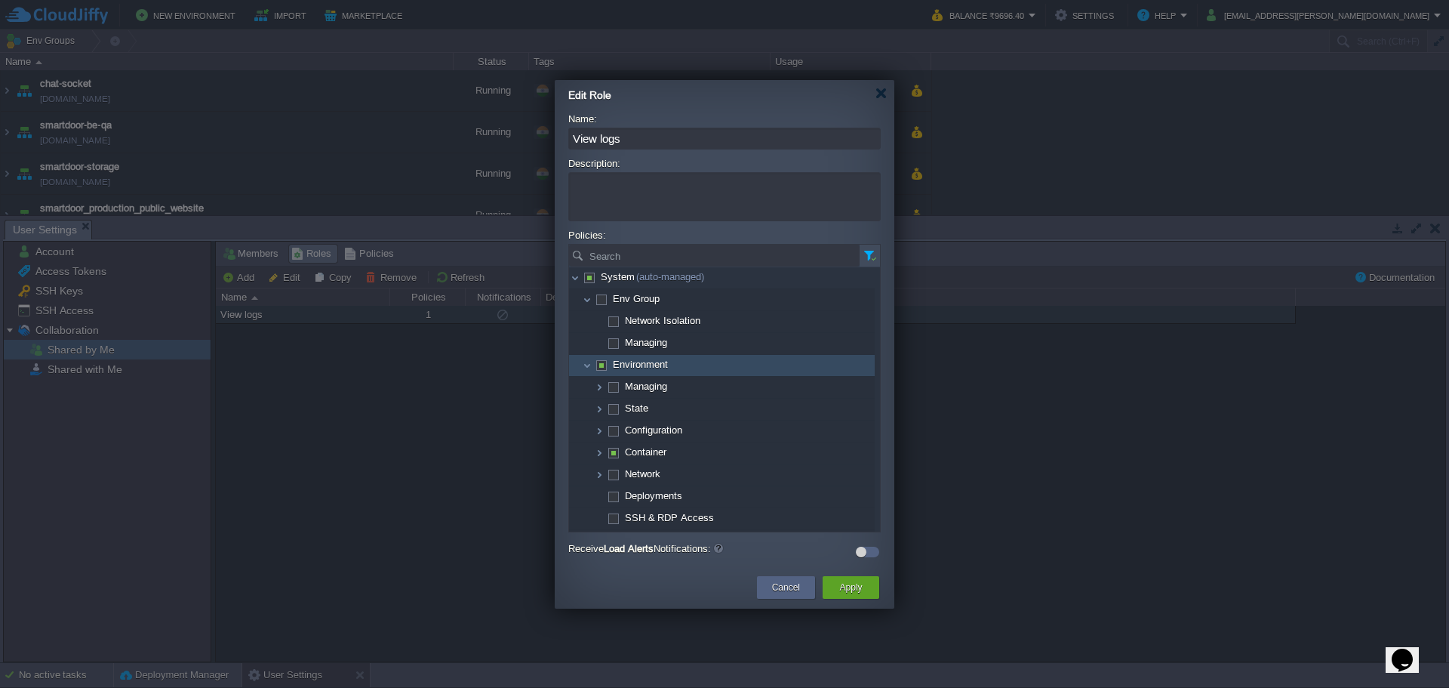
click at [602, 368] on span at bounding box center [600, 364] width 3 height 11
checkbox input "true"
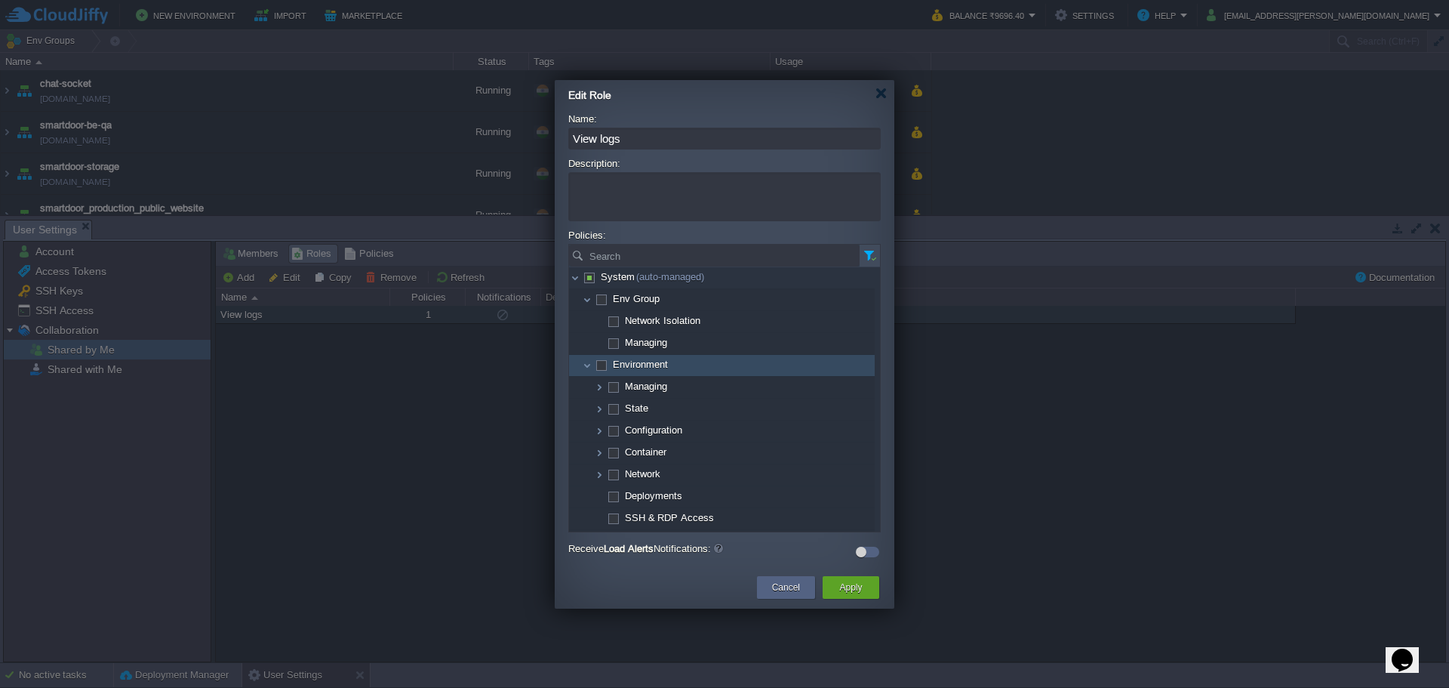
checkbox input "true"
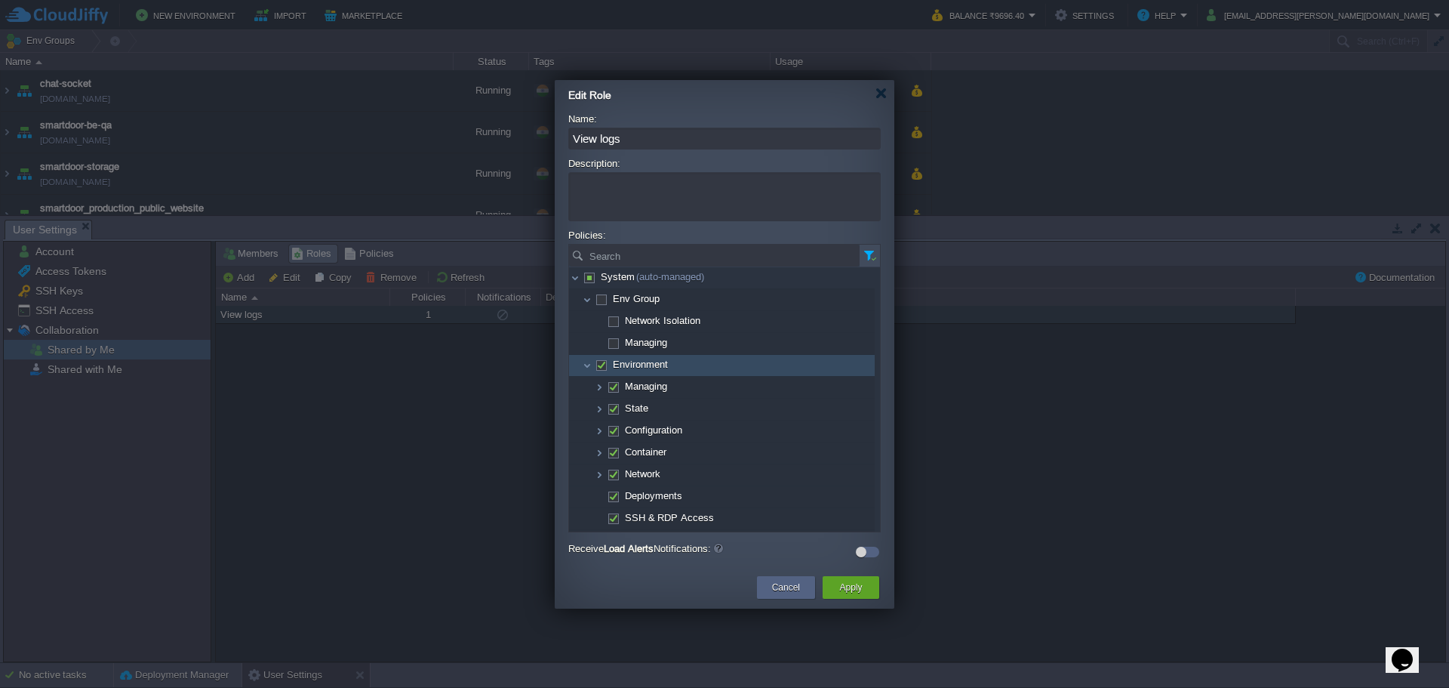
click at [602, 368] on span at bounding box center [600, 364] width 3 height 11
checkbox input "false"
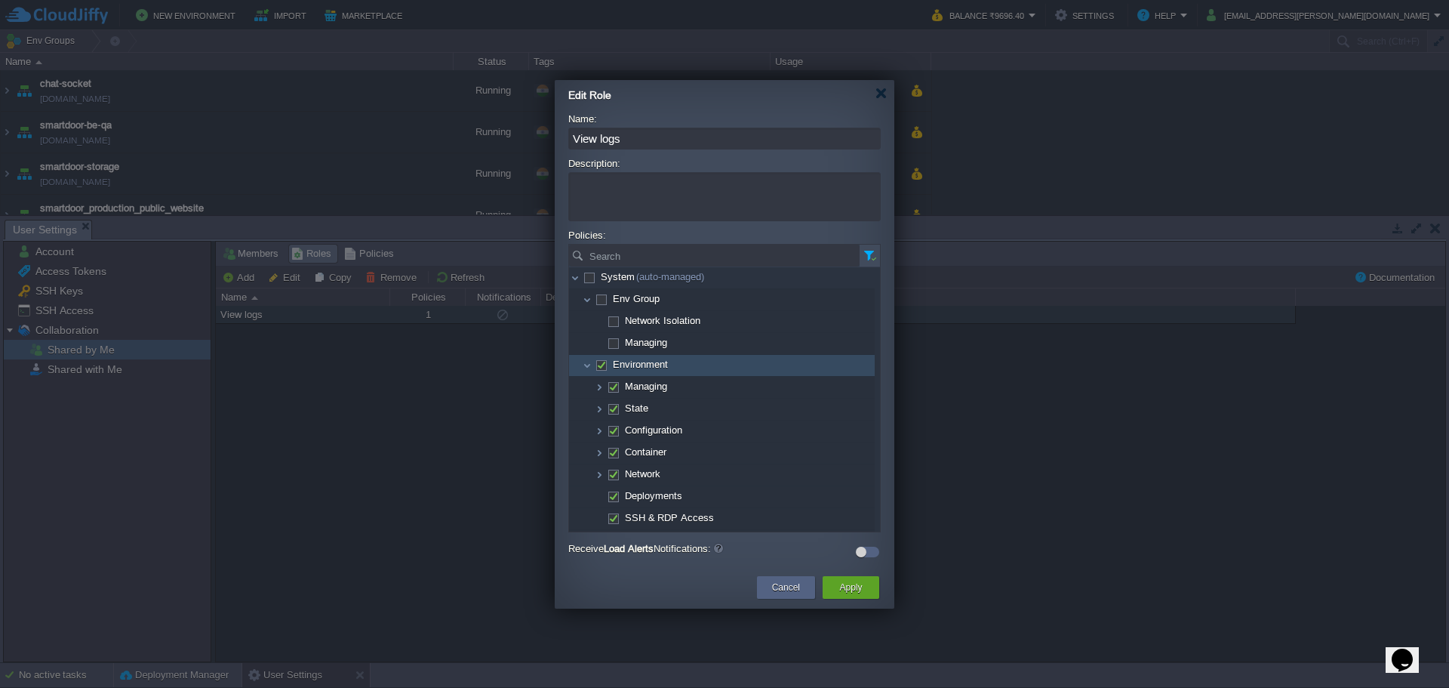
checkbox input "false"
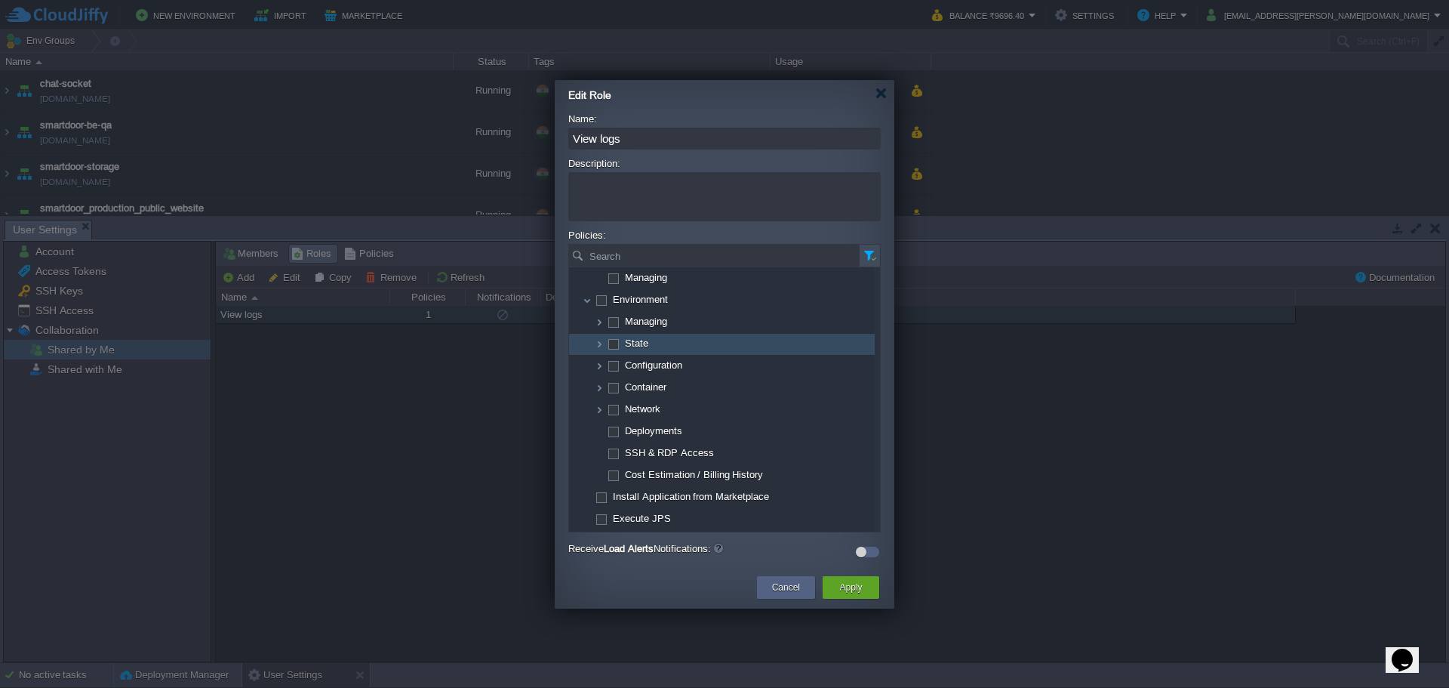
scroll to position [86, 0]
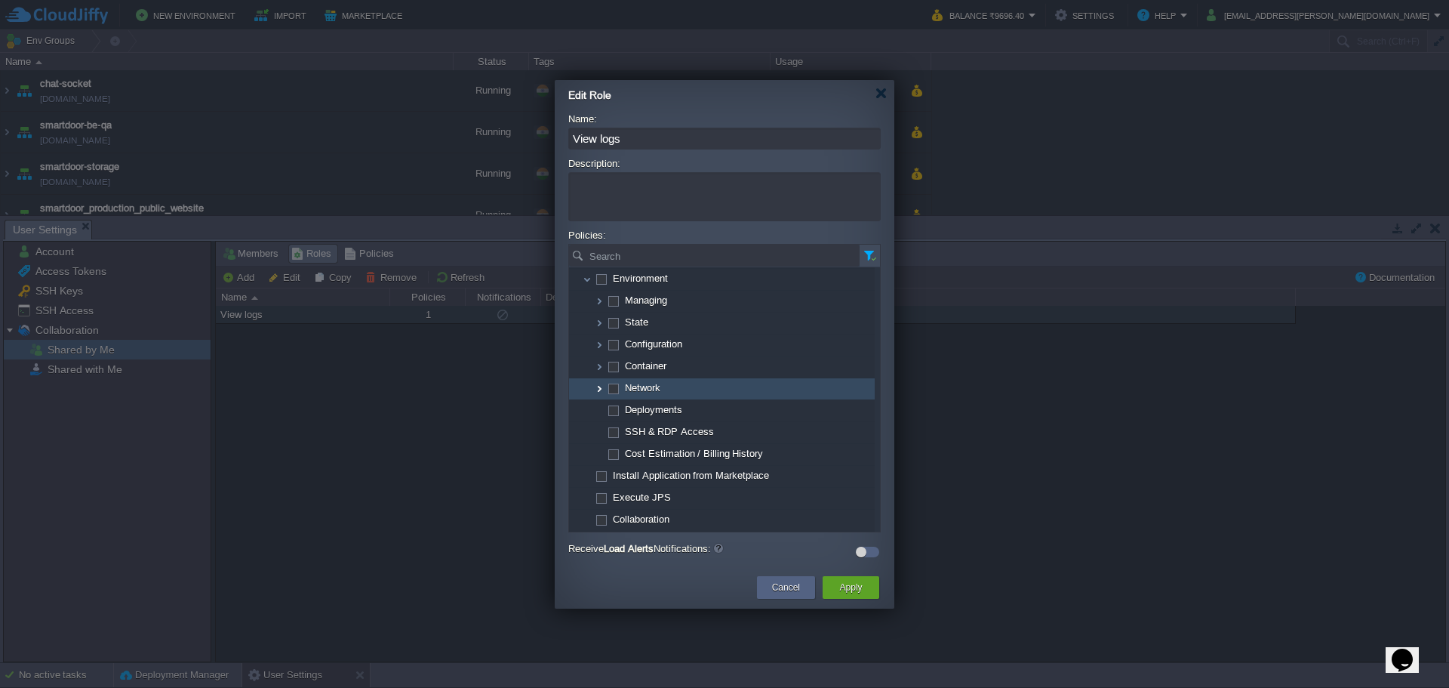
click at [602, 392] on img at bounding box center [599, 388] width 12 height 21
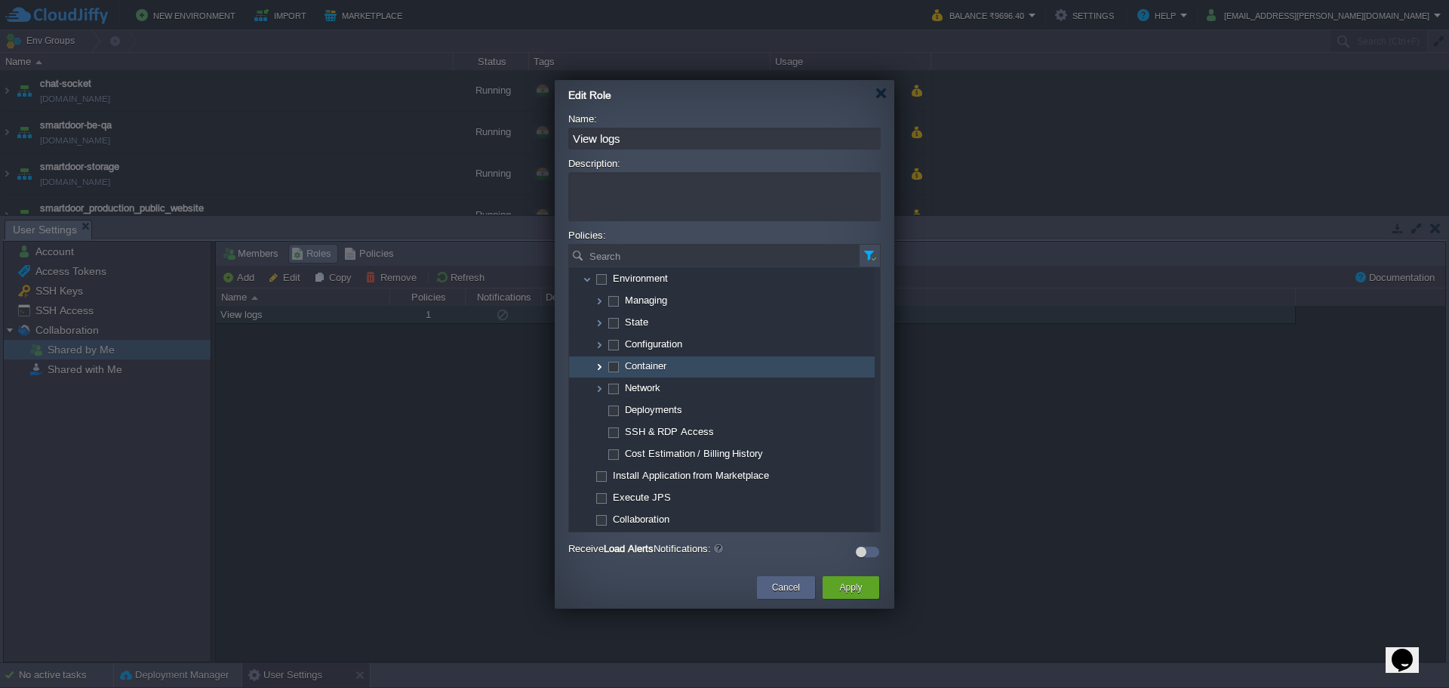
click at [601, 371] on img at bounding box center [599, 366] width 12 height 21
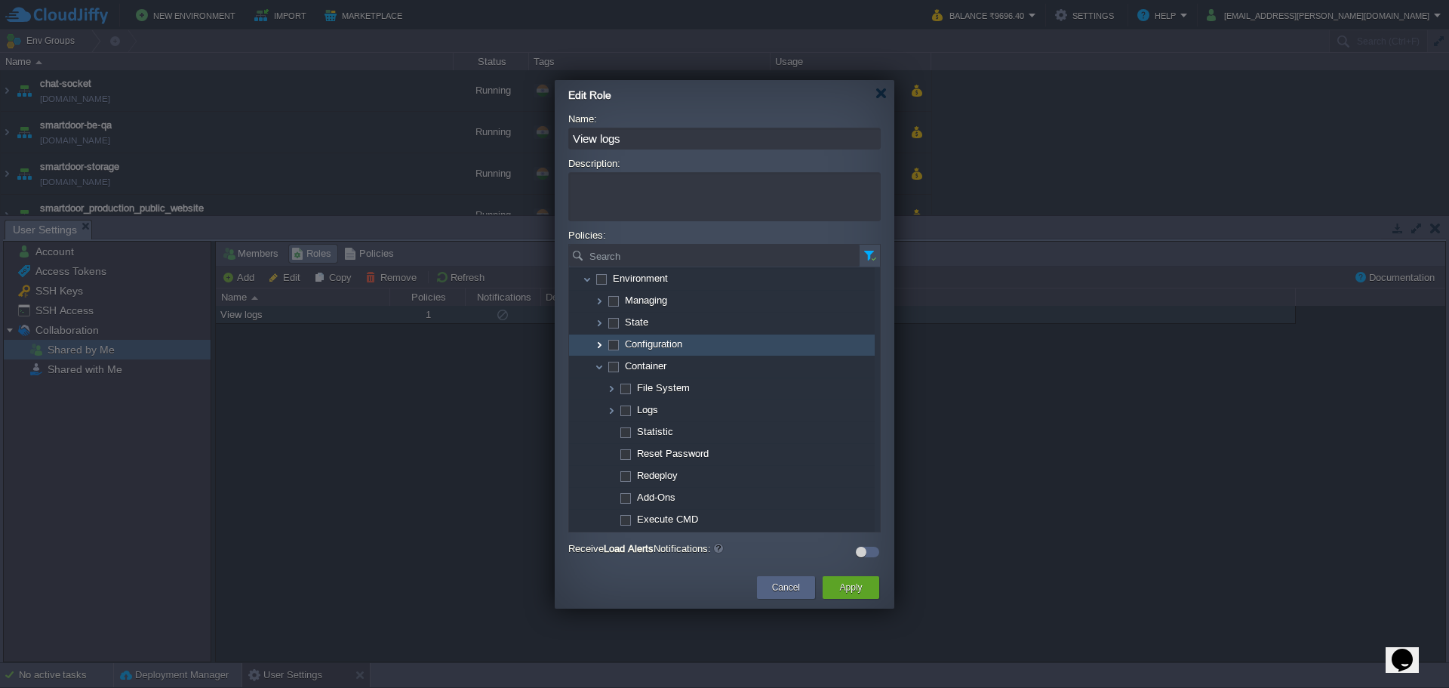
click at [602, 354] on img at bounding box center [599, 344] width 12 height 21
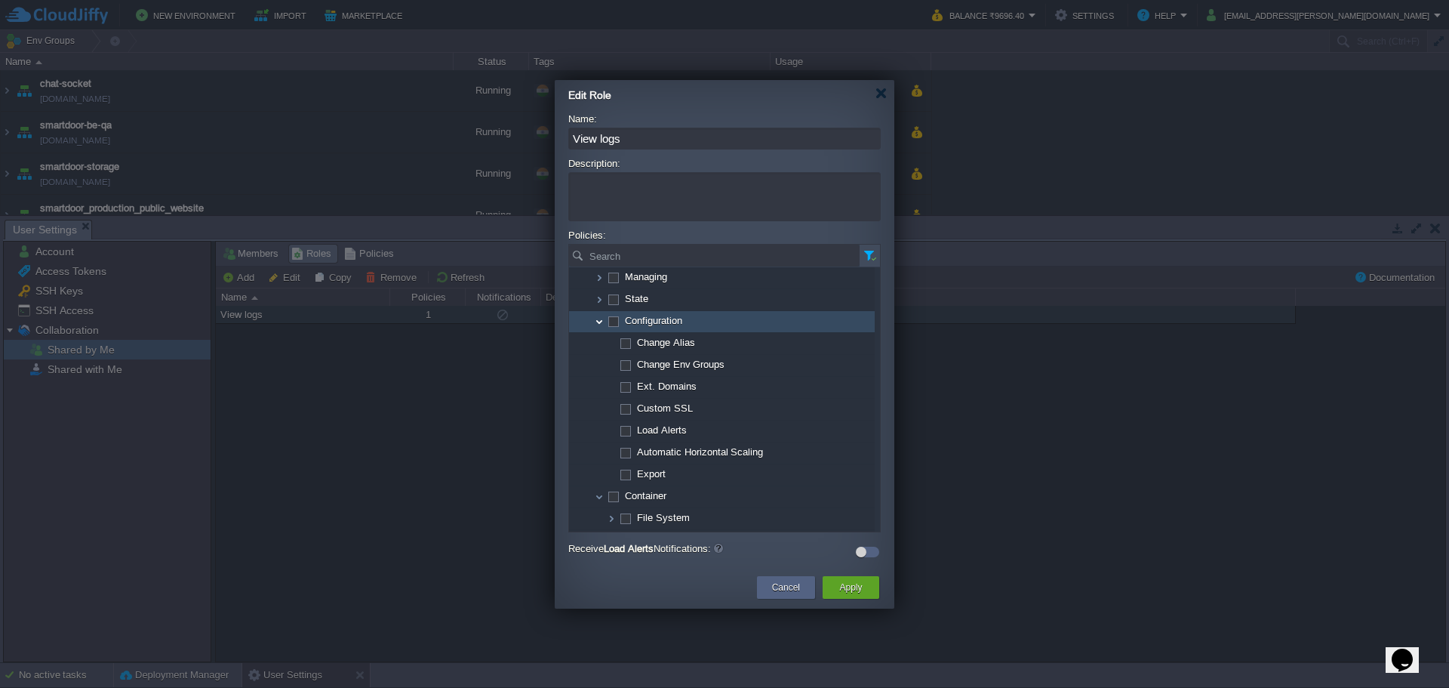
click at [602, 325] on img at bounding box center [599, 321] width 12 height 21
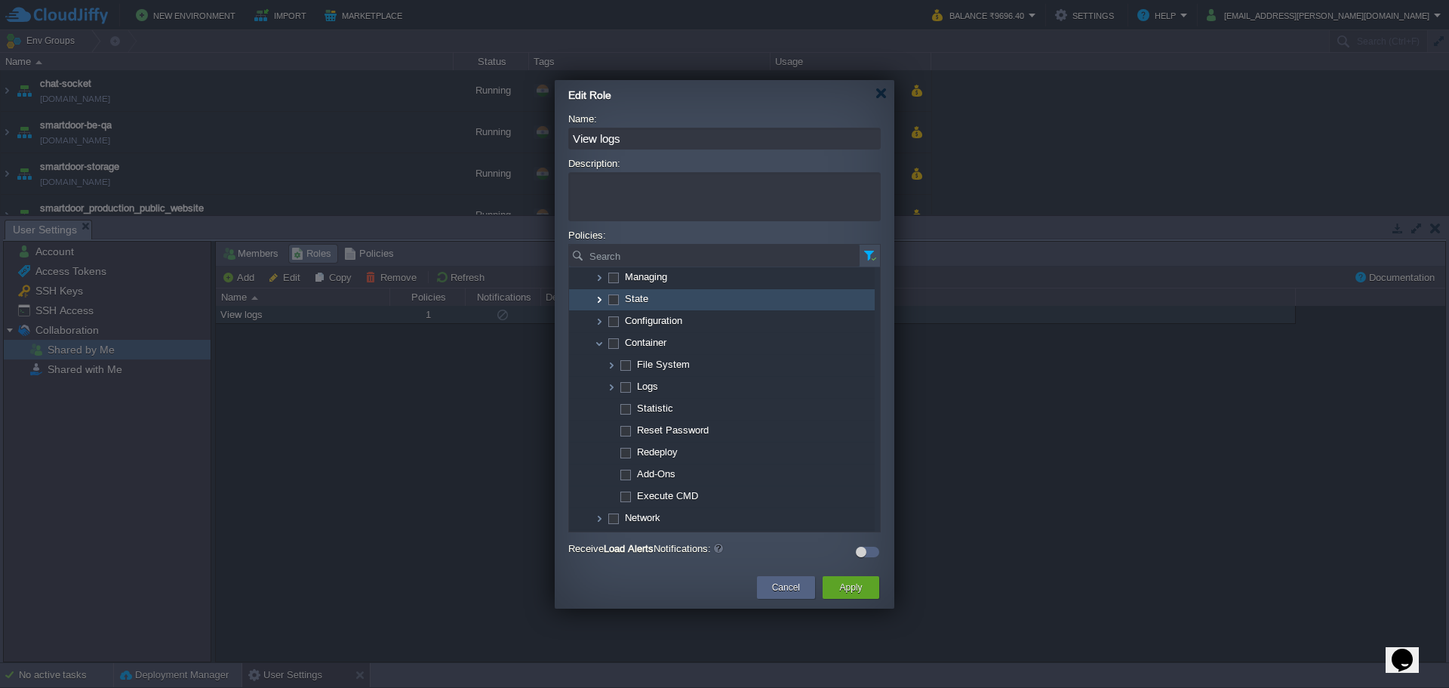
click at [602, 305] on img at bounding box center [599, 299] width 12 height 21
click at [604, 282] on img at bounding box center [599, 277] width 12 height 21
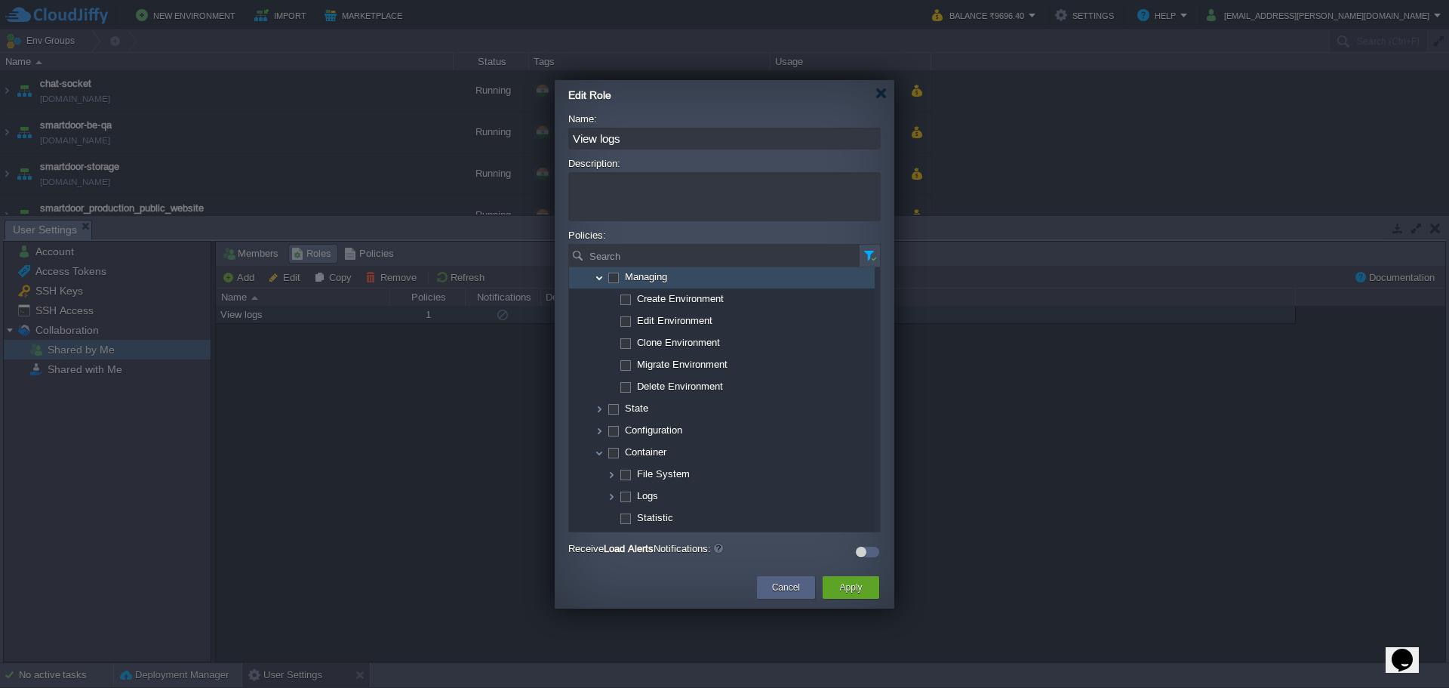
click at [604, 282] on img at bounding box center [599, 277] width 12 height 21
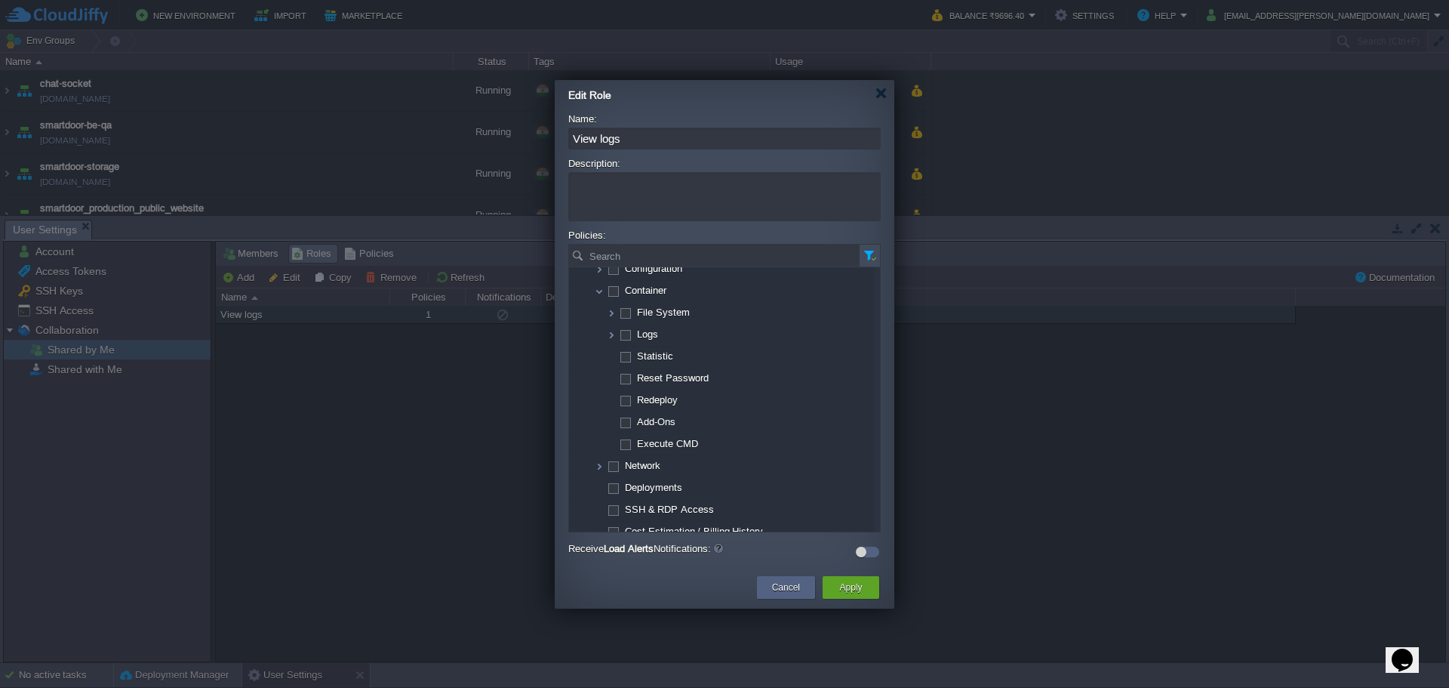
scroll to position [162, 0]
click at [613, 342] on img at bounding box center [611, 334] width 12 height 21
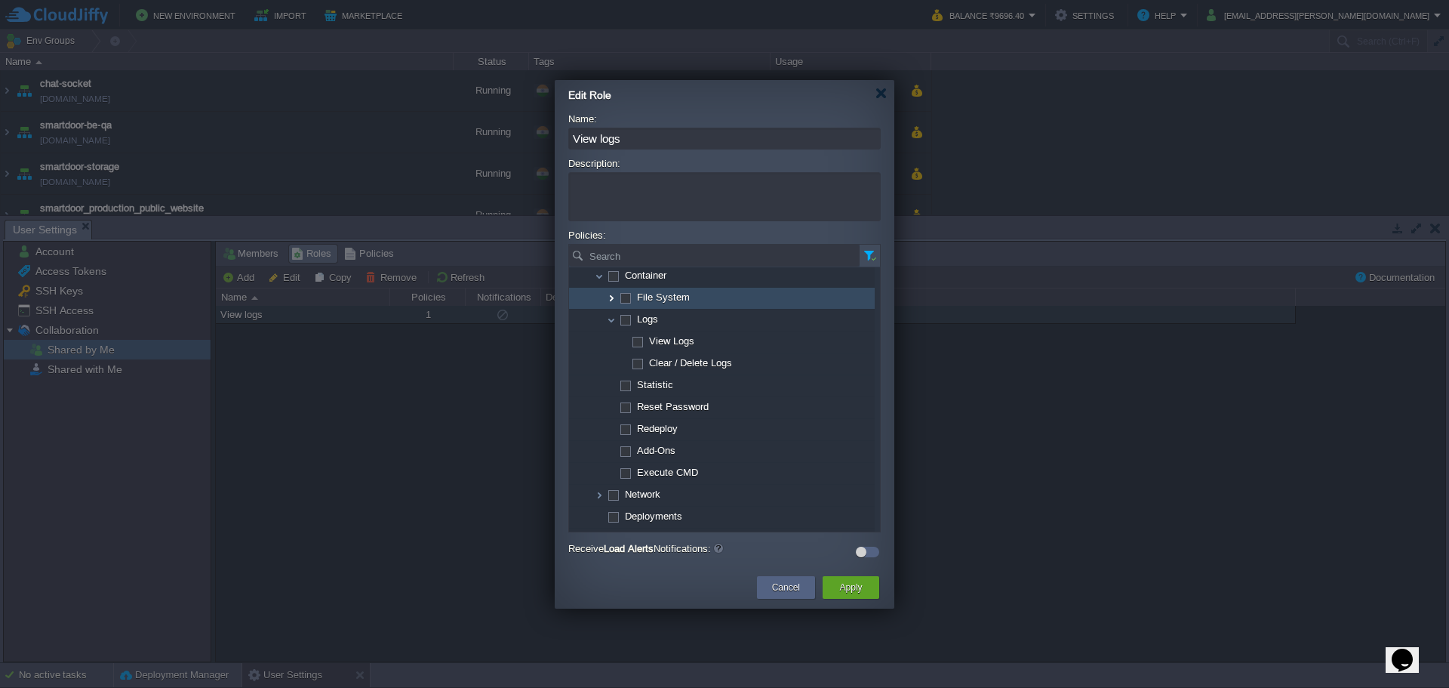
click at [616, 301] on img at bounding box center [611, 298] width 12 height 21
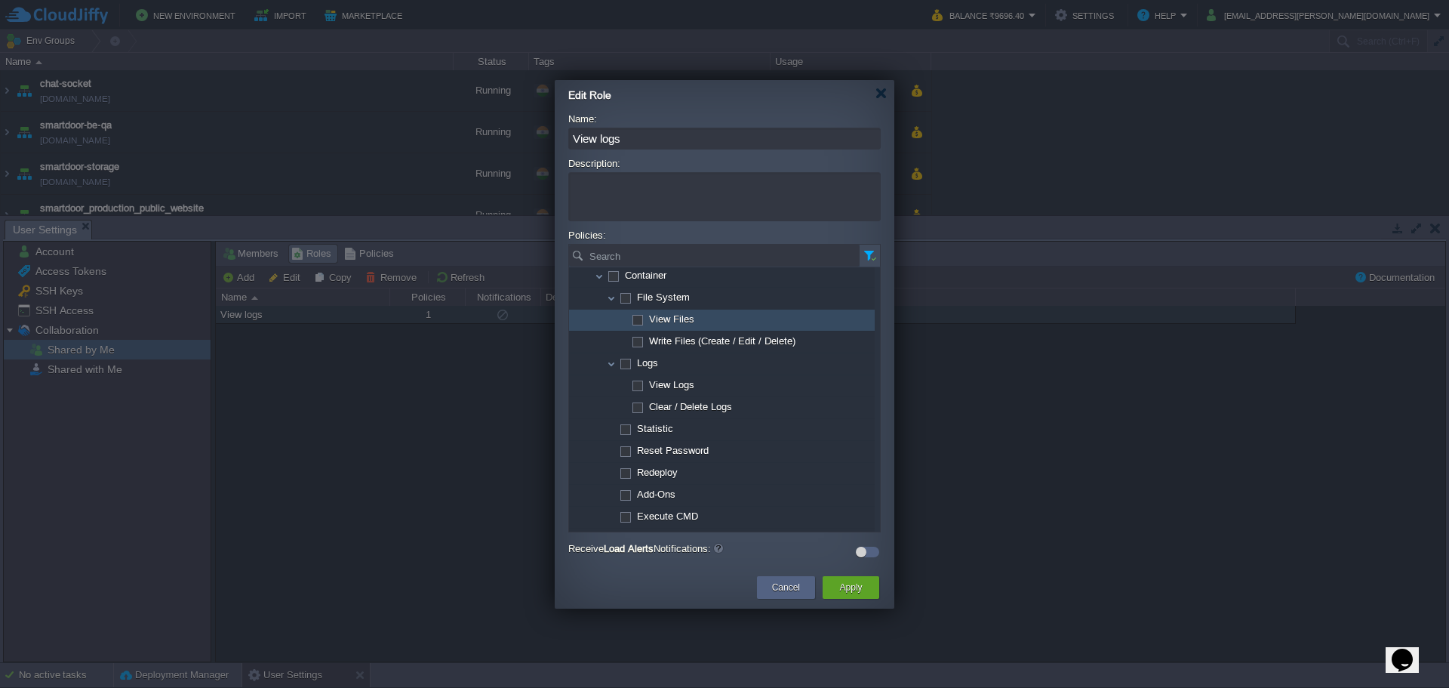
click at [639, 325] on span at bounding box center [637, 318] width 3 height 11
checkbox input "true"
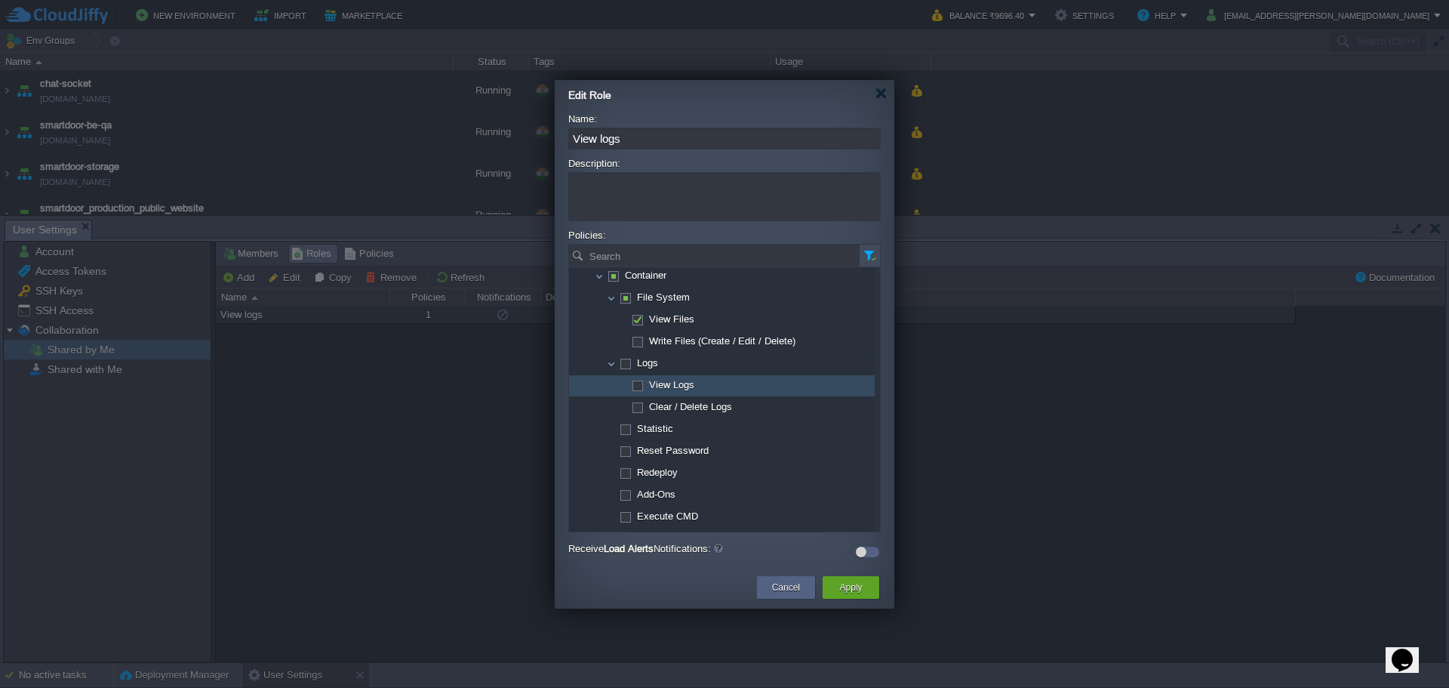
click at [636, 384] on span at bounding box center [637, 384] width 3 height 11
checkbox input "true"
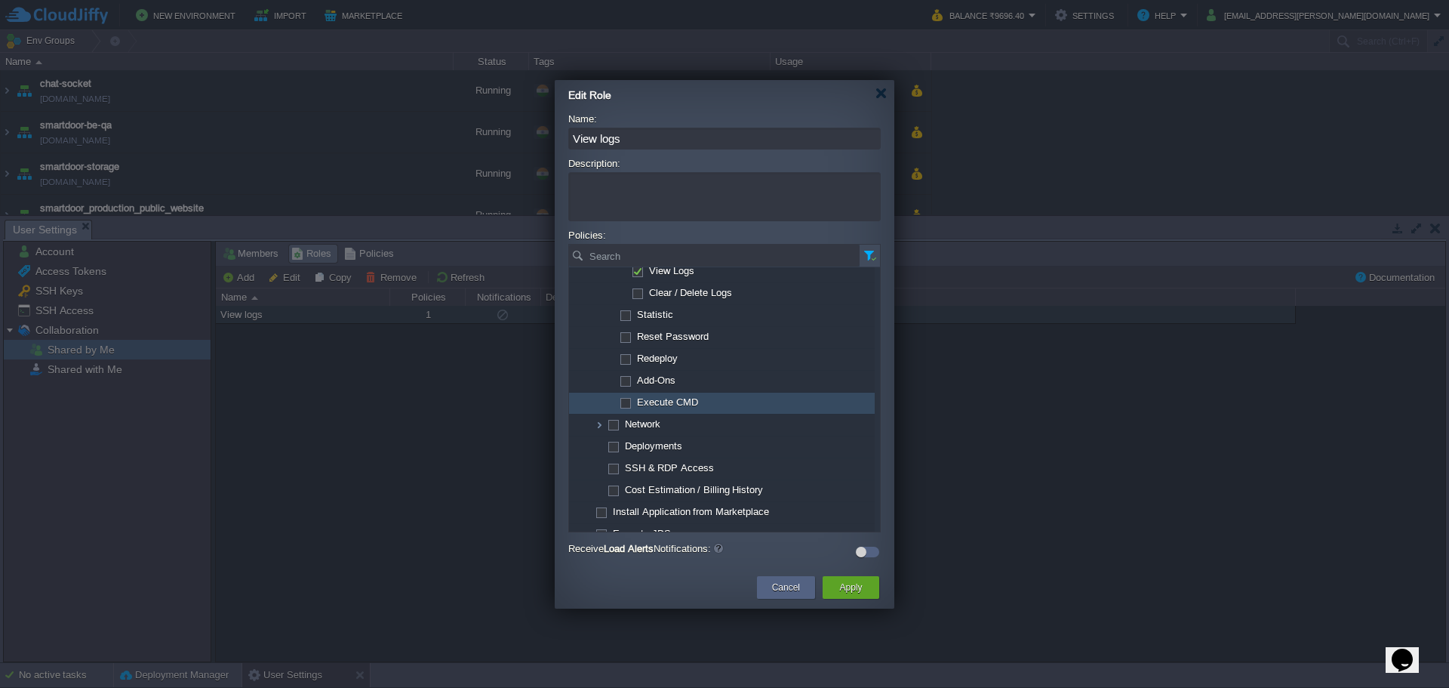
scroll to position [327, 0]
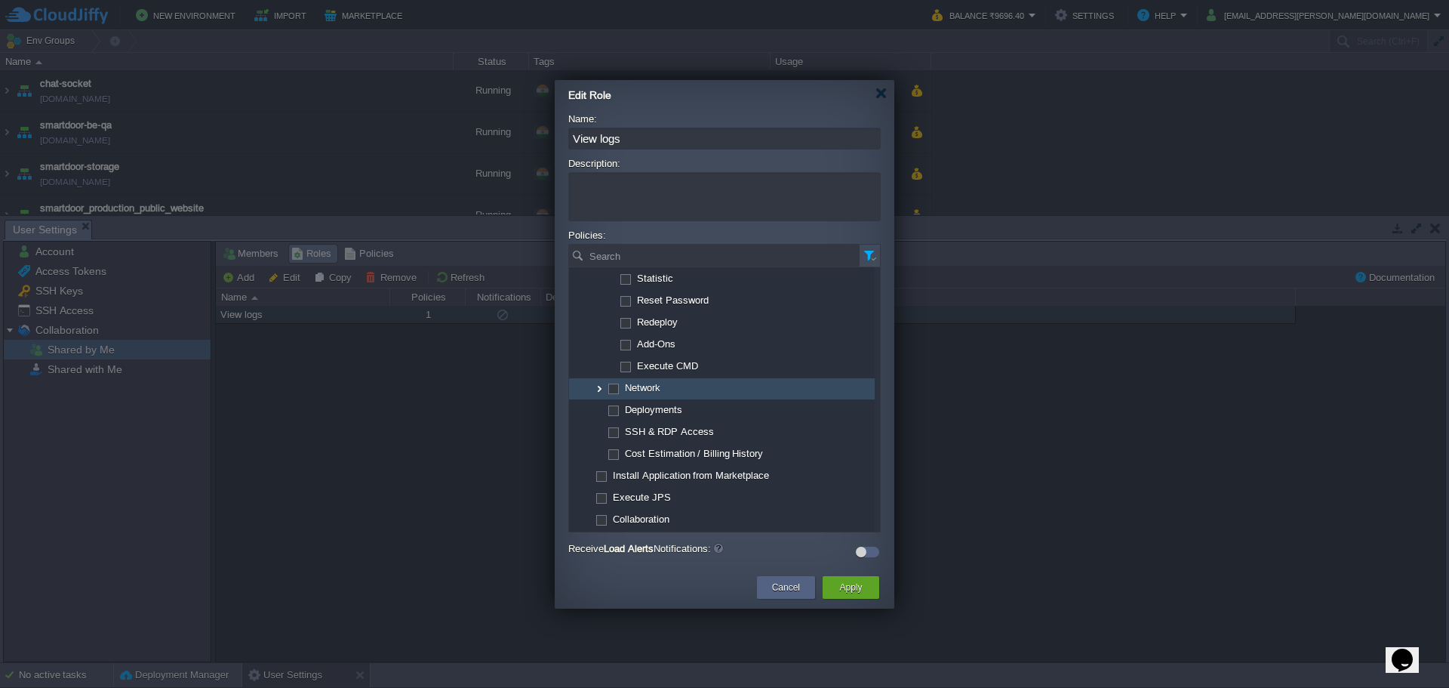
click at [596, 390] on img at bounding box center [599, 388] width 12 height 21
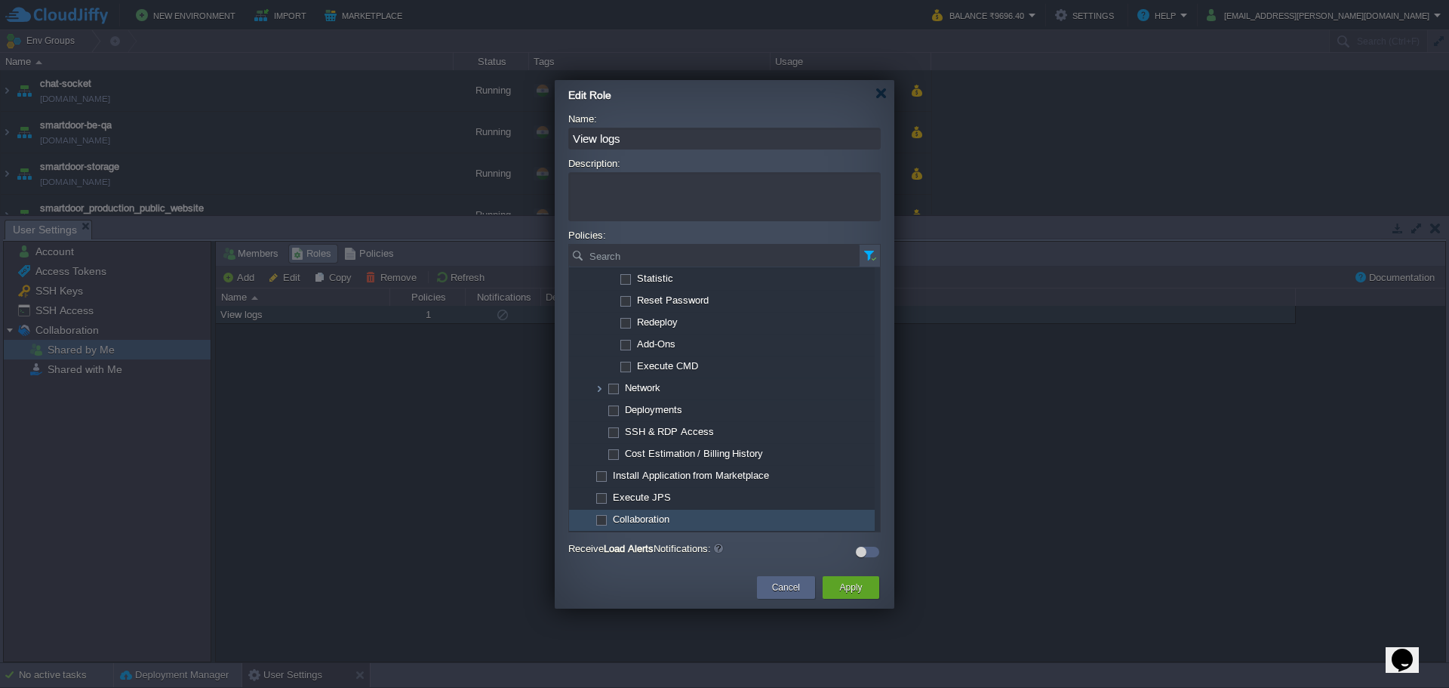
click at [602, 520] on span at bounding box center [600, 518] width 3 height 11
checkbox input "false"
click at [832, 587] on div "Apply" at bounding box center [851, 587] width 57 height 23
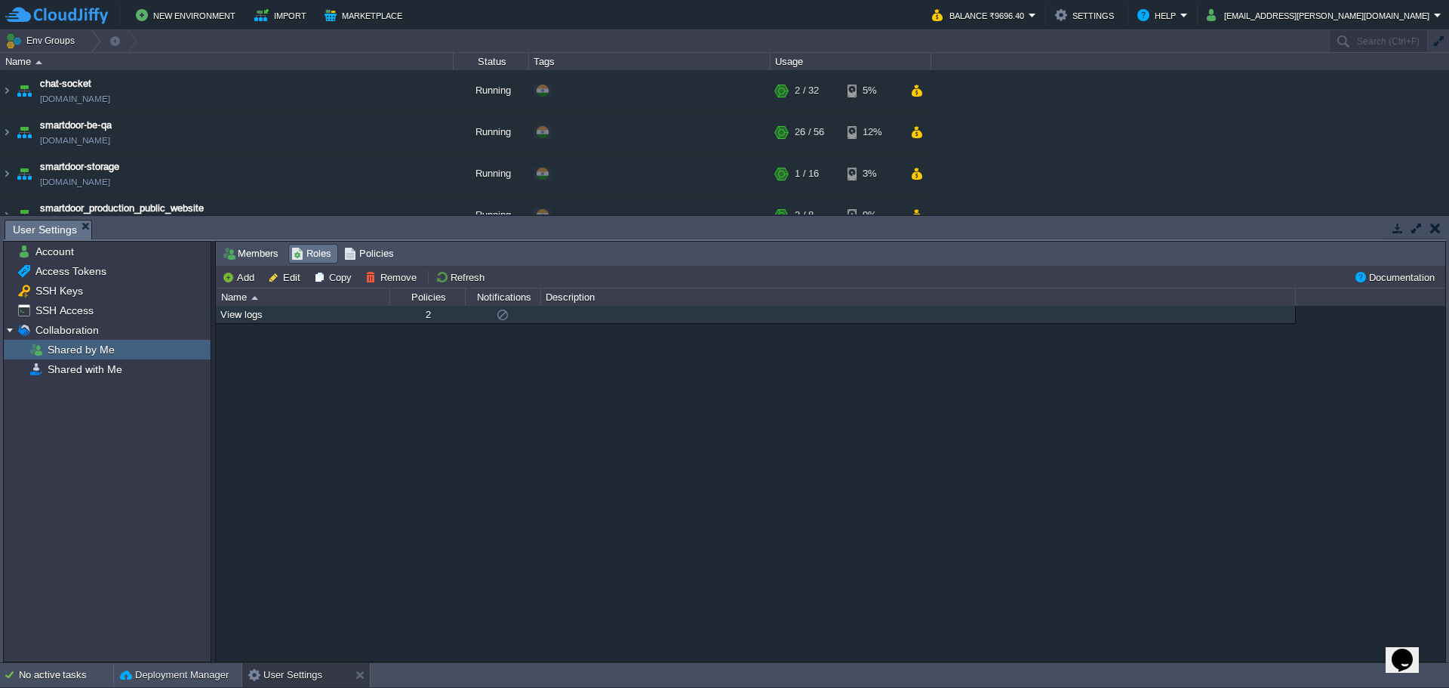
click at [1431, 236] on td at bounding box center [1435, 228] width 19 height 18
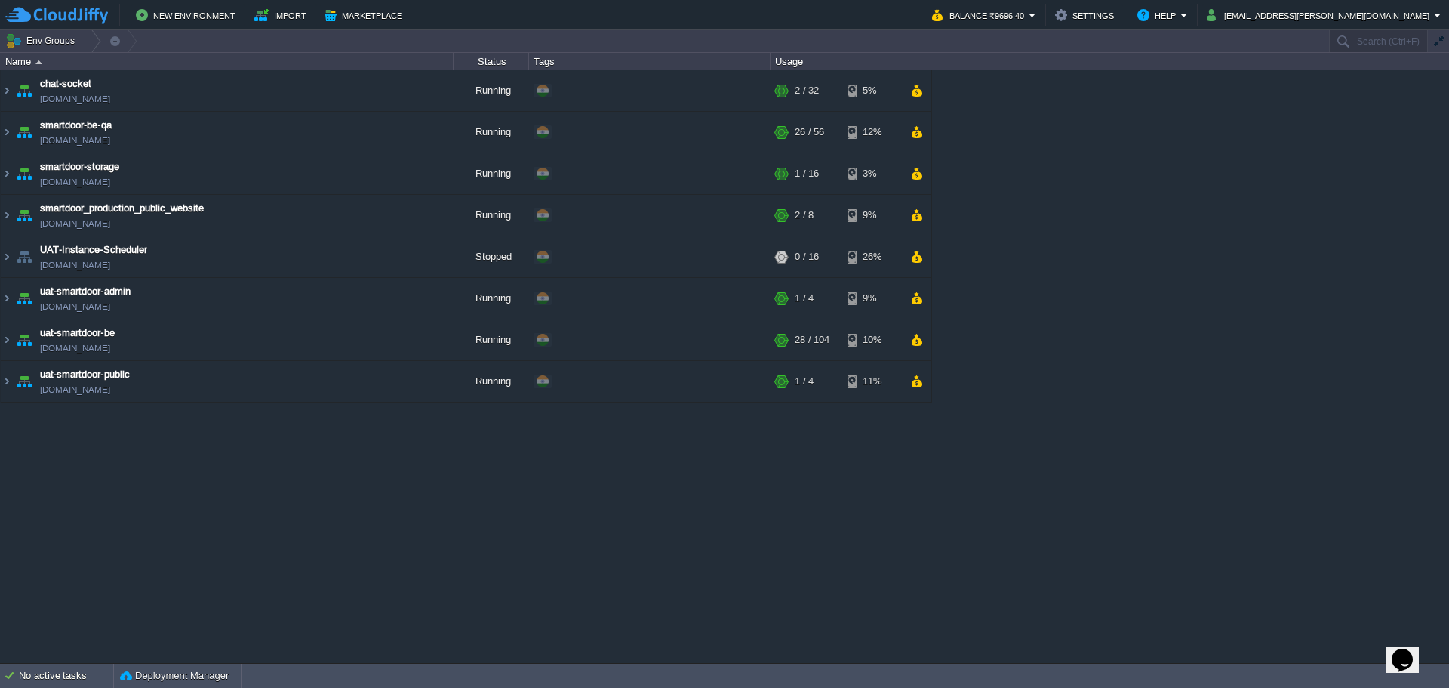
click at [1403, 648] on icon "Chat widget" at bounding box center [1402, 659] width 21 height 23
type input "918698532898"
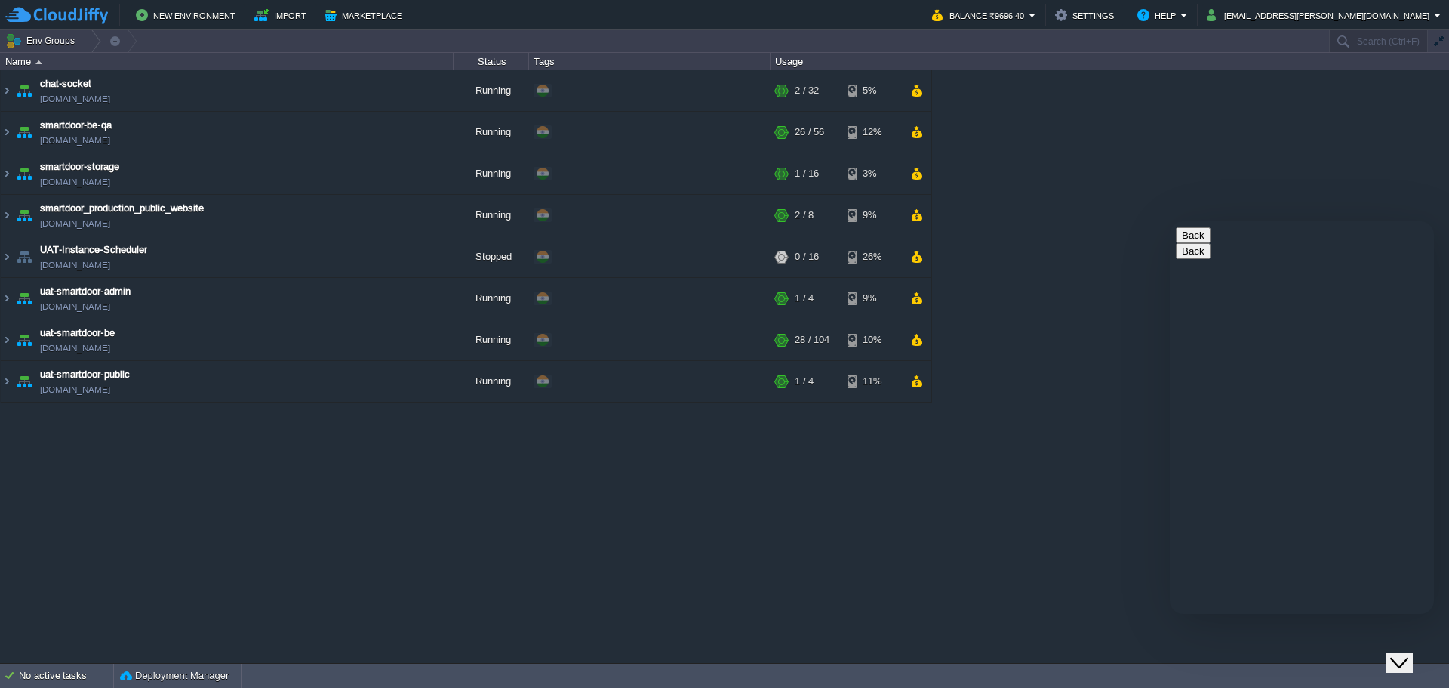
type textarea "I want to give access to the specific folder only, how can I give that"
click at [11, 131] on img at bounding box center [7, 132] width 12 height 41
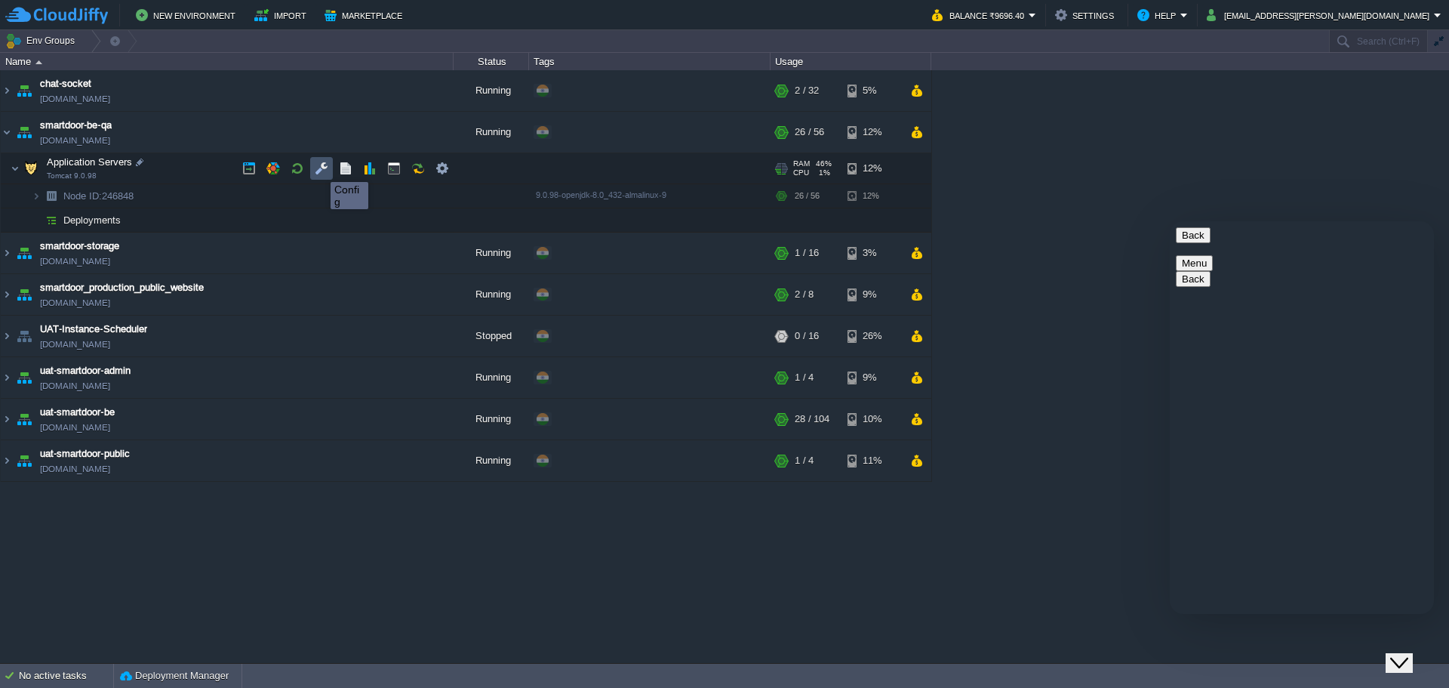
click at [319, 168] on button "button" at bounding box center [322, 169] width 14 height 14
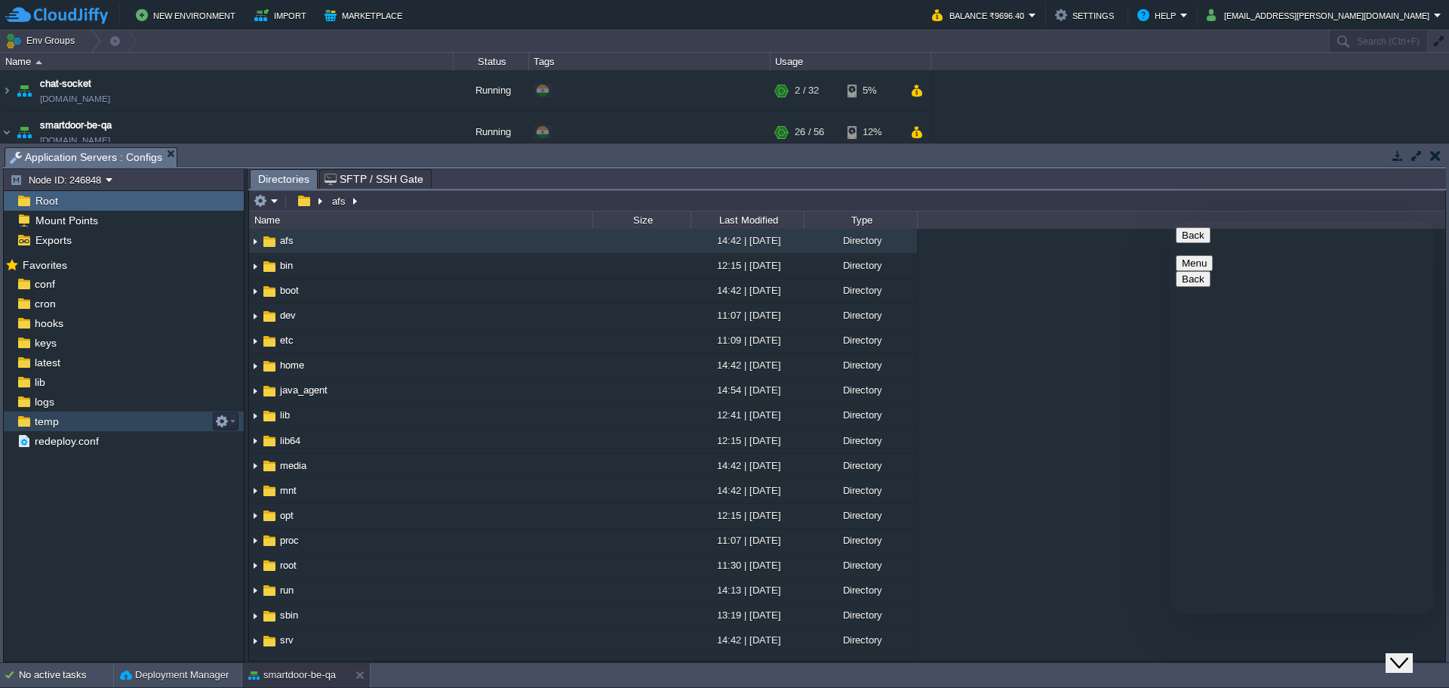
click at [102, 413] on div "temp" at bounding box center [124, 421] width 240 height 20
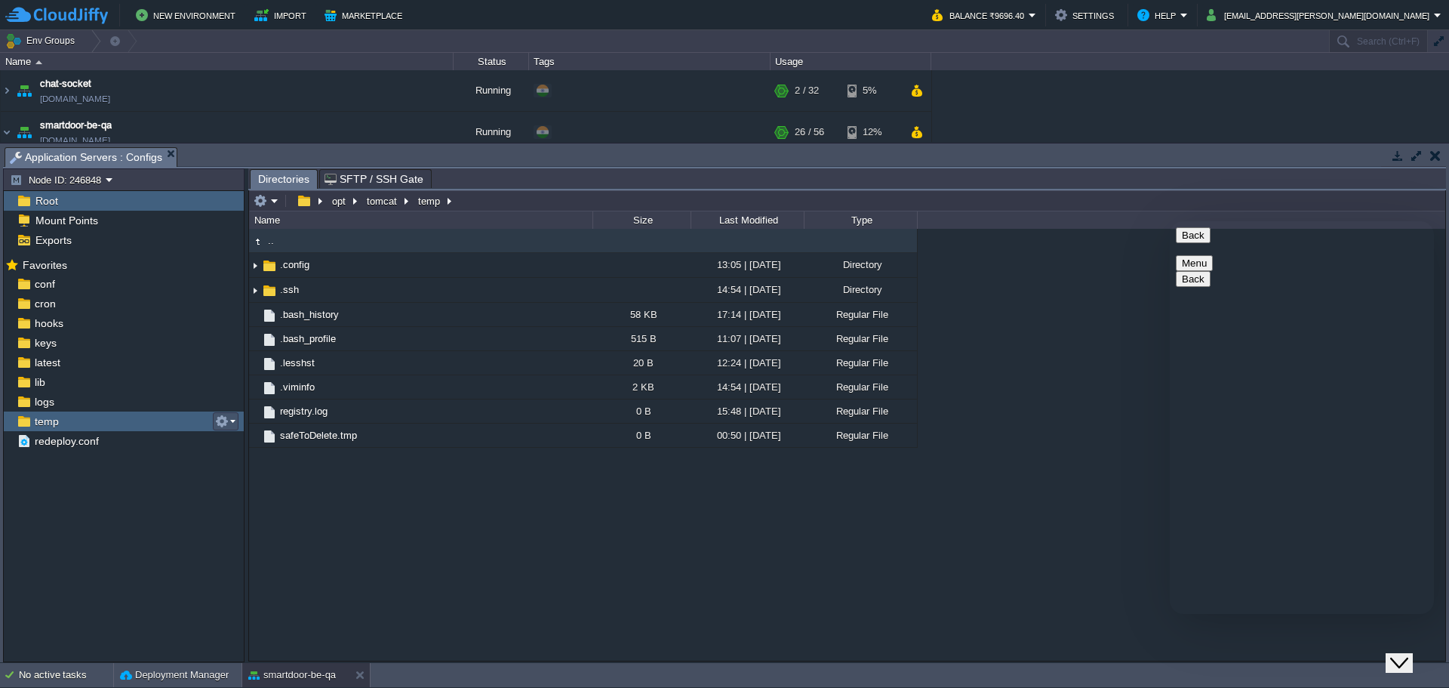
click at [227, 421] on button "button" at bounding box center [222, 421] width 14 height 14
